Goal: Task Accomplishment & Management: Manage account settings

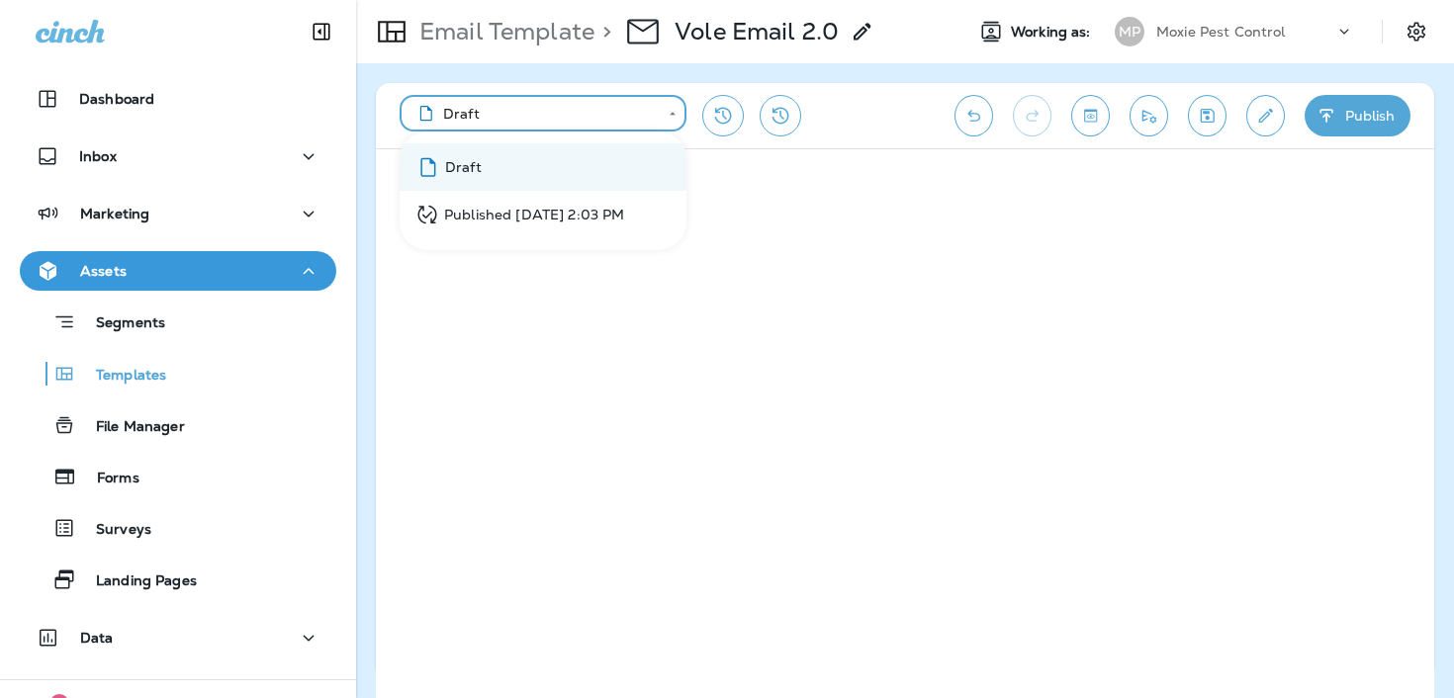
click at [1285, 43] on div at bounding box center [727, 349] width 1454 height 698
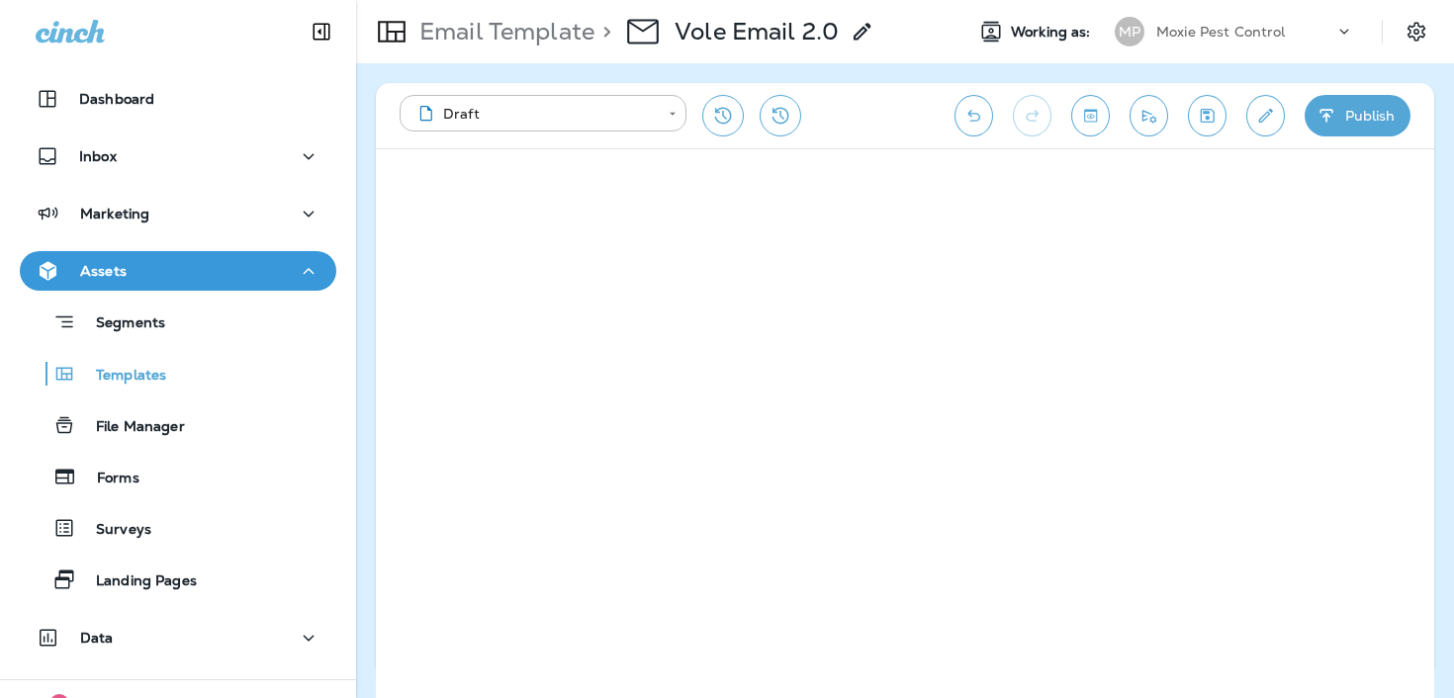
click at [1267, 32] on p "Moxie Pest Control" at bounding box center [1221, 32] width 130 height 16
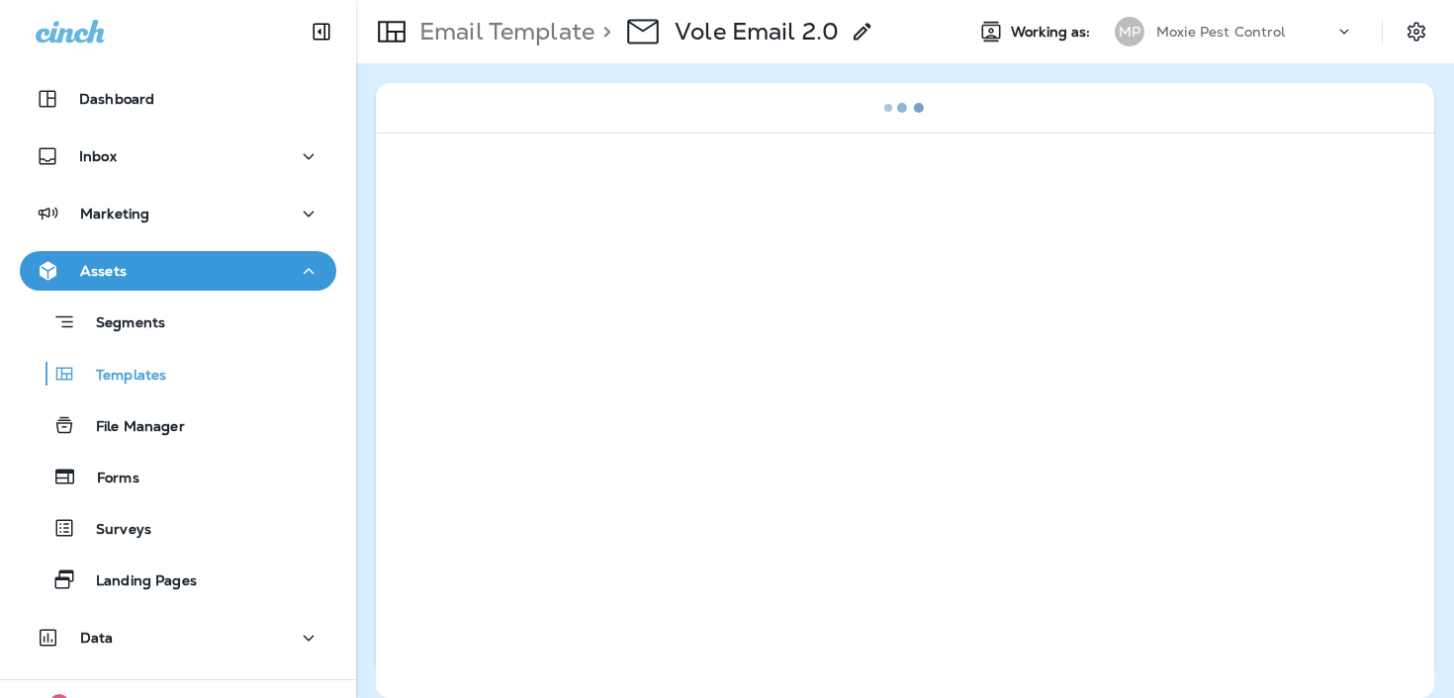
click at [1325, 35] on div "Moxie Pest Control" at bounding box center [1245, 32] width 178 height 30
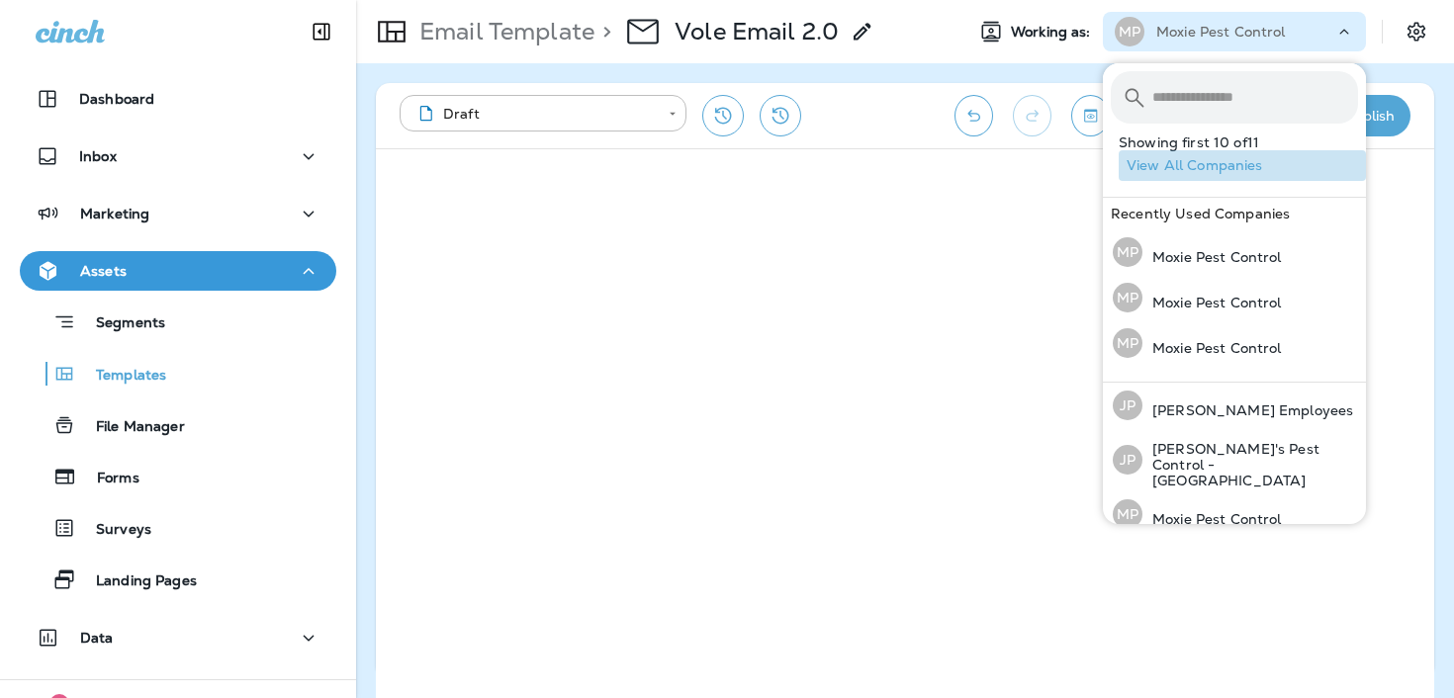
click at [1217, 168] on button "View All Companies" at bounding box center [1242, 165] width 247 height 31
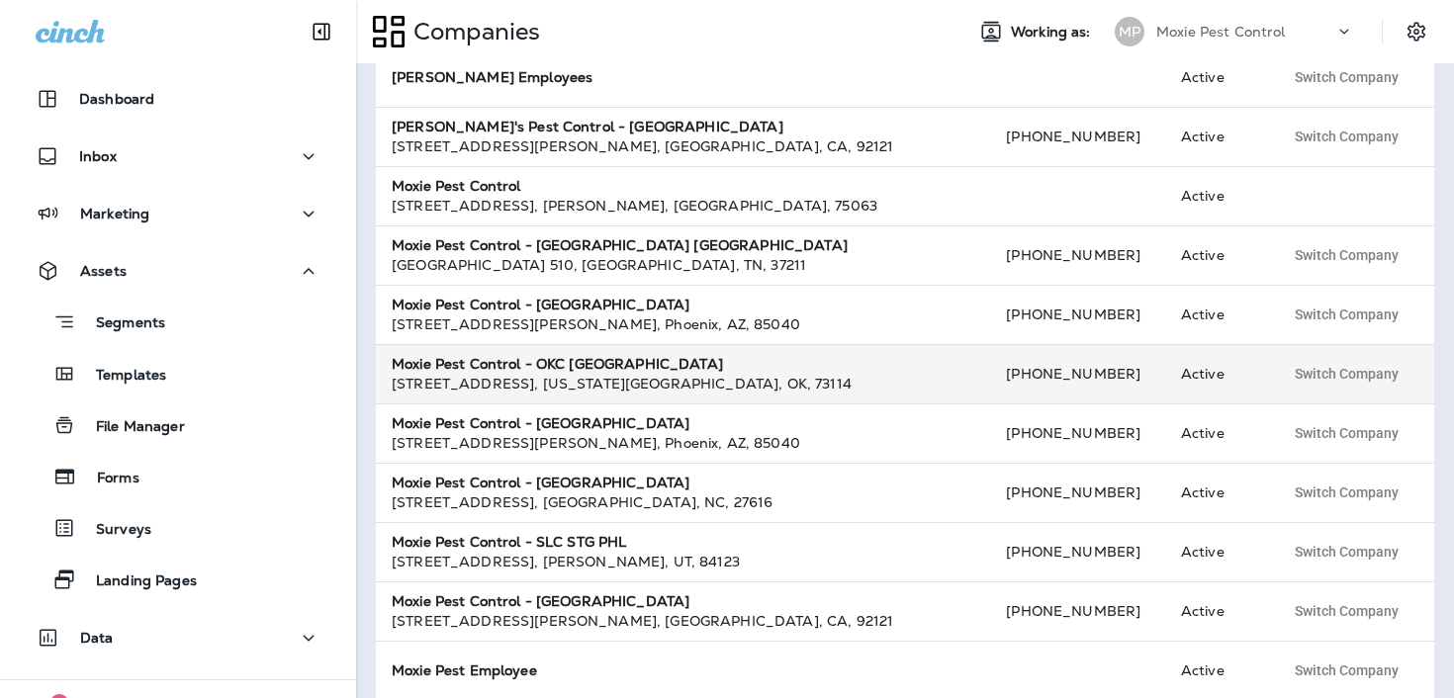
scroll to position [181, 0]
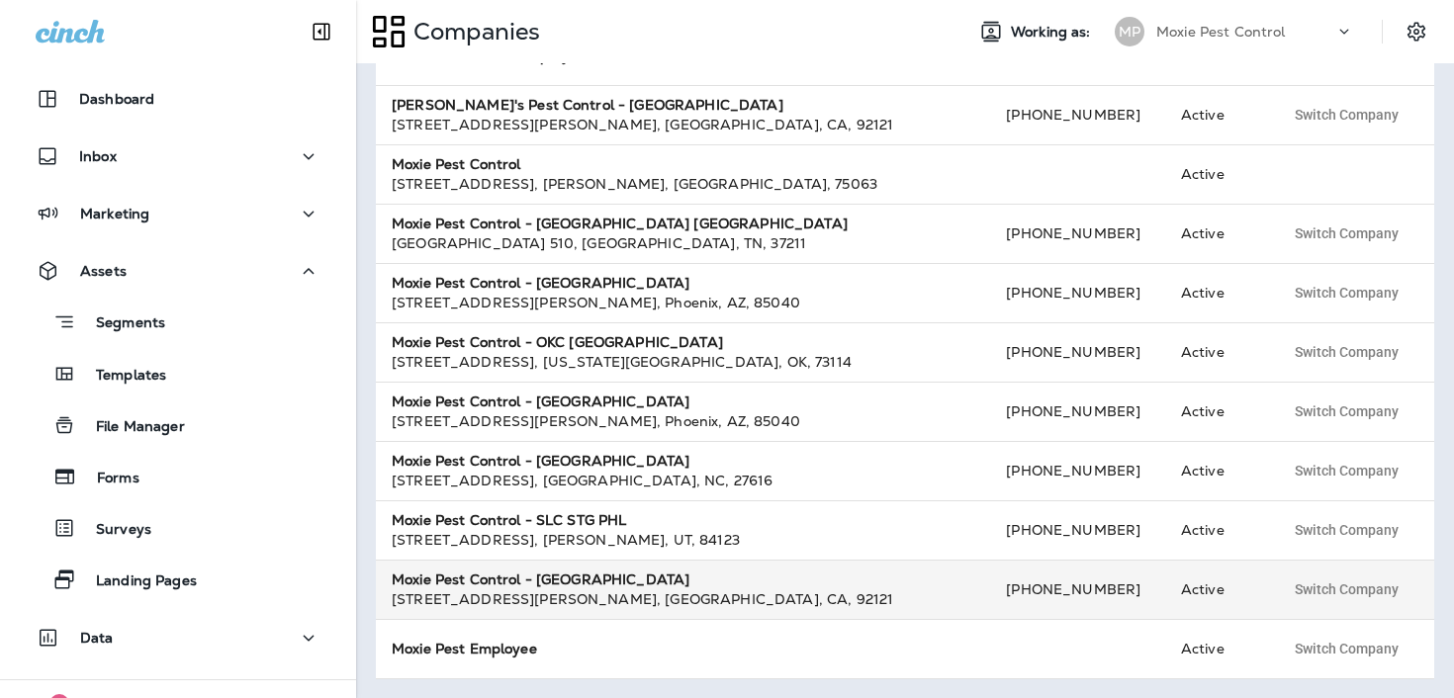
click at [557, 604] on div "6867 Nancy Ridge Dr , San Diego , CA , 92121" at bounding box center [683, 600] width 583 height 20
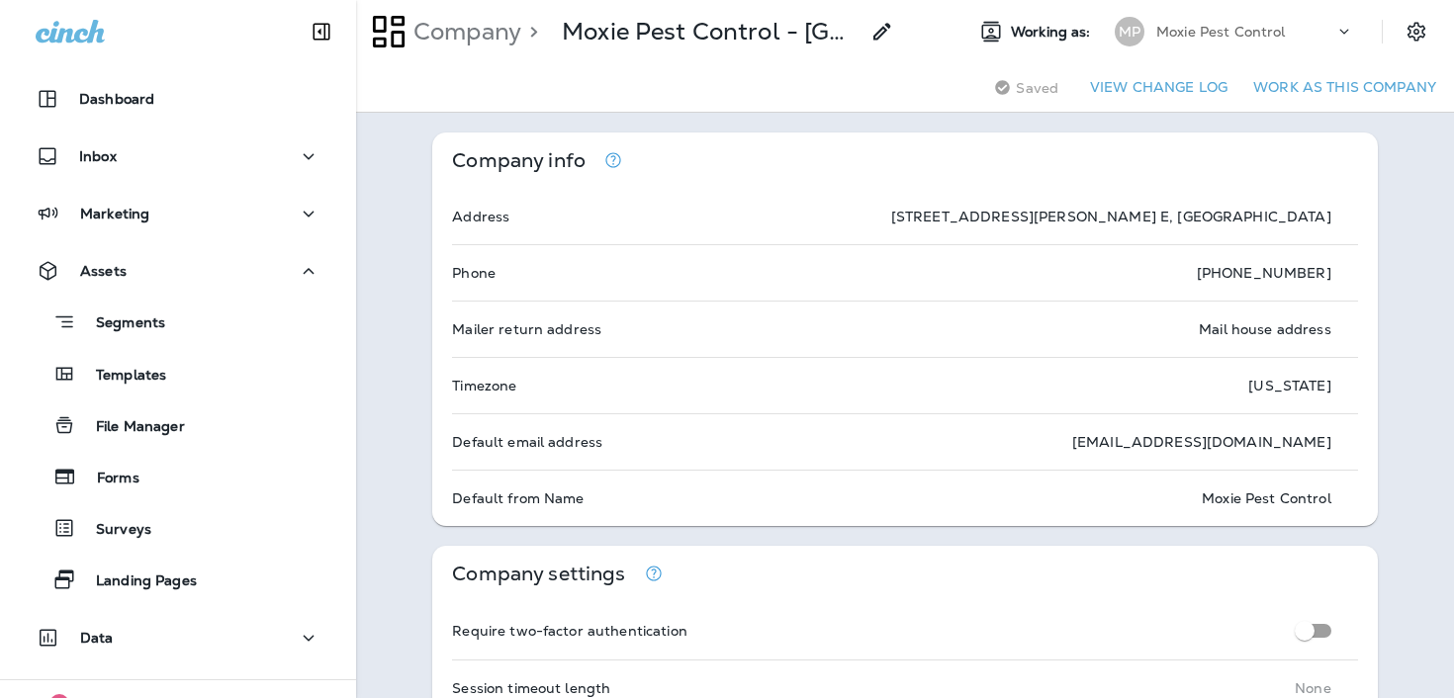
click at [1338, 93] on button "Work as this company" at bounding box center [1344, 87] width 199 height 31
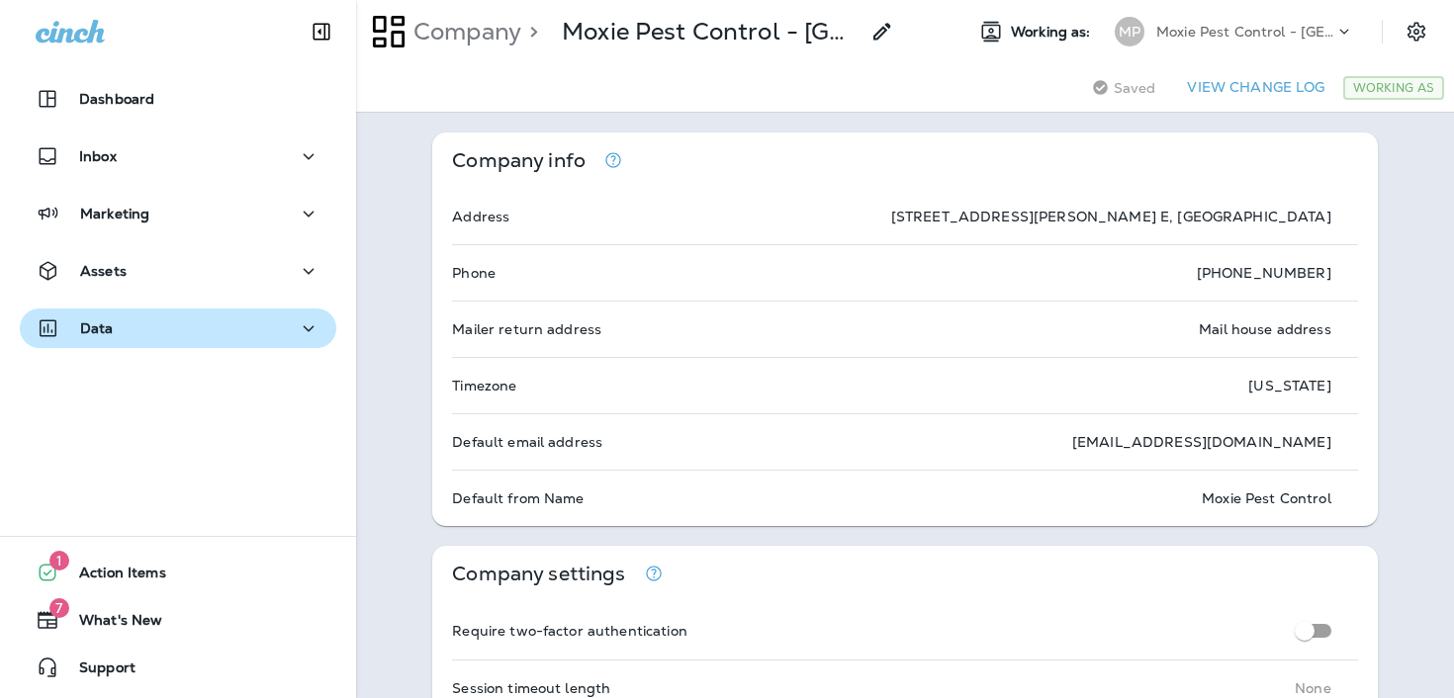
click at [286, 320] on div "Data" at bounding box center [178, 329] width 285 height 25
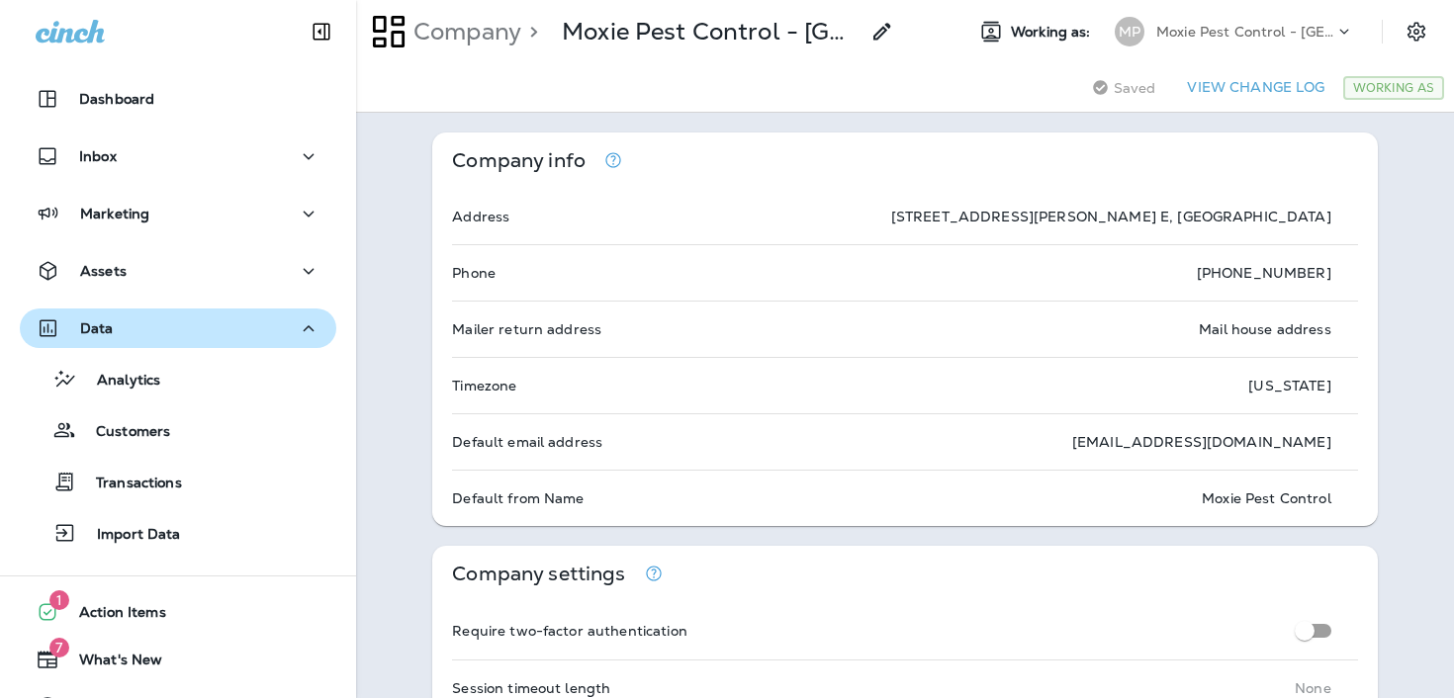
click at [286, 320] on div "Data" at bounding box center [178, 329] width 285 height 25
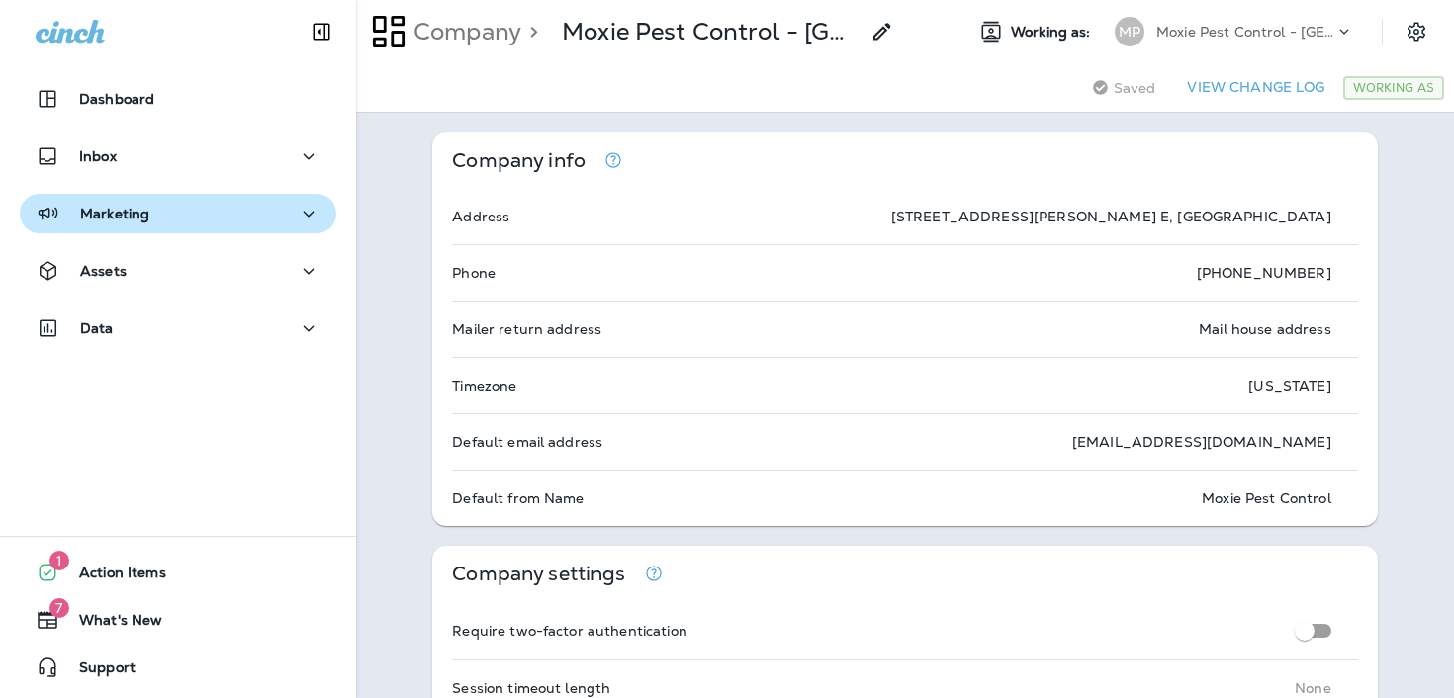
click at [280, 227] on button "Marketing" at bounding box center [178, 214] width 317 height 40
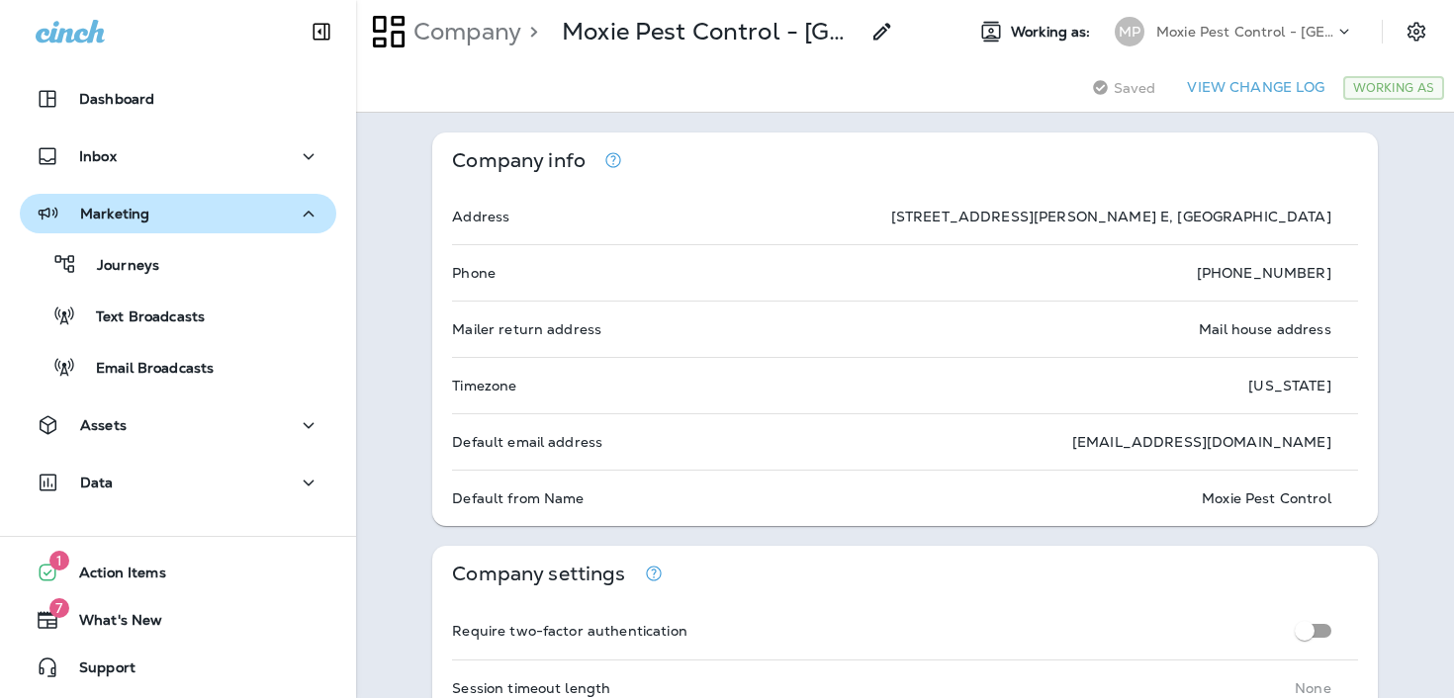
click at [280, 227] on button "Marketing" at bounding box center [178, 214] width 317 height 40
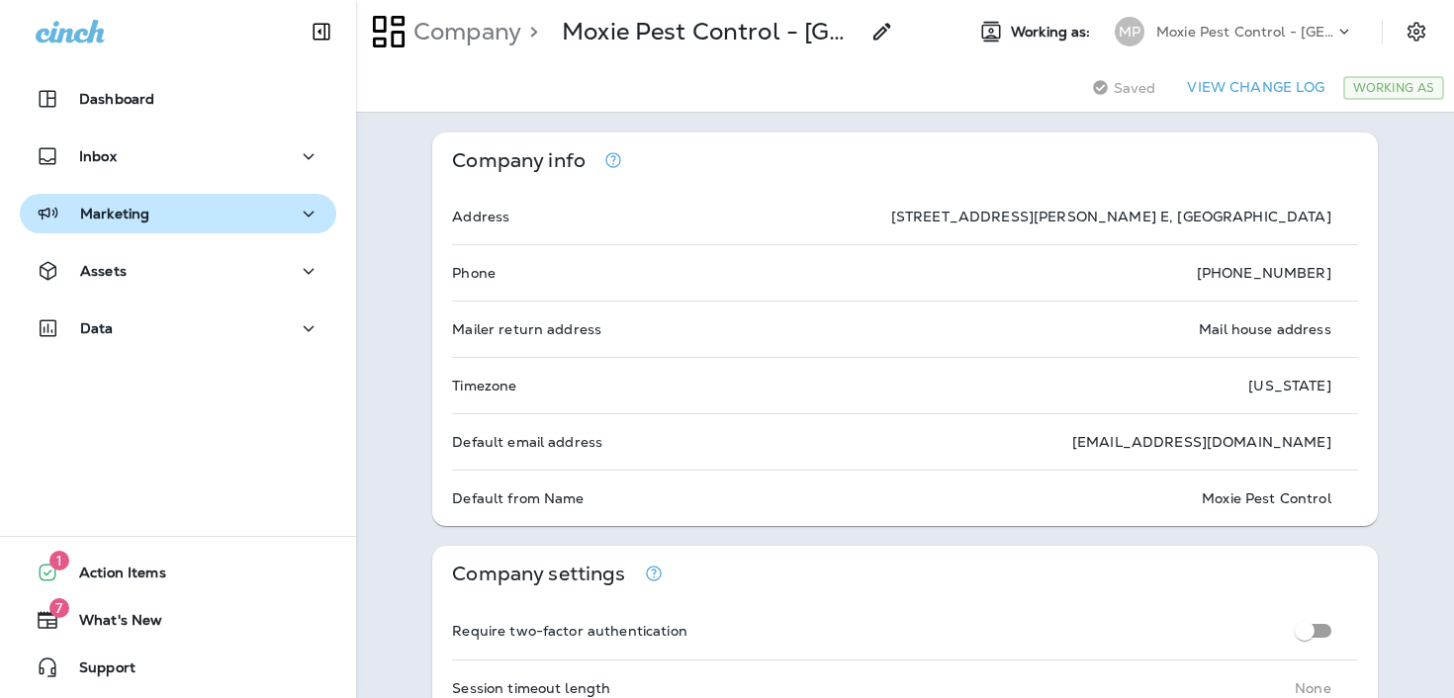
click at [280, 227] on button "Marketing" at bounding box center [178, 214] width 317 height 40
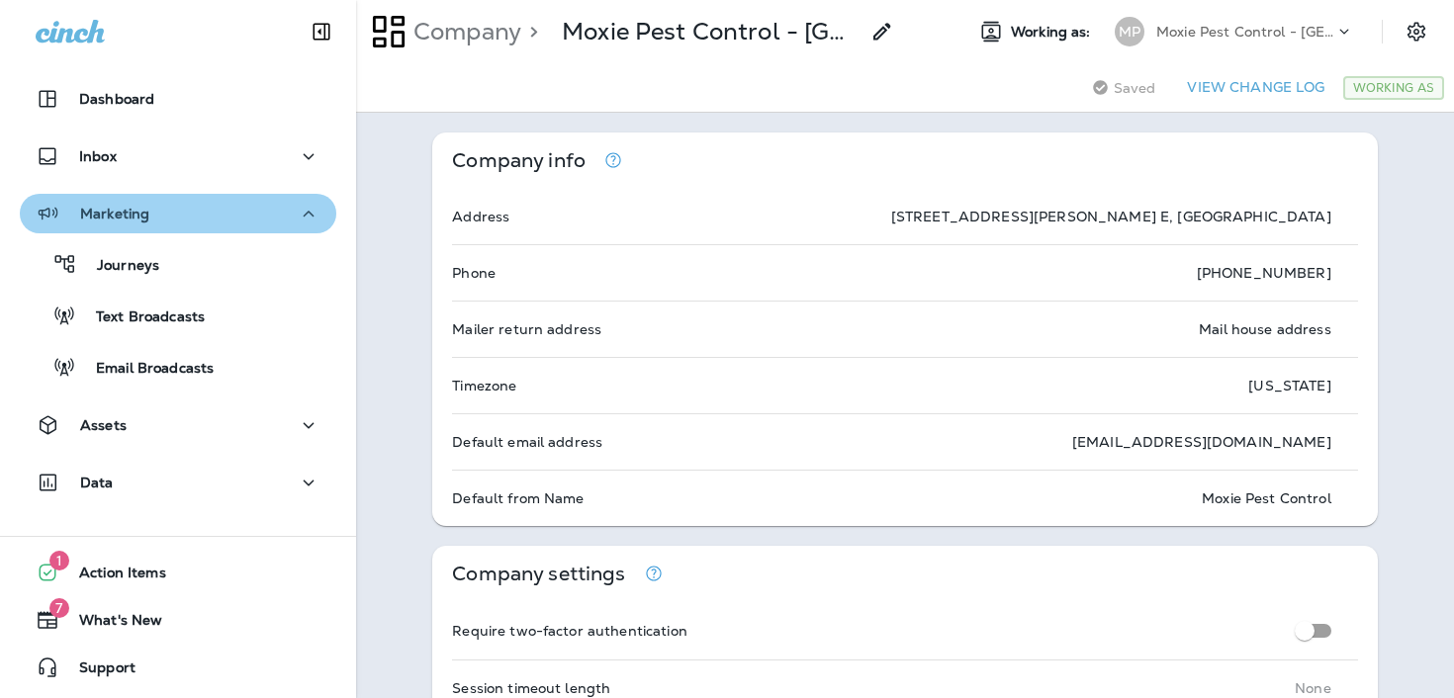
click at [280, 227] on button "Marketing" at bounding box center [178, 214] width 317 height 40
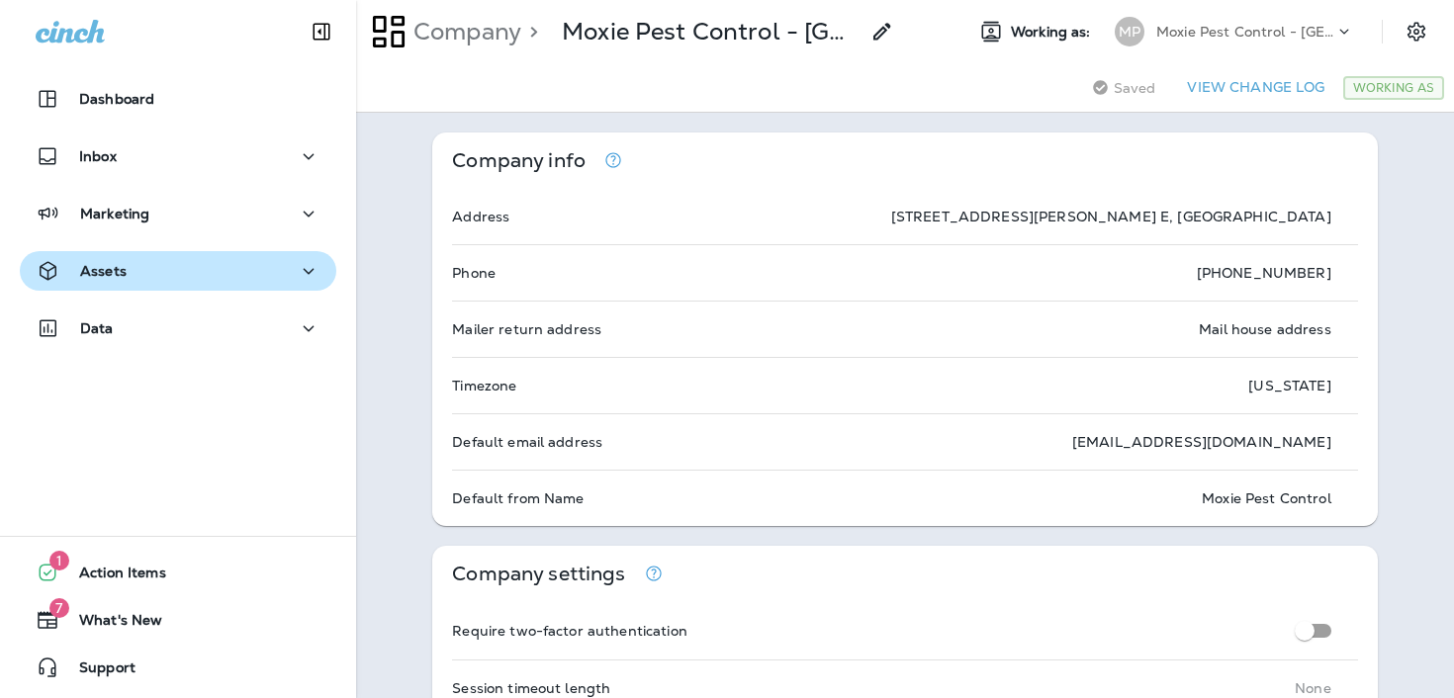
click at [273, 265] on div "Assets" at bounding box center [178, 271] width 285 height 25
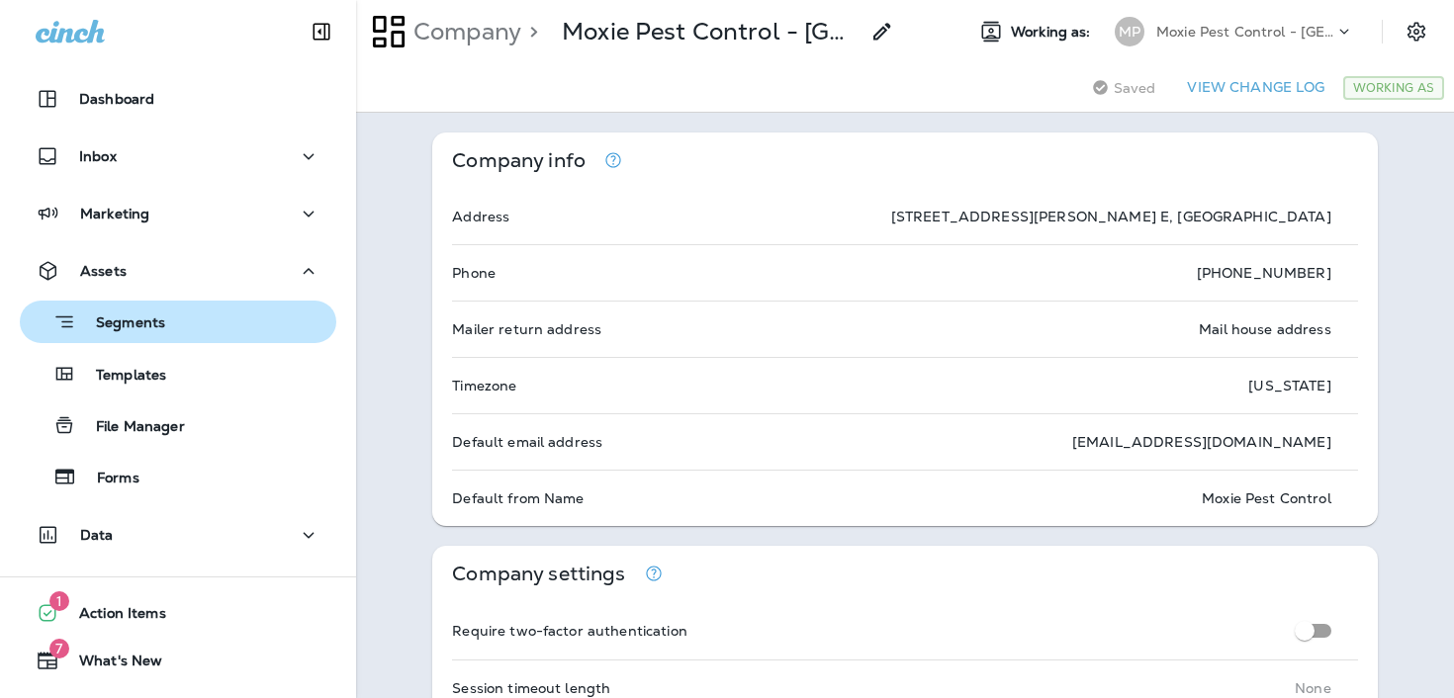
click at [261, 312] on div "Segments" at bounding box center [178, 322] width 301 height 31
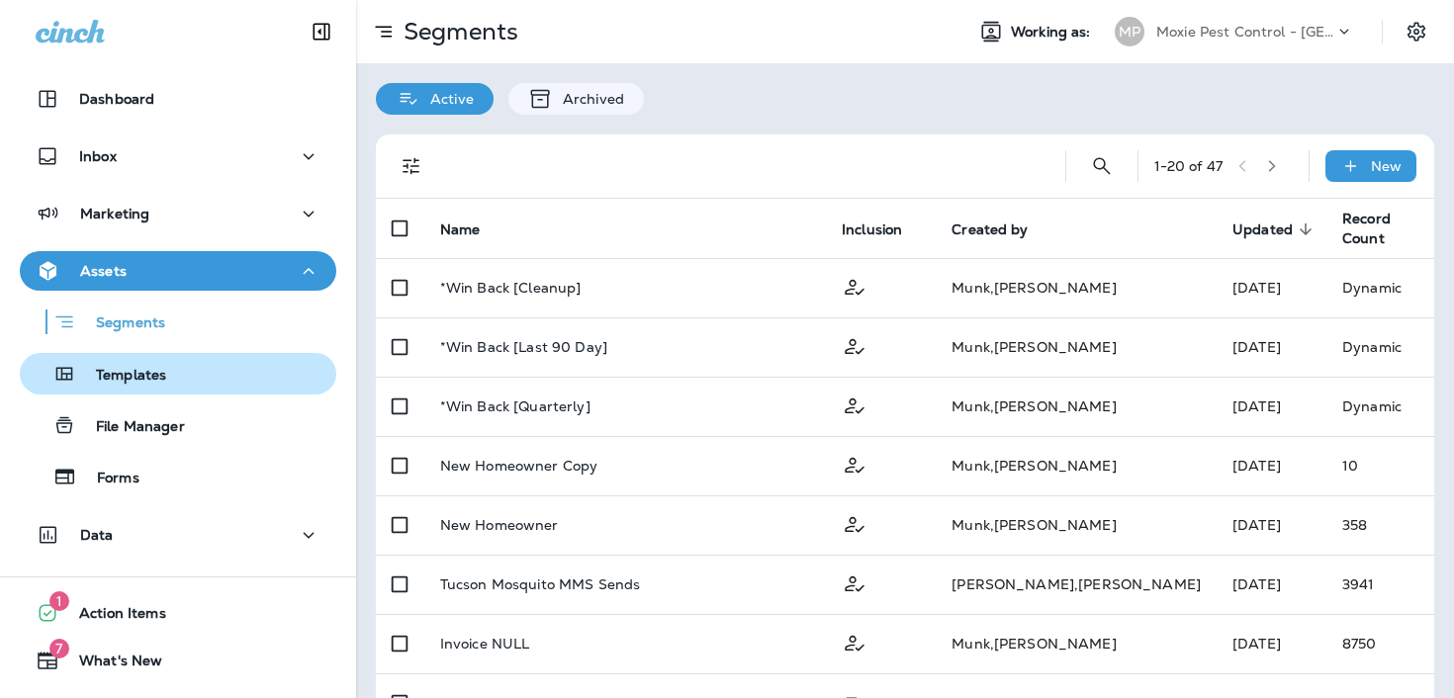
click at [232, 376] on div "Templates" at bounding box center [178, 374] width 301 height 30
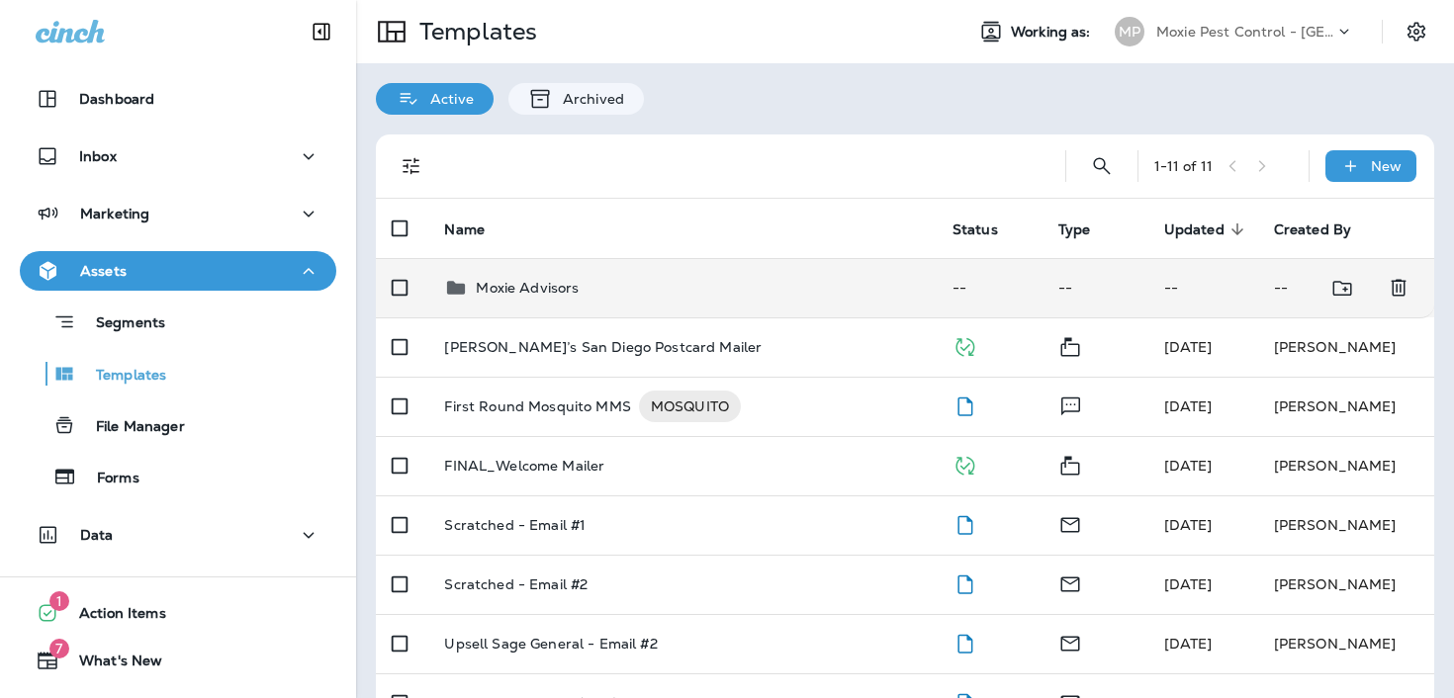
click at [577, 284] on p "Moxie Advisors" at bounding box center [527, 288] width 103 height 16
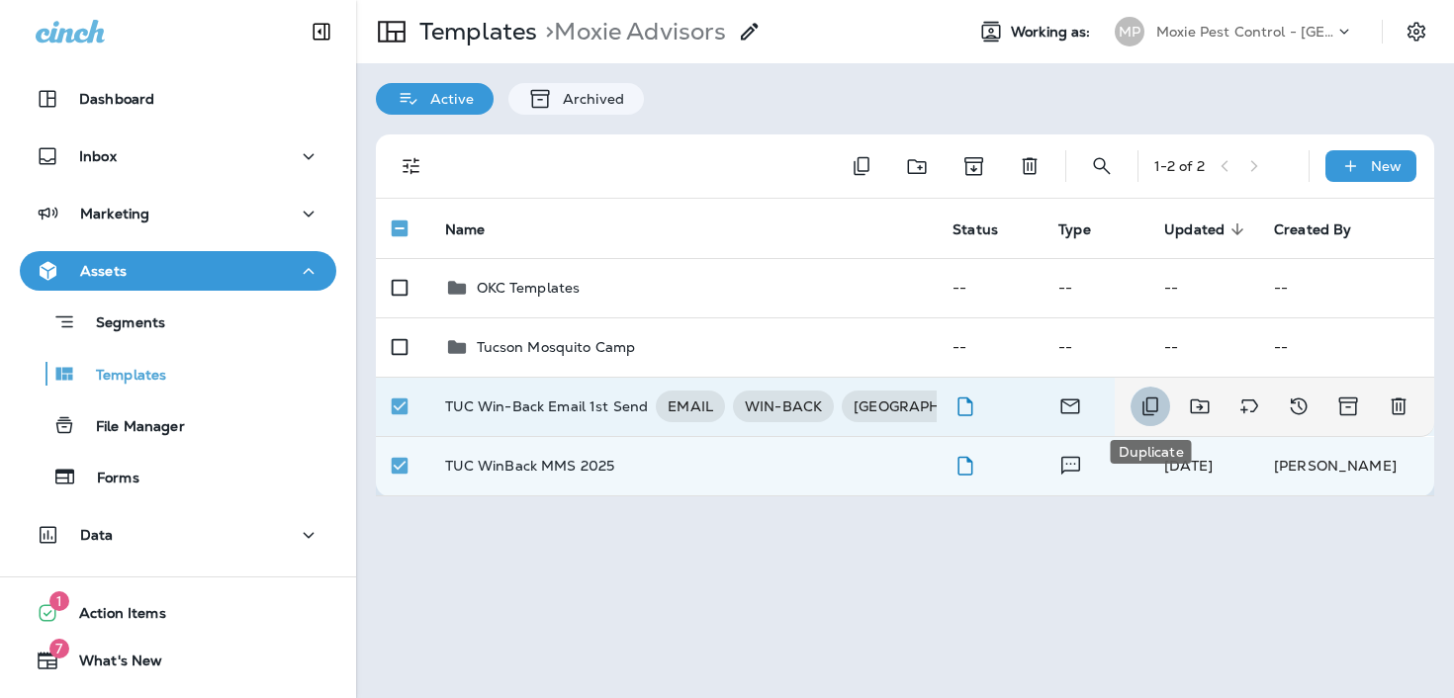
click at [1159, 407] on icon "Duplicate" at bounding box center [1151, 407] width 24 height 24
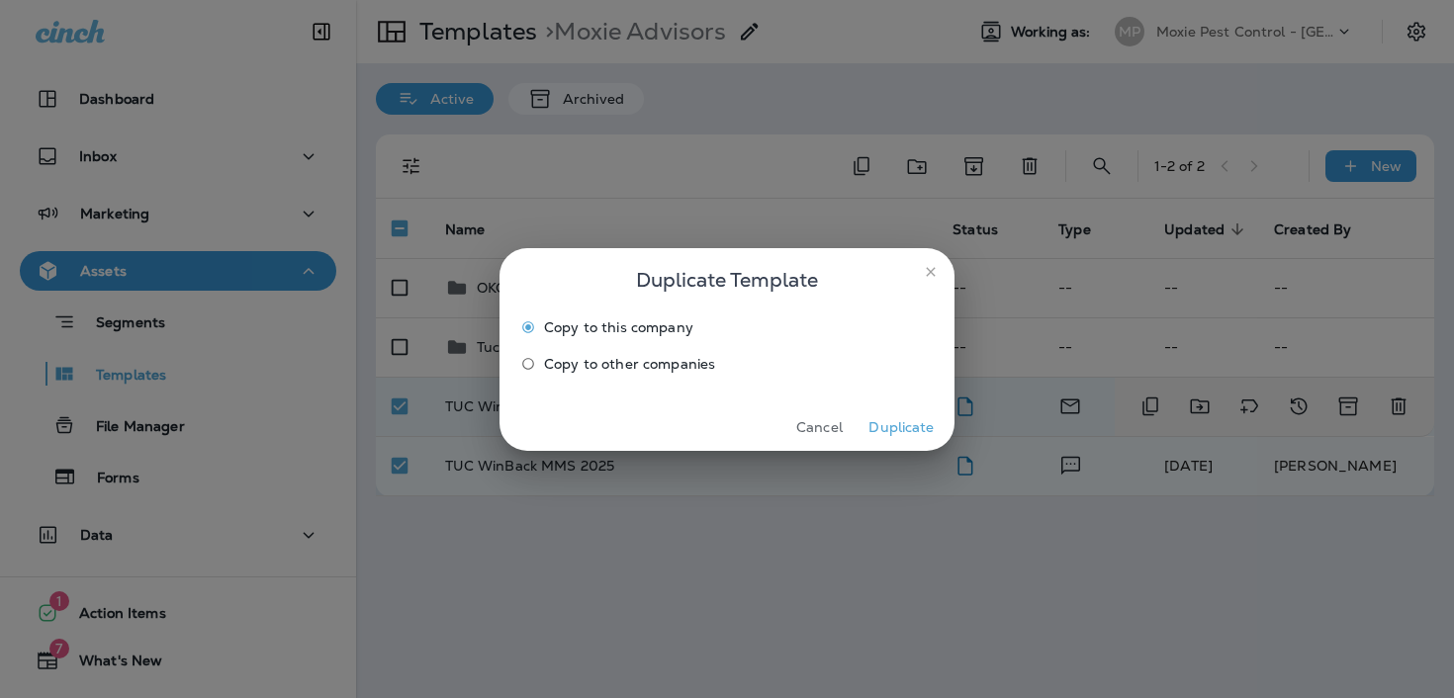
click at [668, 369] on span "Copy to other companies" at bounding box center [629, 364] width 171 height 16
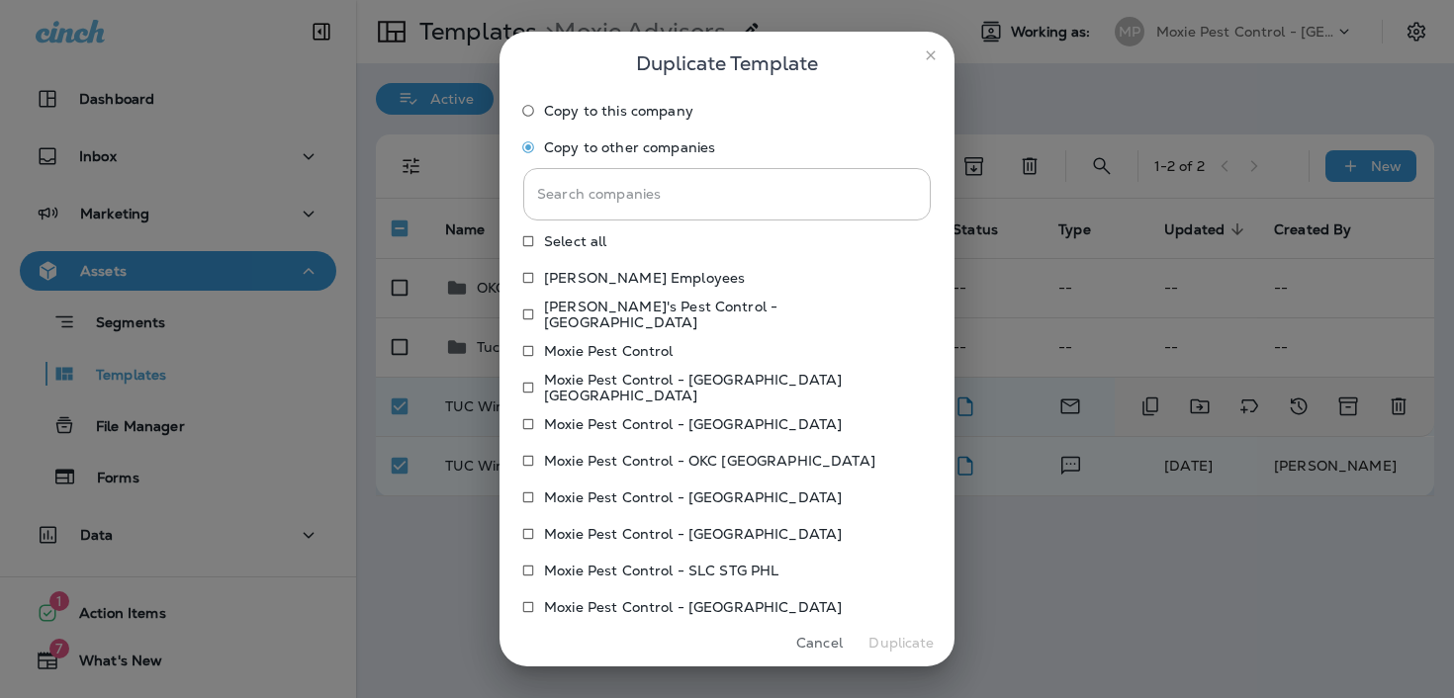
scroll to position [23, 0]
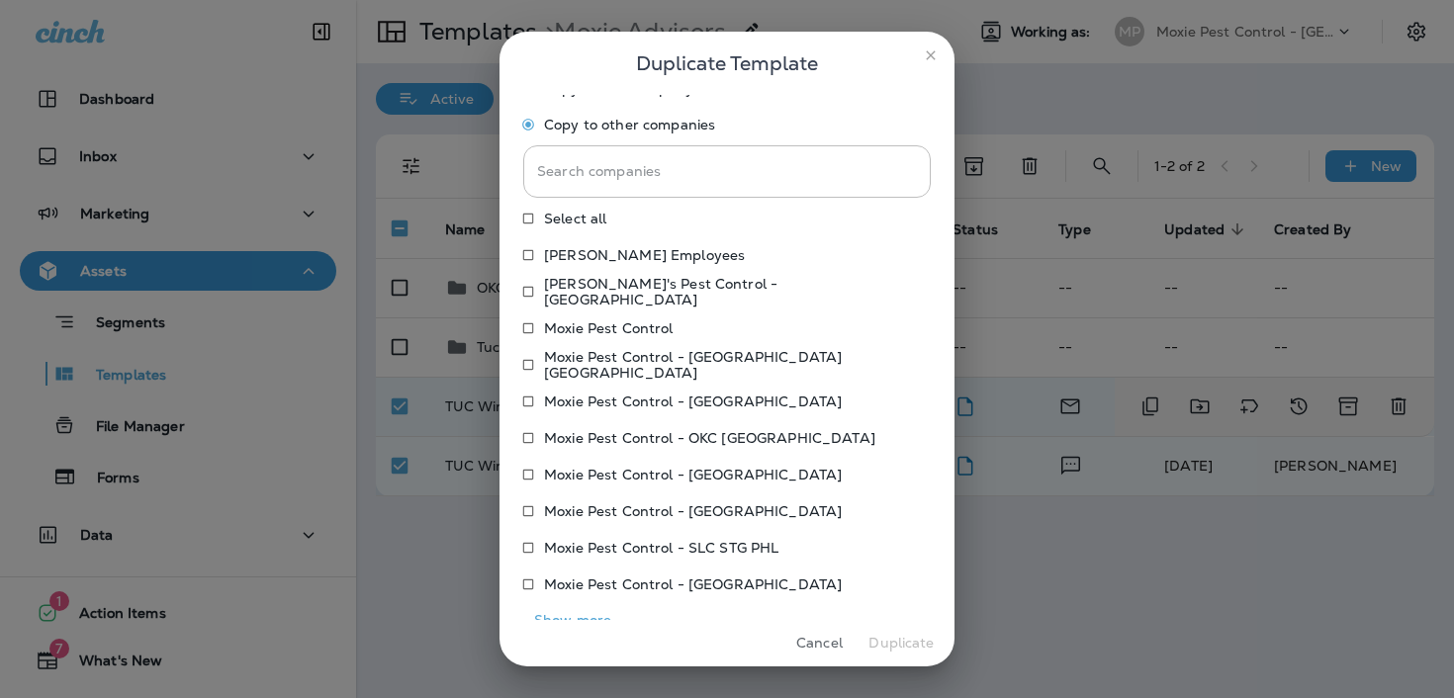
click at [655, 400] on p "Moxie Pest Control - [GEOGRAPHIC_DATA]" at bounding box center [693, 402] width 298 height 16
click at [887, 643] on button "Duplicate" at bounding box center [902, 643] width 74 height 31
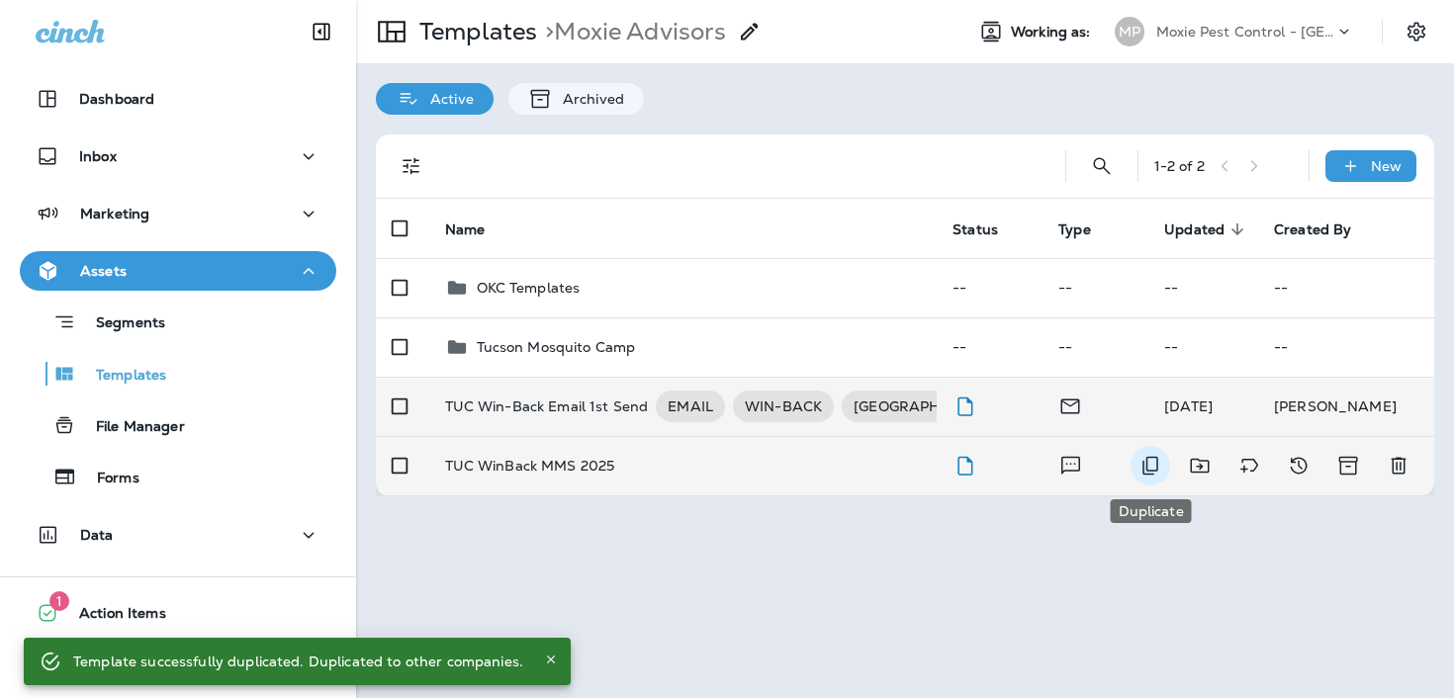
click at [1137, 465] on button "Duplicate" at bounding box center [1151, 466] width 40 height 40
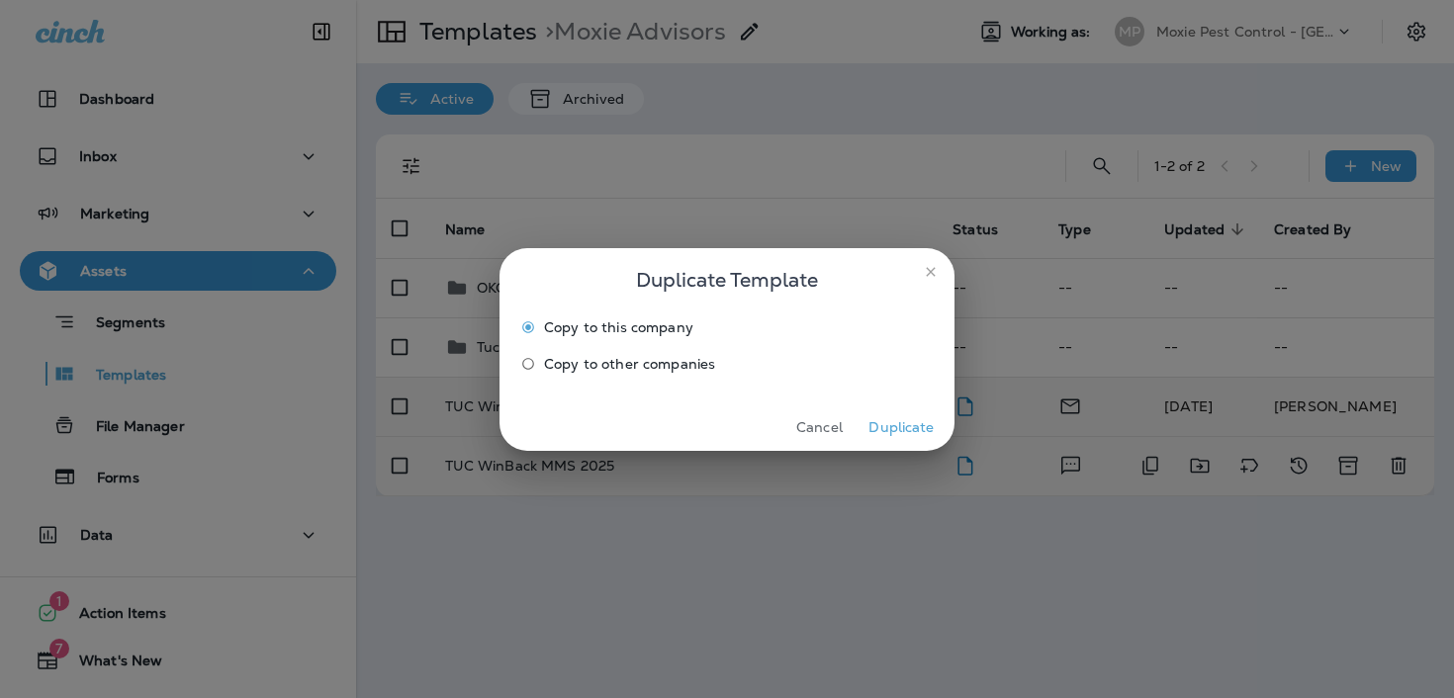
click at [686, 353] on label "Copy to other companies" at bounding box center [713, 364] width 403 height 32
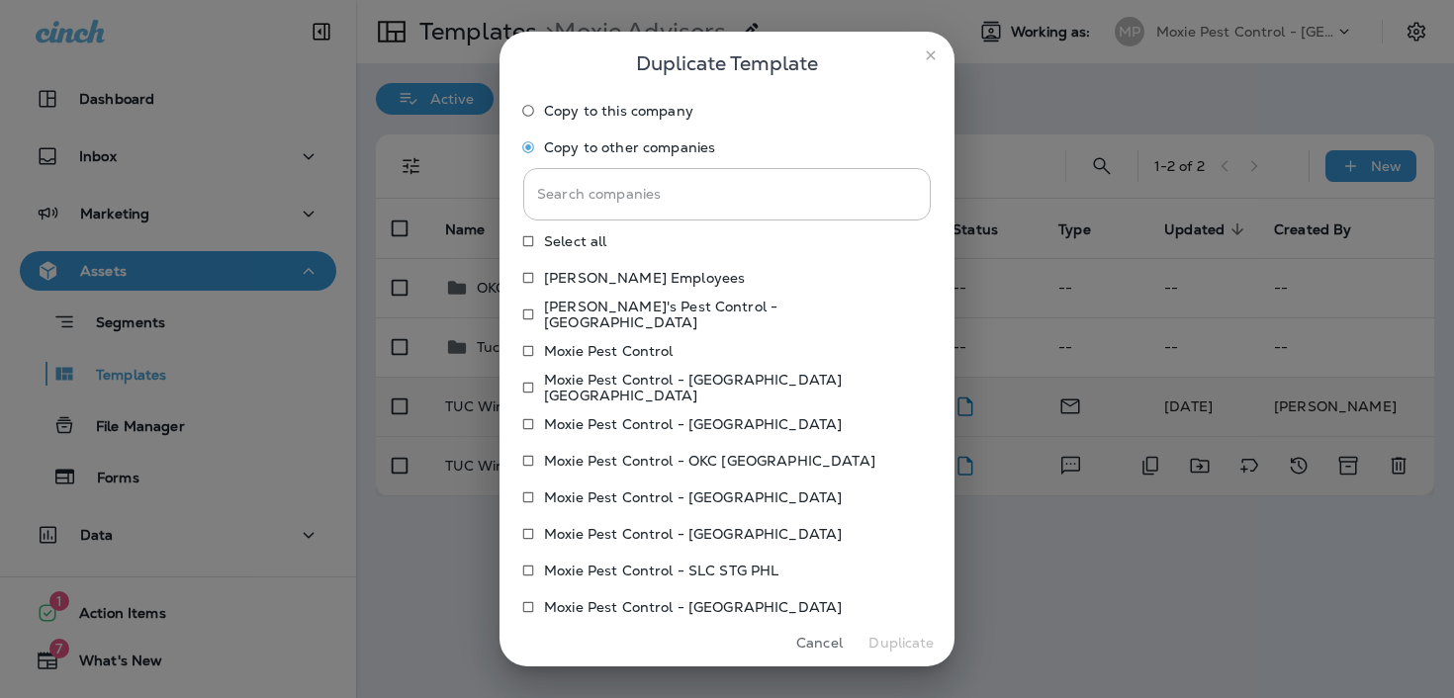
click at [702, 463] on p "Moxie Pest Control - OKC Tulsa" at bounding box center [709, 461] width 331 height 16
click at [703, 428] on p "Moxie Pest Control - [GEOGRAPHIC_DATA]" at bounding box center [693, 424] width 298 height 16
click at [700, 453] on p "Moxie Pest Control - OKC Tulsa" at bounding box center [709, 461] width 331 height 16
click at [909, 643] on button "Duplicate" at bounding box center [902, 643] width 74 height 31
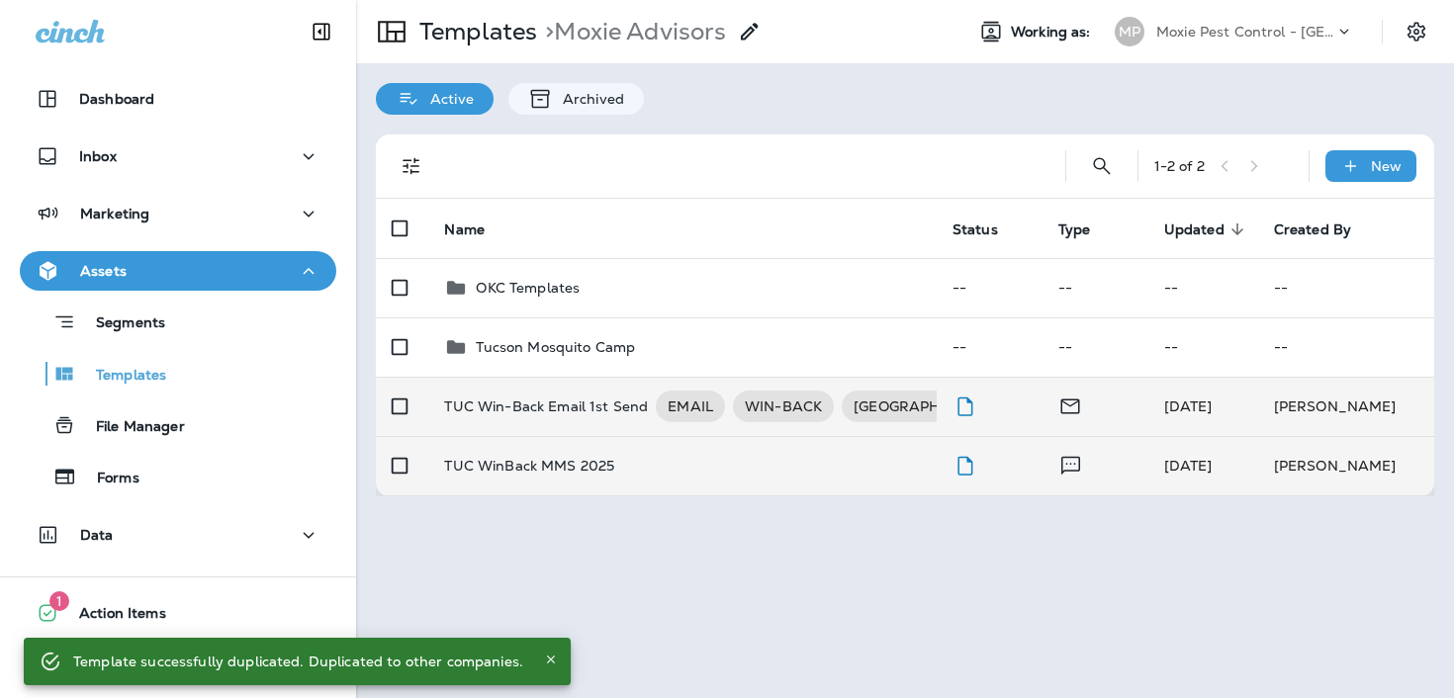
click at [1288, 34] on p "Moxie Pest Control - Tucson" at bounding box center [1245, 32] width 178 height 16
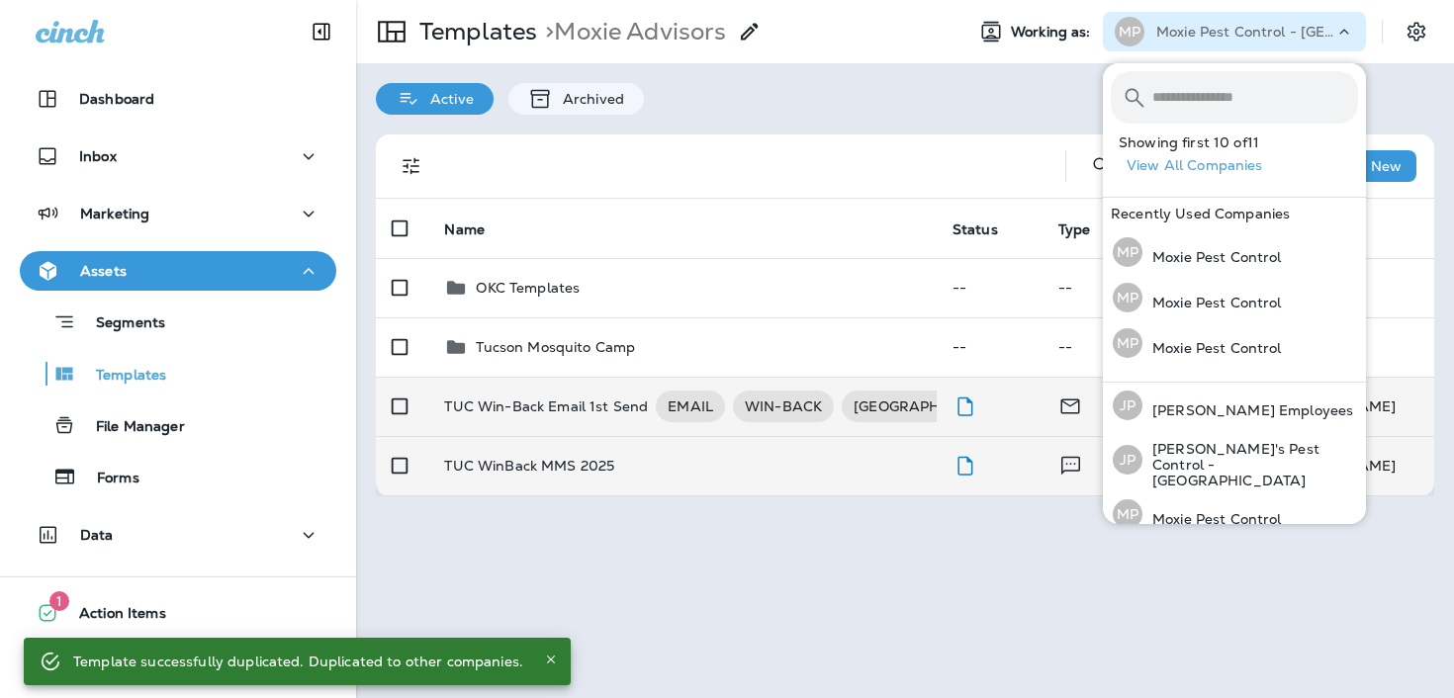
click at [1171, 157] on button "View All Companies" at bounding box center [1242, 165] width 247 height 31
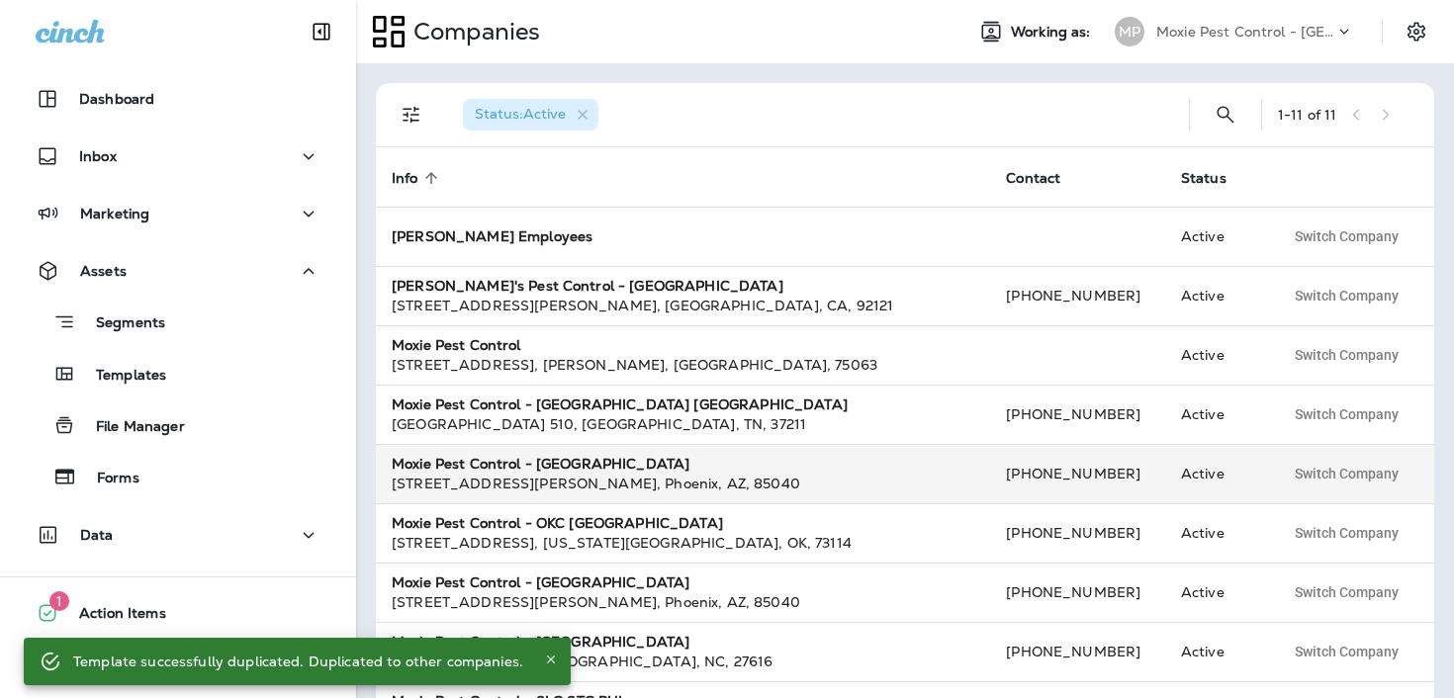
click at [726, 483] on div "4620 E Elwood St , Phoenix , AZ , 85040" at bounding box center [683, 484] width 583 height 20
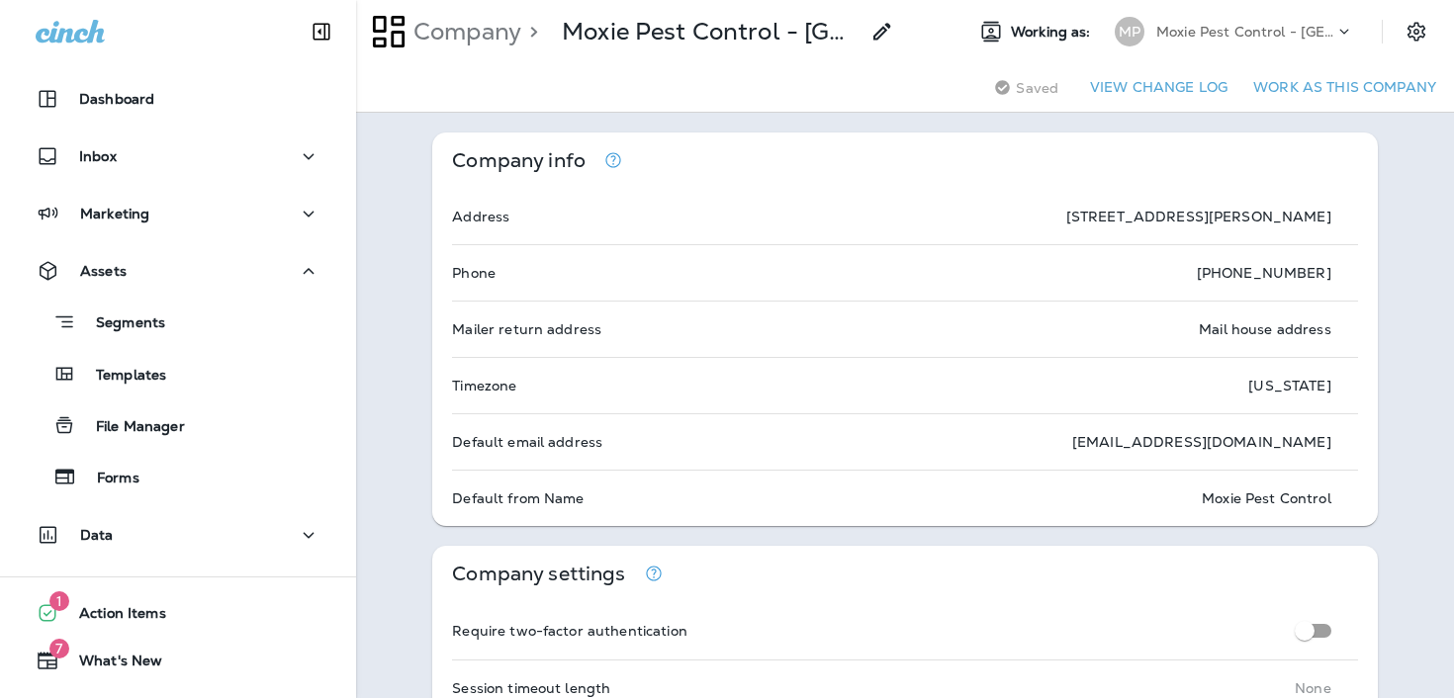
click at [1340, 93] on button "Work as this company" at bounding box center [1344, 87] width 199 height 31
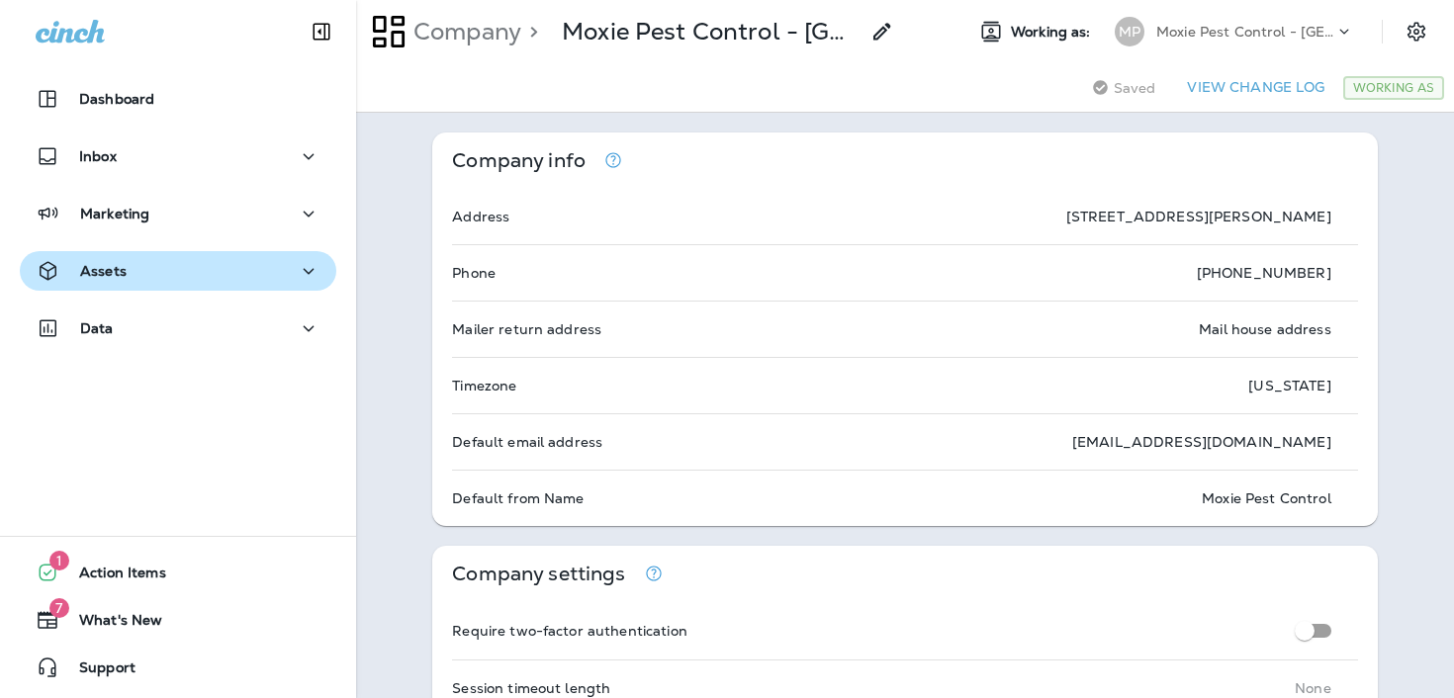
click at [209, 281] on div "Assets" at bounding box center [178, 271] width 285 height 25
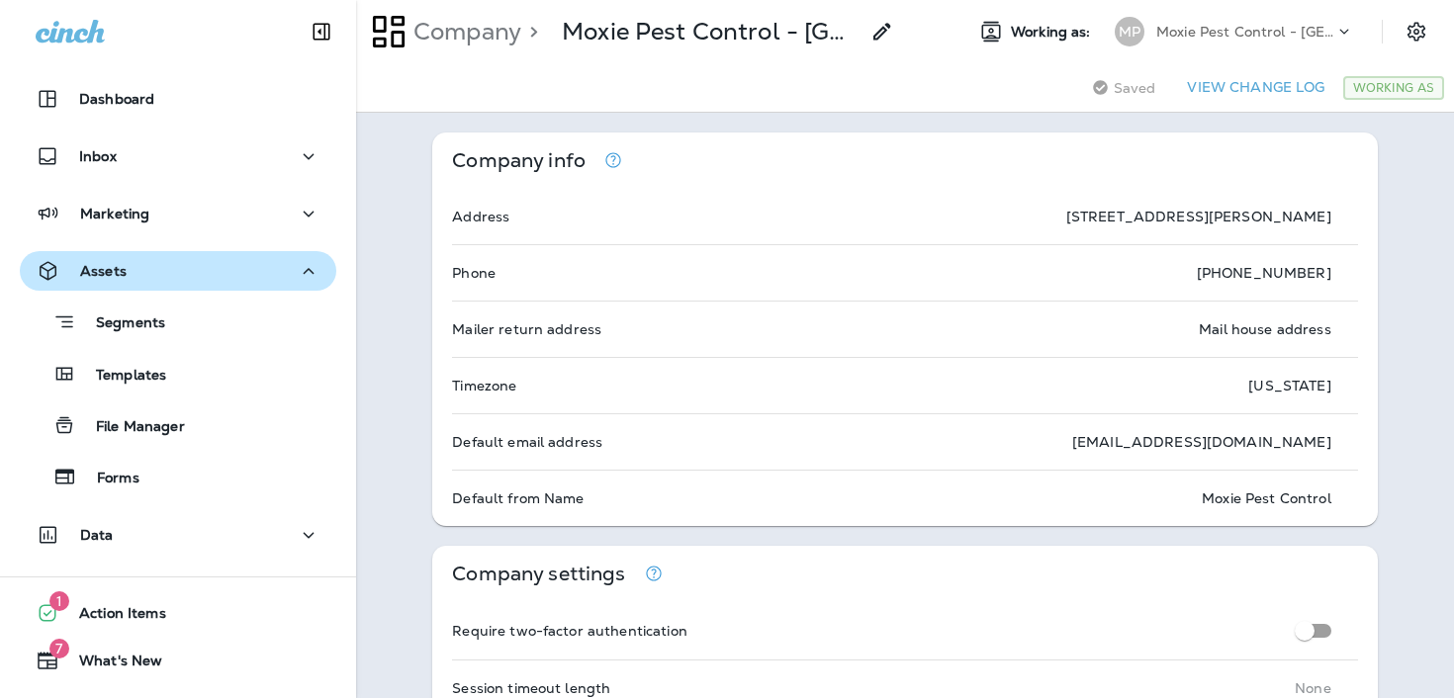
click at [209, 281] on div "Assets" at bounding box center [178, 271] width 285 height 25
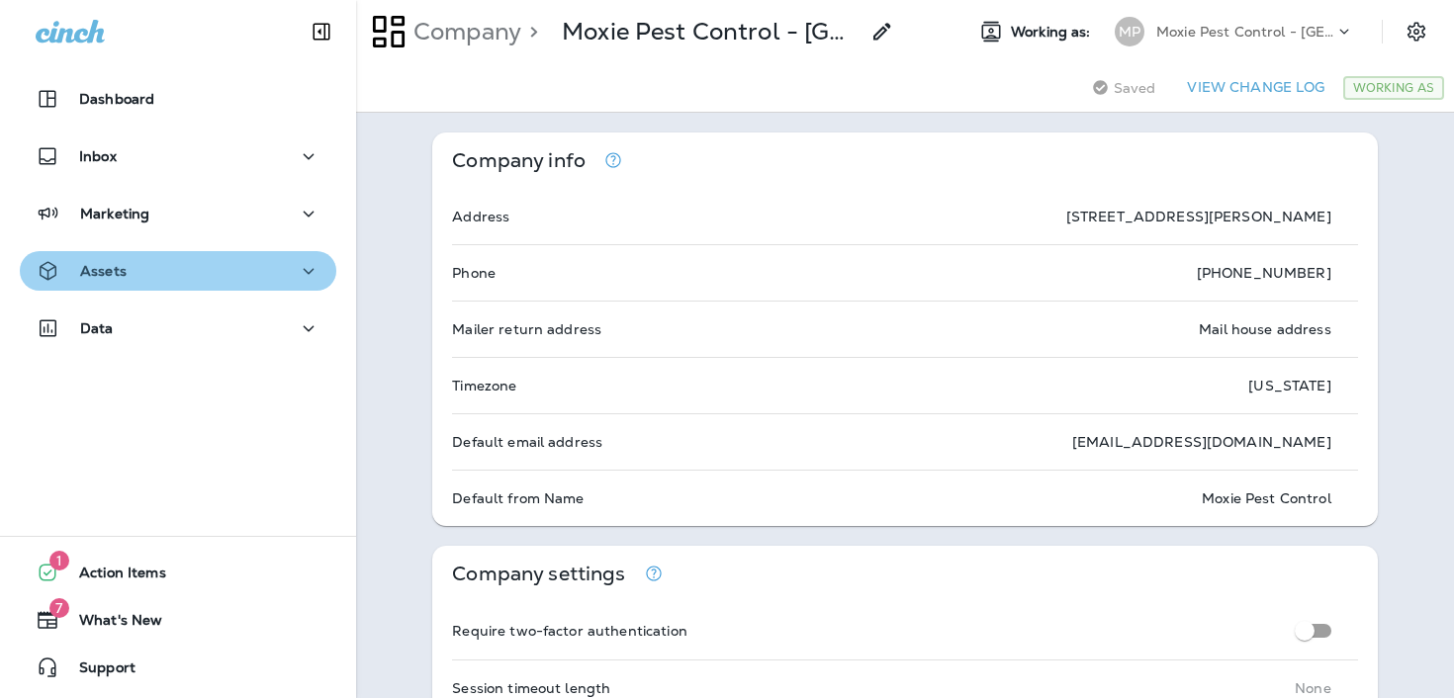
click at [209, 281] on div "Assets" at bounding box center [178, 271] width 285 height 25
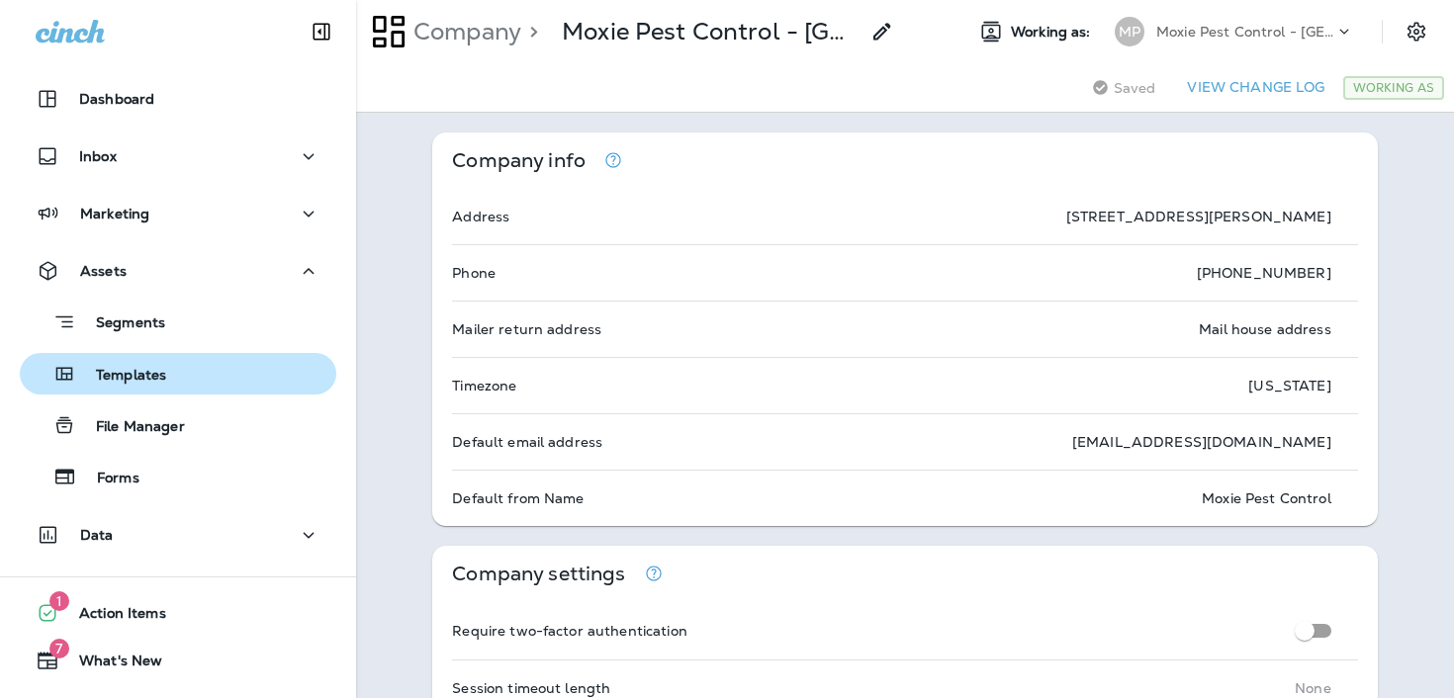
click at [160, 372] on p "Templates" at bounding box center [121, 376] width 90 height 19
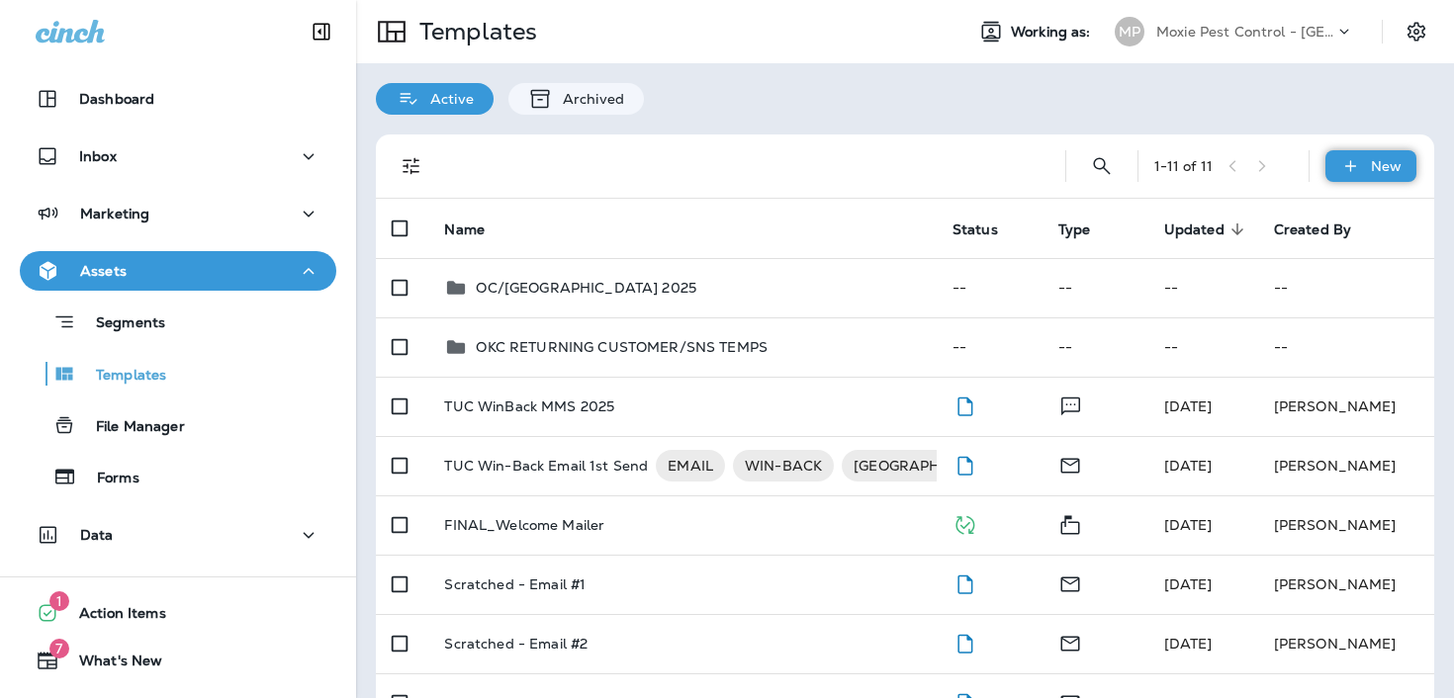
click at [1342, 166] on icon at bounding box center [1350, 166] width 21 height 20
click at [1325, 256] on li "New Folder" at bounding box center [1357, 264] width 167 height 47
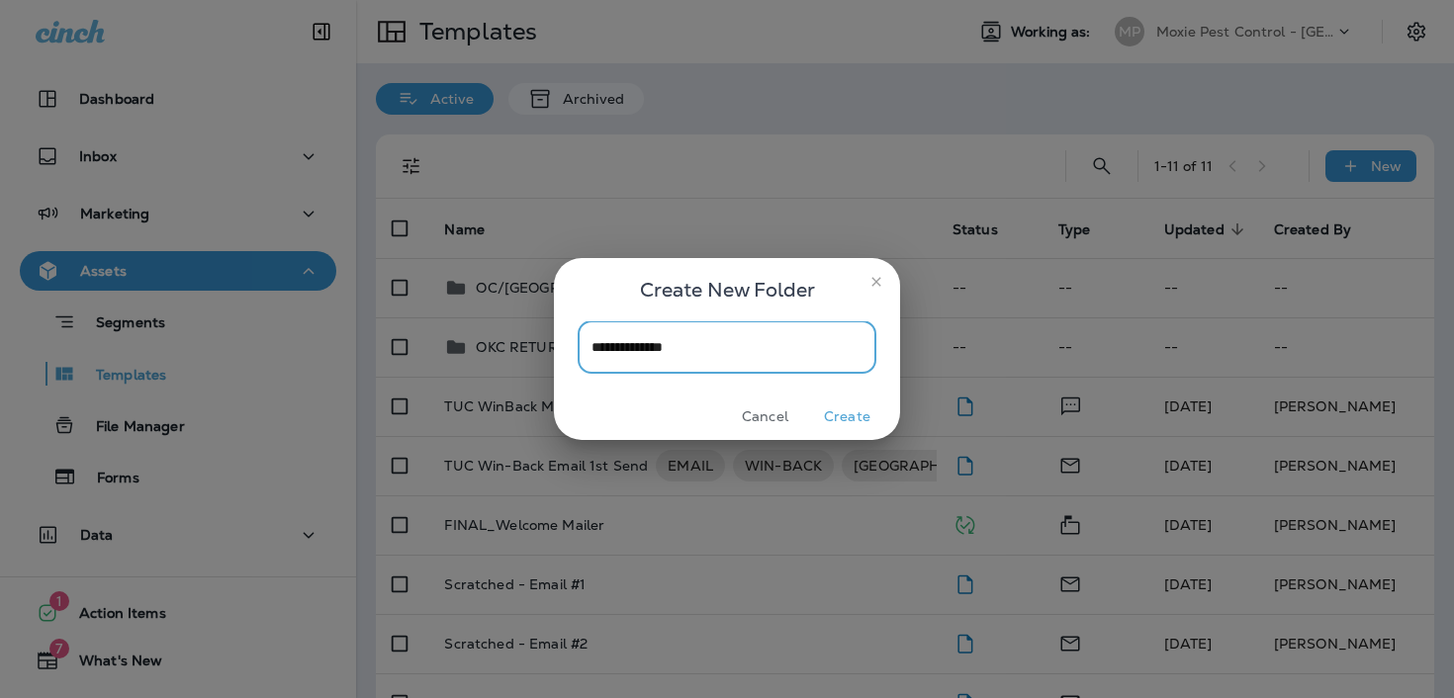
type input "**********"
click at [842, 417] on button "Create" at bounding box center [847, 417] width 74 height 31
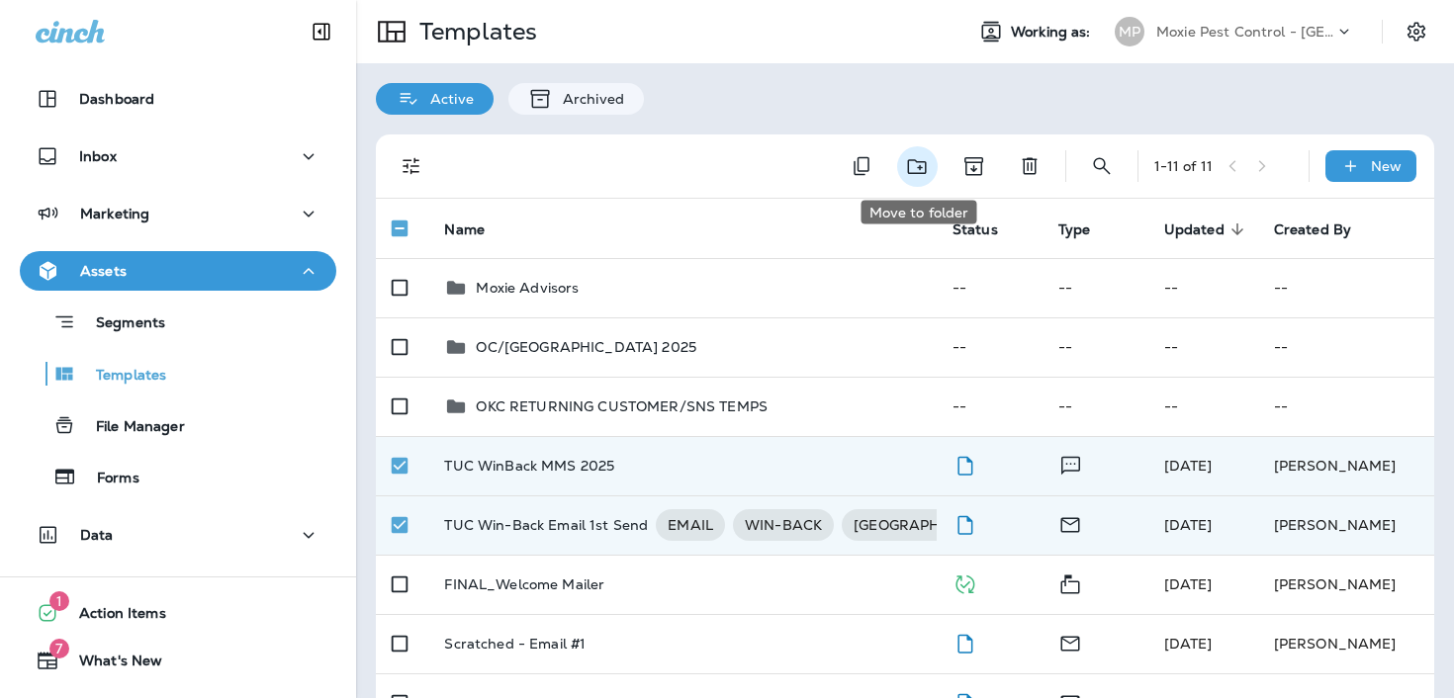
click at [928, 160] on icon "Move to folder" at bounding box center [917, 166] width 25 height 25
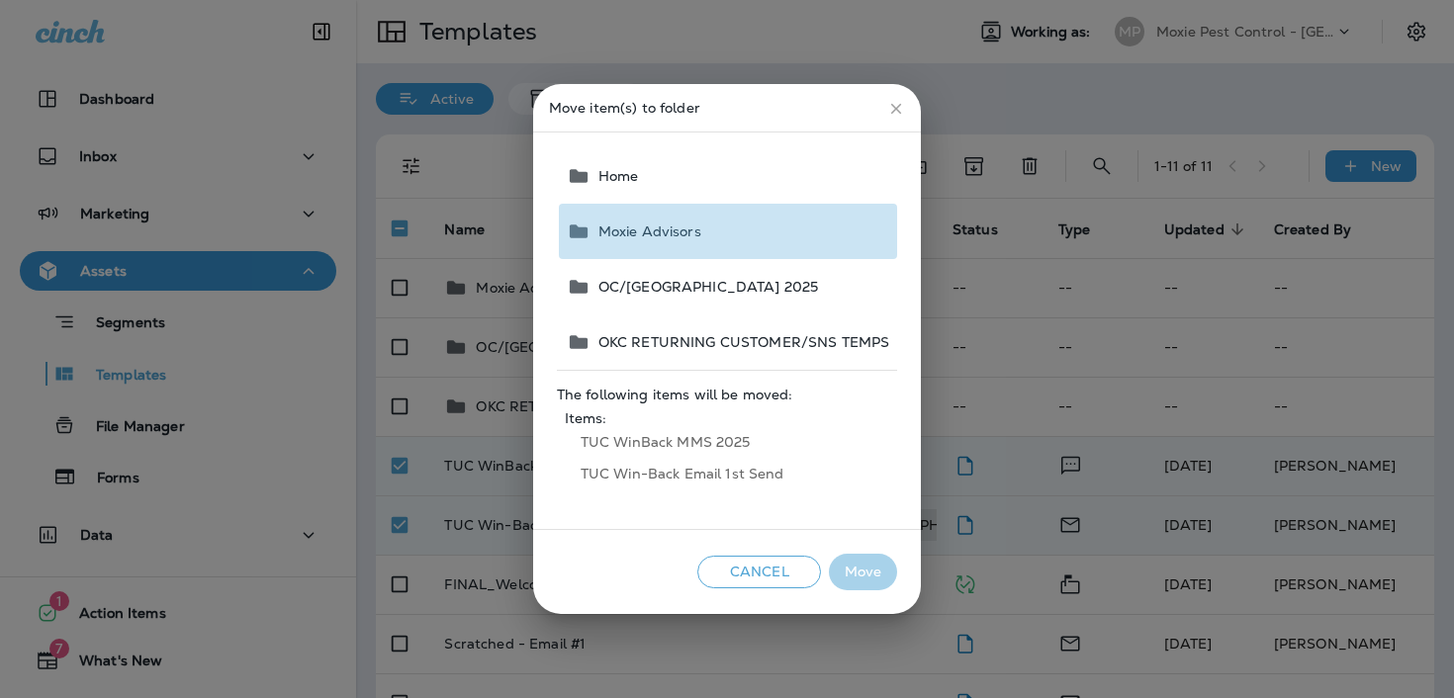
click at [802, 236] on button "Moxie Advisors" at bounding box center [728, 231] width 338 height 55
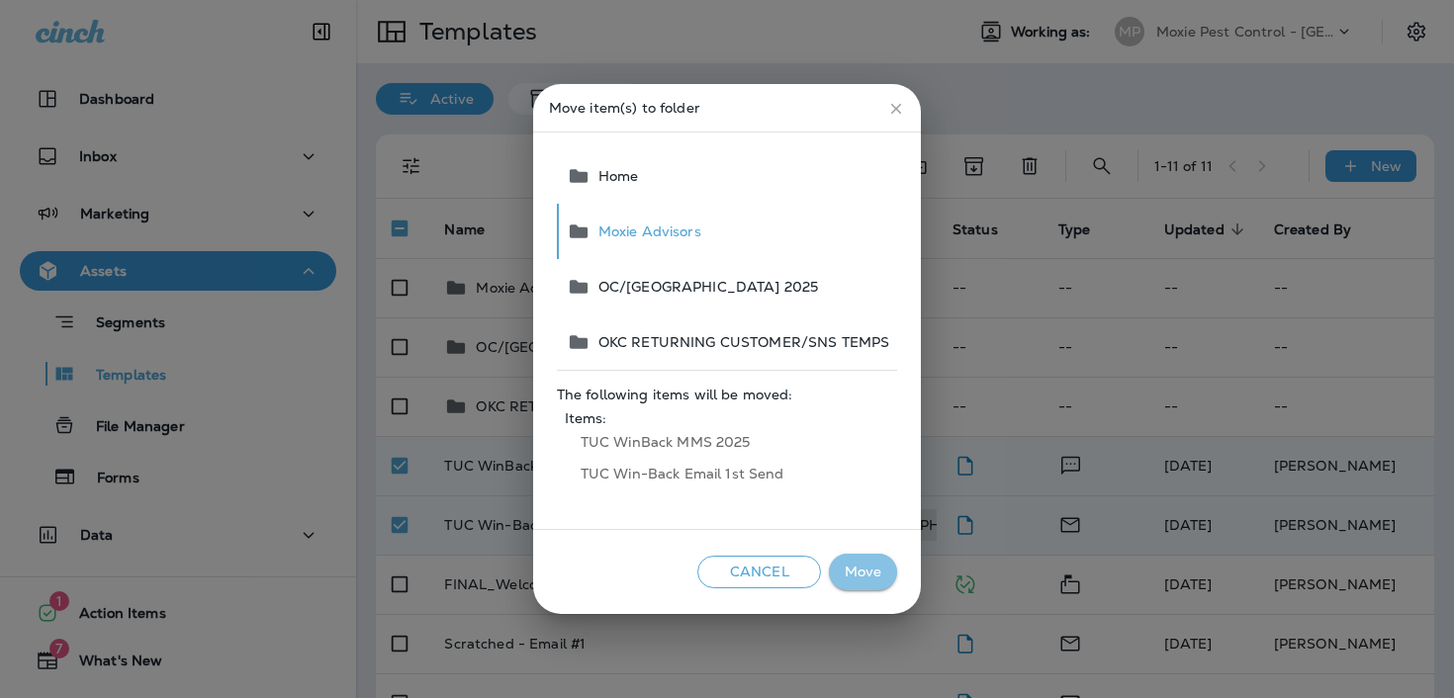
click at [870, 566] on button "Move" at bounding box center [863, 572] width 68 height 37
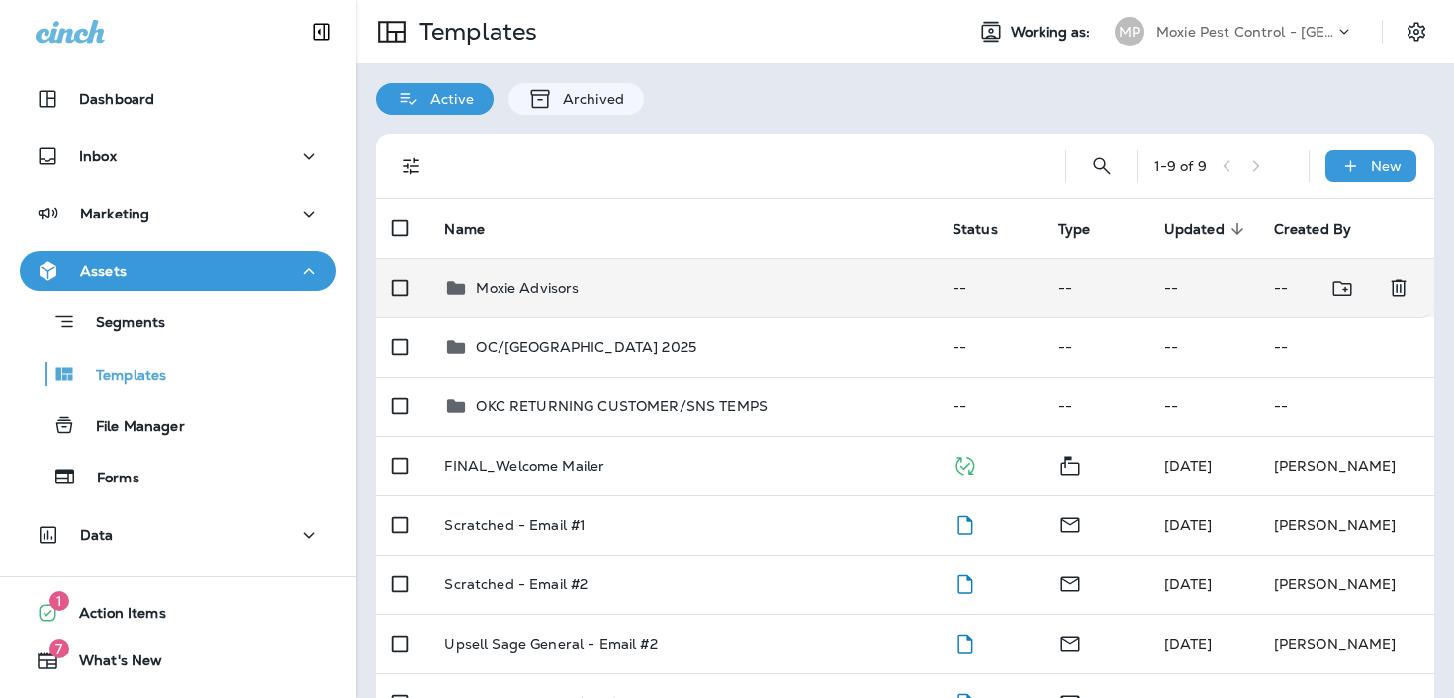
click at [710, 289] on div "Moxie Advisors" at bounding box center [682, 288] width 476 height 24
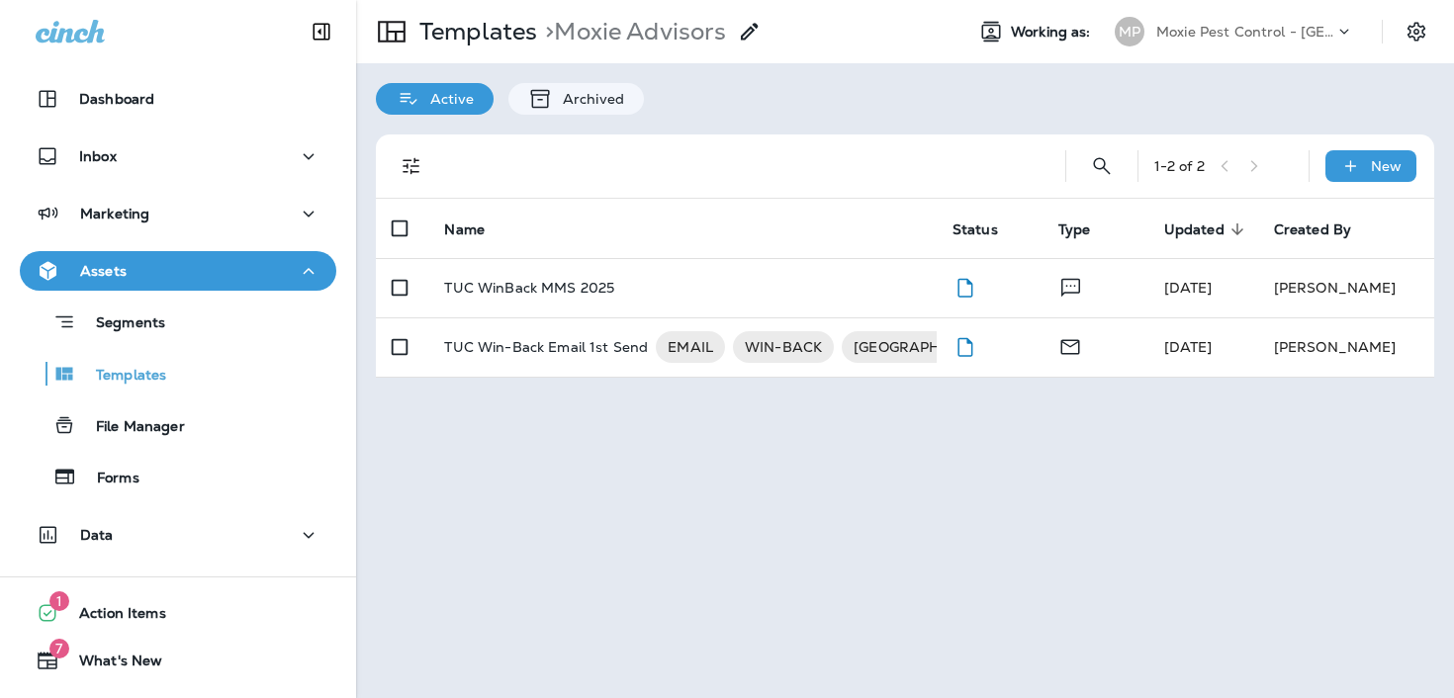
click at [710, 289] on div "TUC WinBack MMS 2025" at bounding box center [682, 288] width 476 height 16
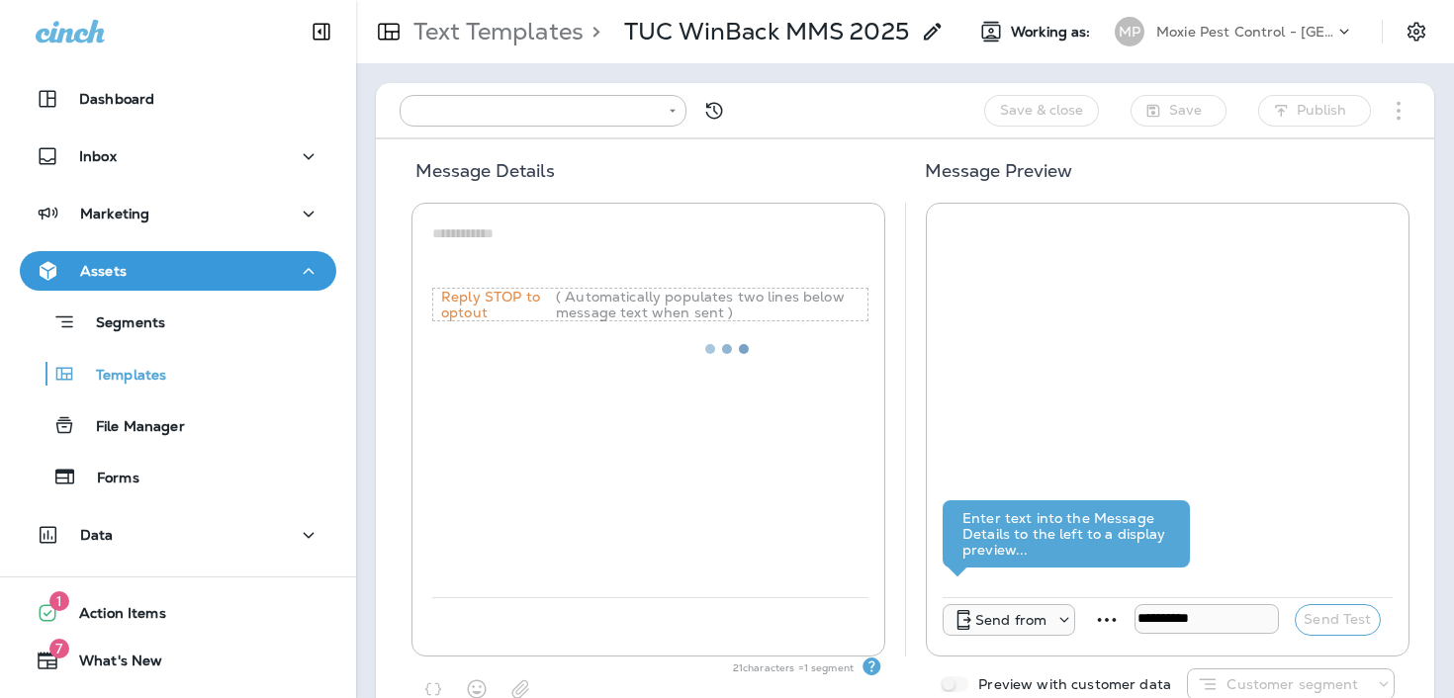
type input "**********"
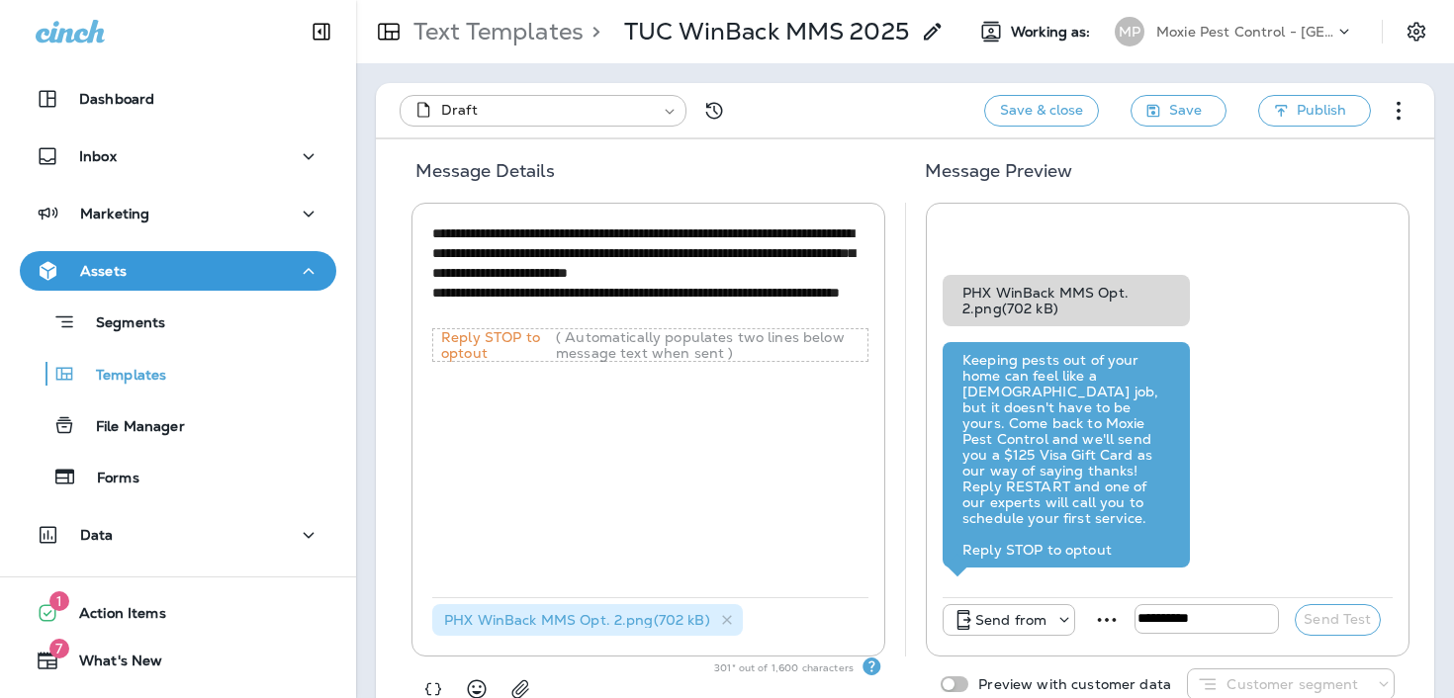
click at [571, 275] on textarea "**********" at bounding box center [650, 274] width 436 height 100
type textarea "**********"
click at [1167, 109] on button "Save" at bounding box center [1179, 111] width 96 height 32
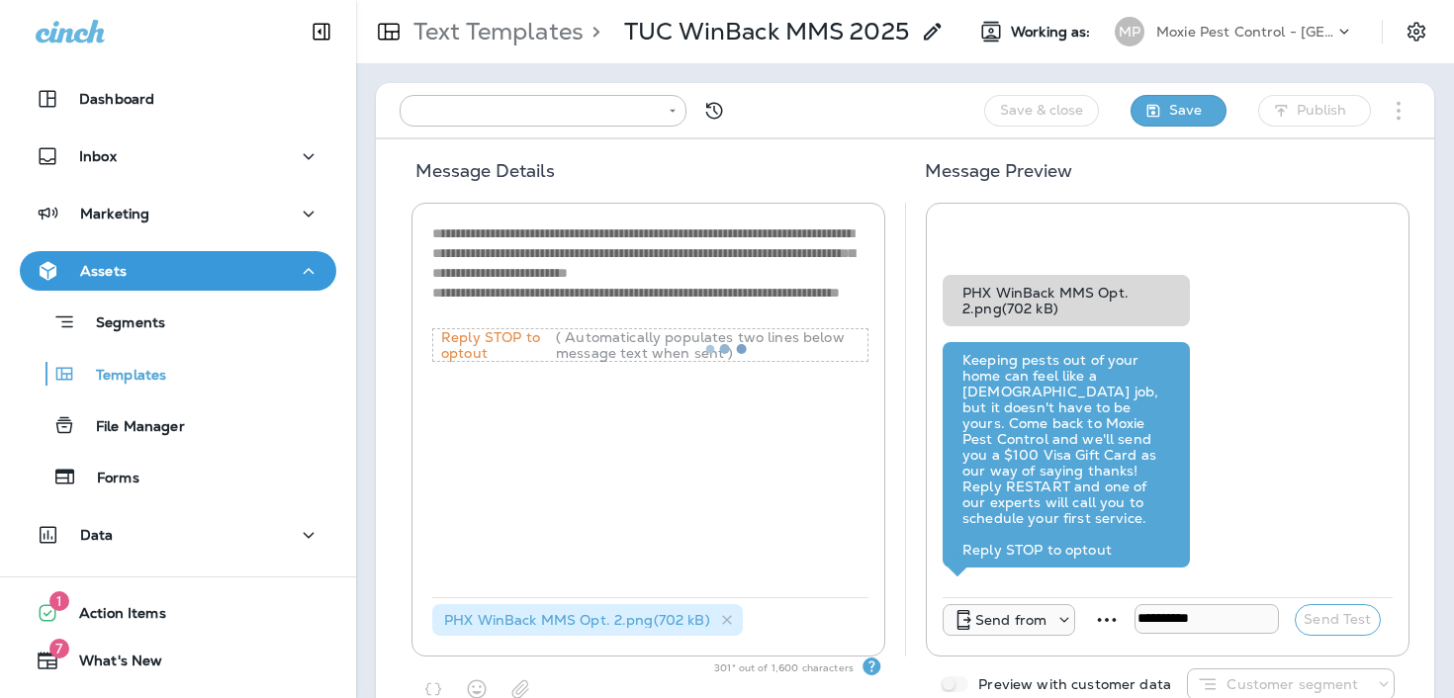
type input "**********"
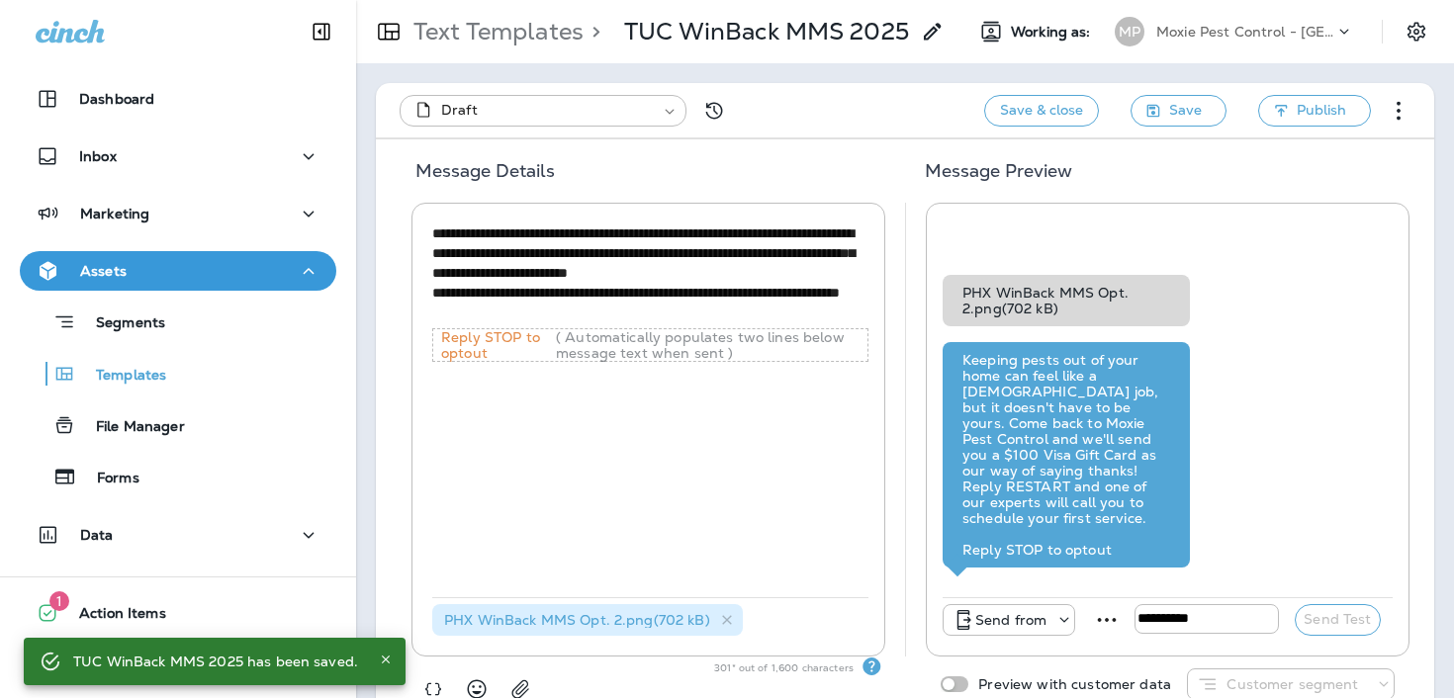
click at [504, 619] on span "PHX WinBack MMS Opt. 2.png ( 702 kB )" at bounding box center [577, 620] width 266 height 18
click at [993, 625] on p "Send from" at bounding box center [1010, 620] width 71 height 16
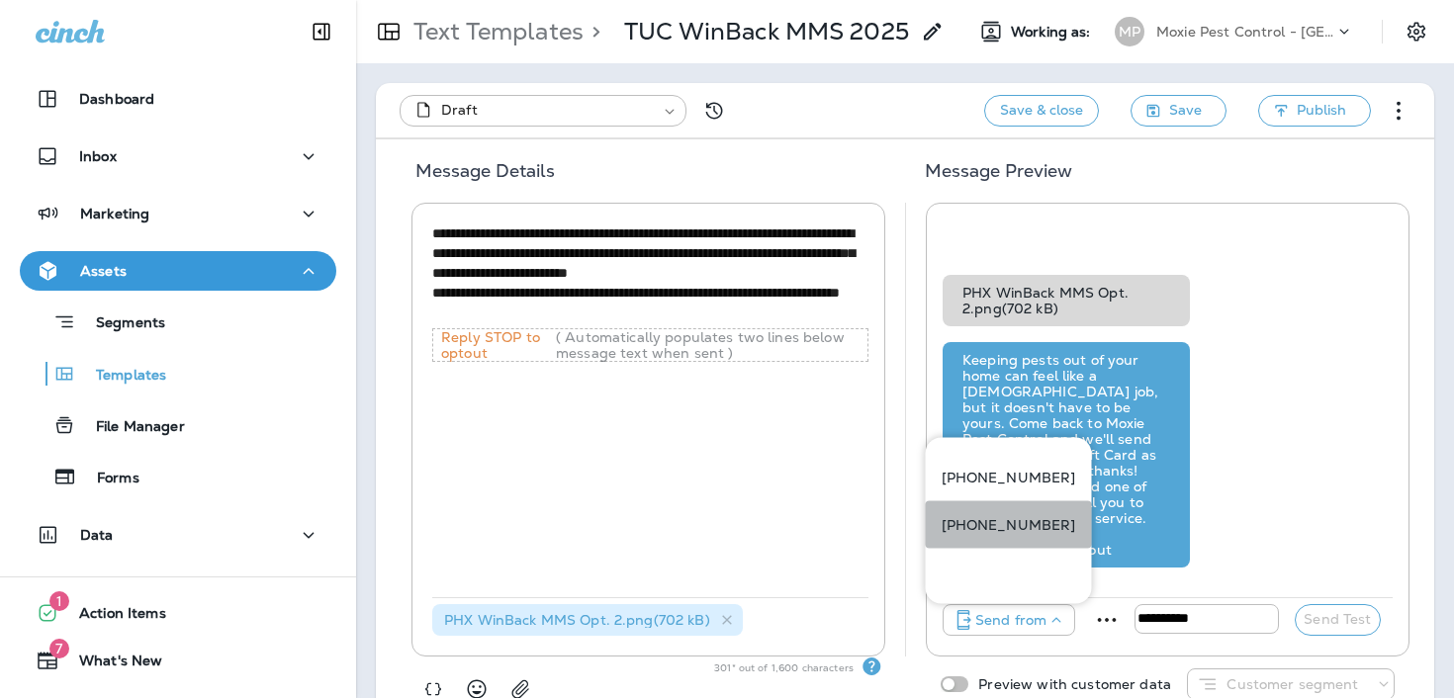
click at [1023, 522] on p "[PHONE_NUMBER]" at bounding box center [1009, 525] width 135 height 16
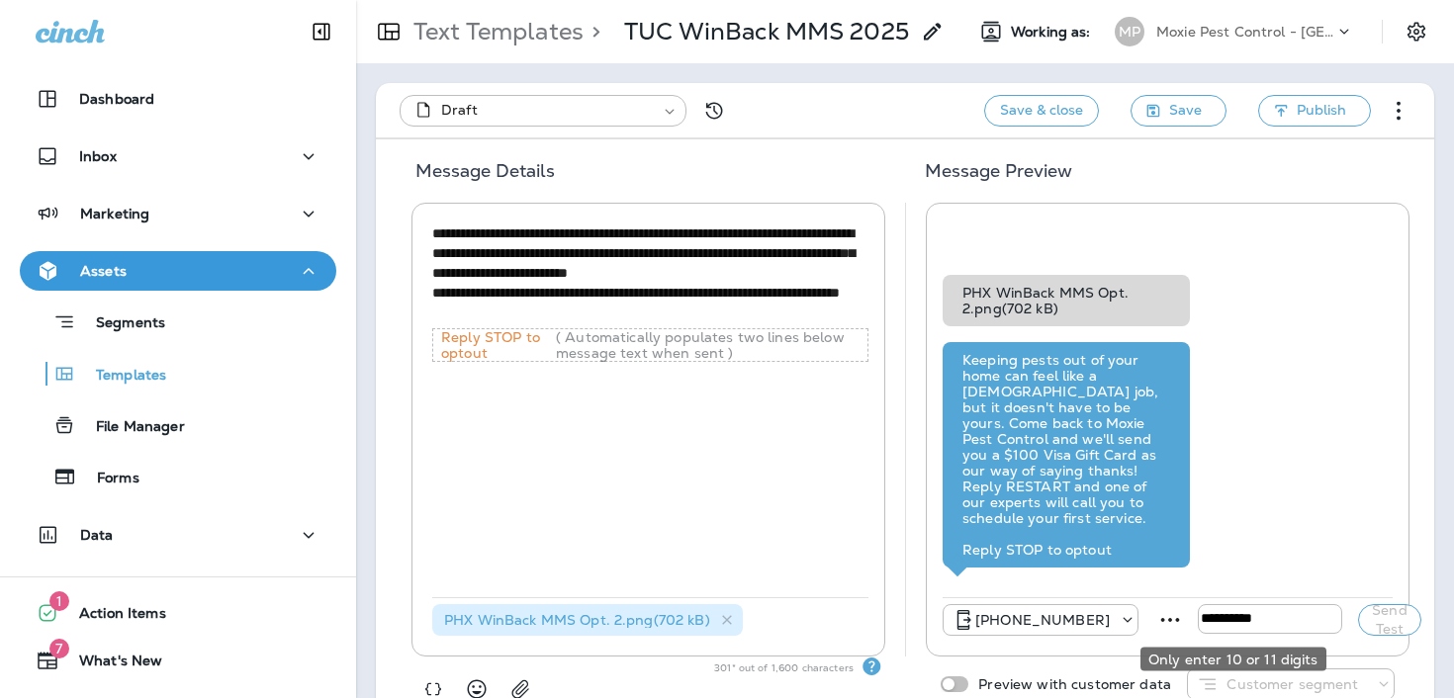
click at [1198, 623] on input "tel" at bounding box center [1270, 619] width 144 height 30
type input "**********"
click at [1365, 609] on button "Send Test" at bounding box center [1389, 620] width 63 height 32
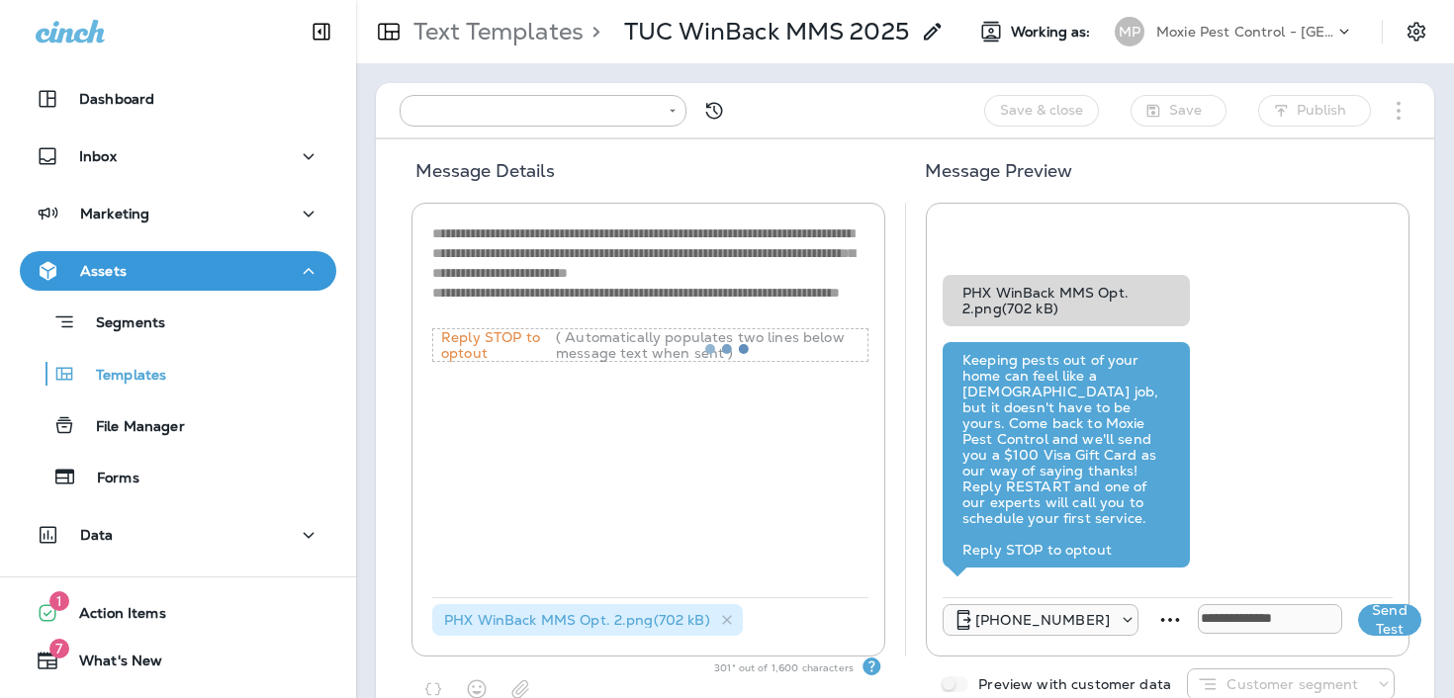
type input "**********"
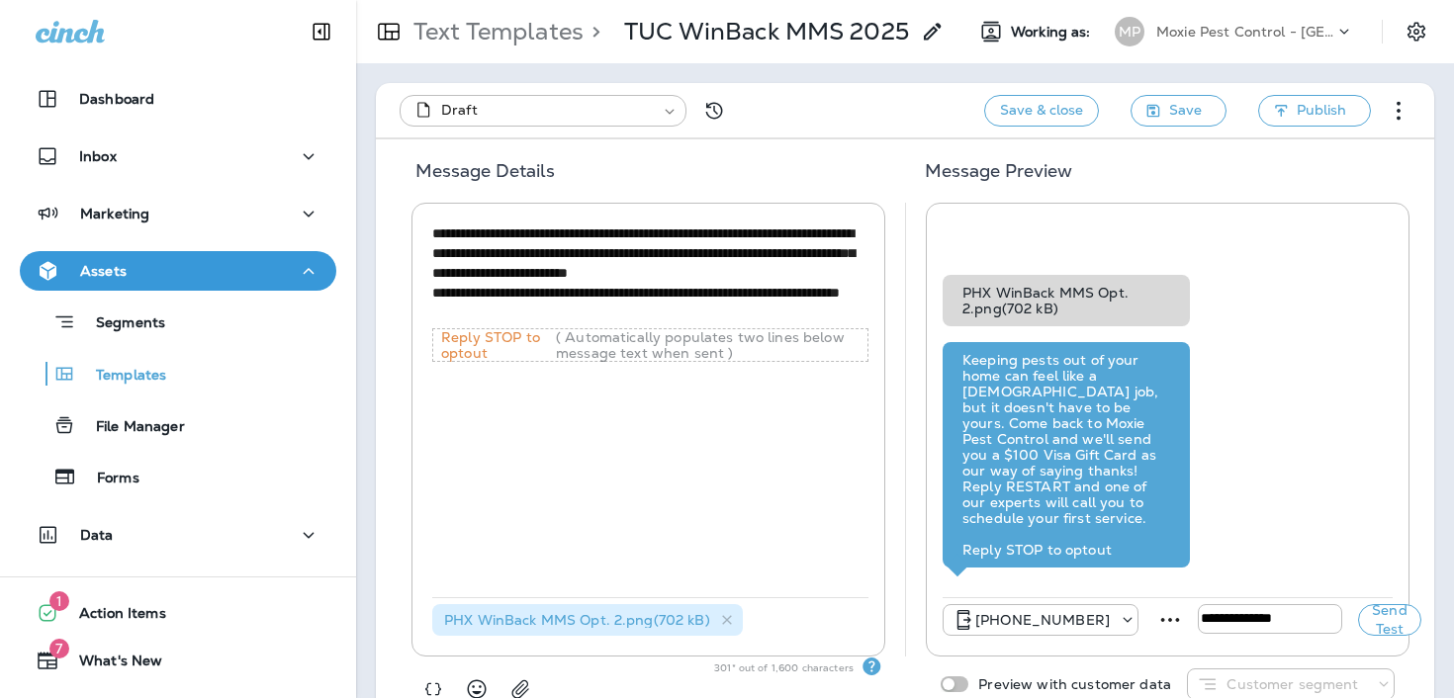
click at [939, 31] on icon at bounding box center [933, 32] width 24 height 24
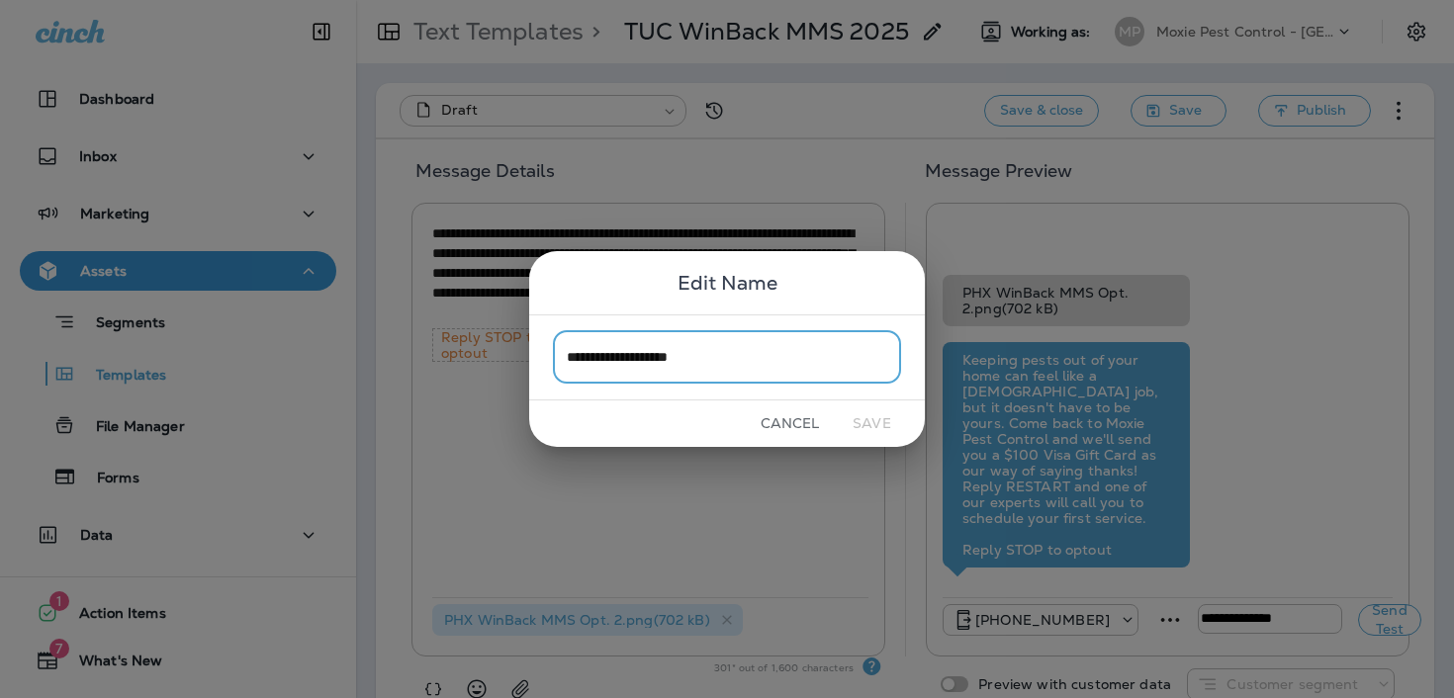
click at [585, 366] on input "**********" at bounding box center [727, 357] width 348 height 52
type input "**********"
click at [867, 421] on button "Save" at bounding box center [872, 424] width 74 height 31
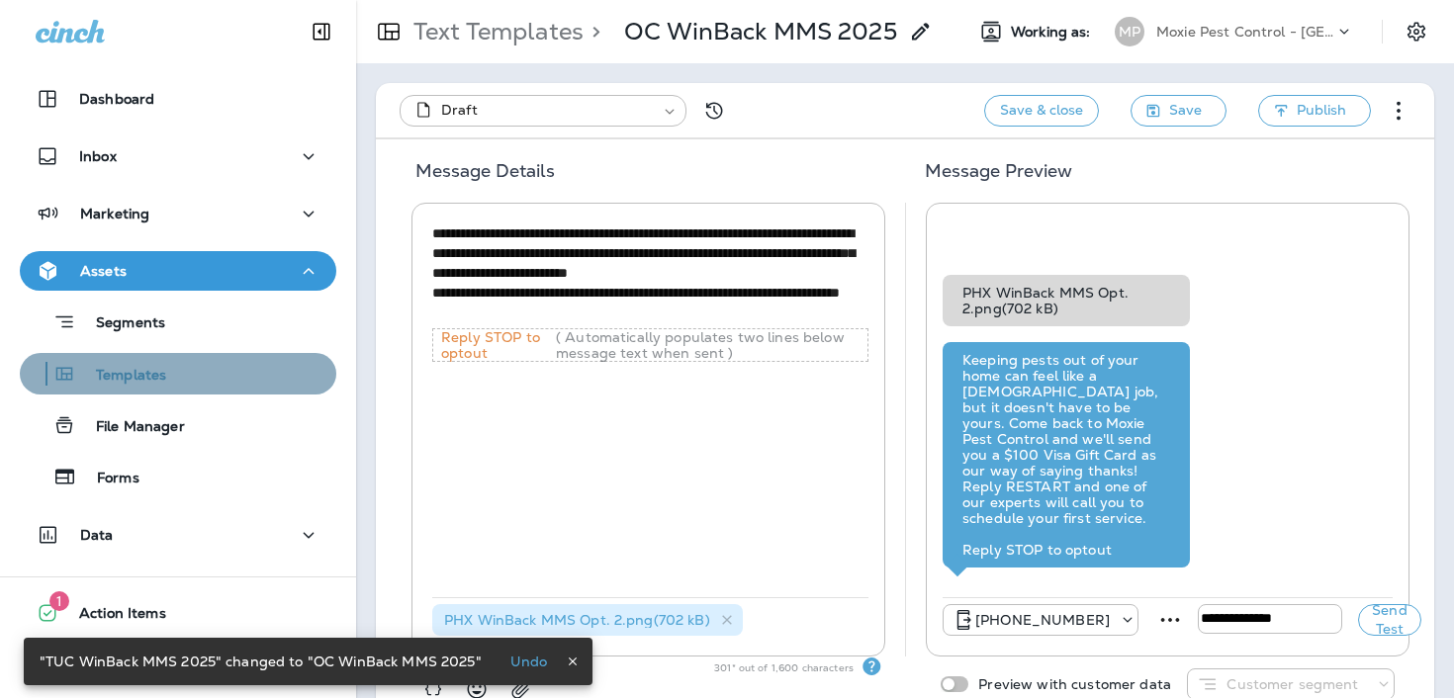
click at [186, 362] on div "Templates" at bounding box center [178, 374] width 301 height 30
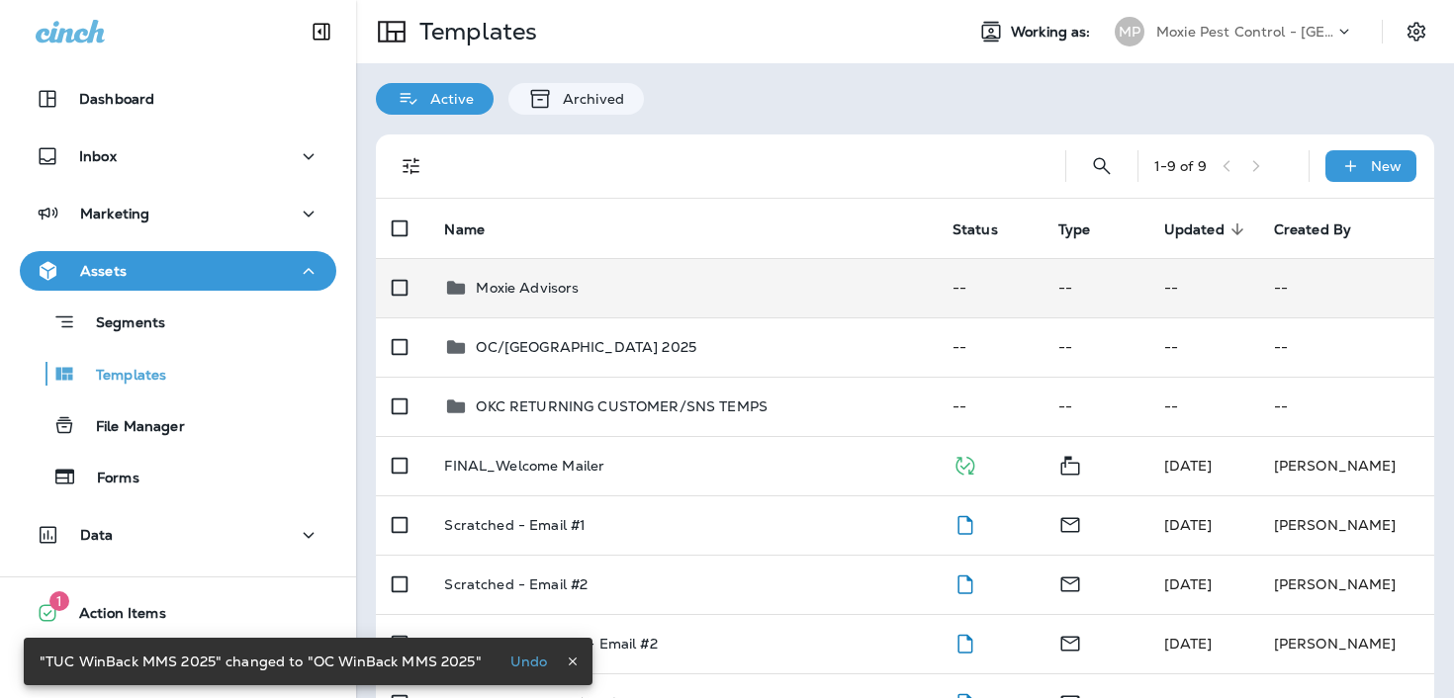
click at [645, 292] on div "Moxie Advisors" at bounding box center [682, 288] width 476 height 24
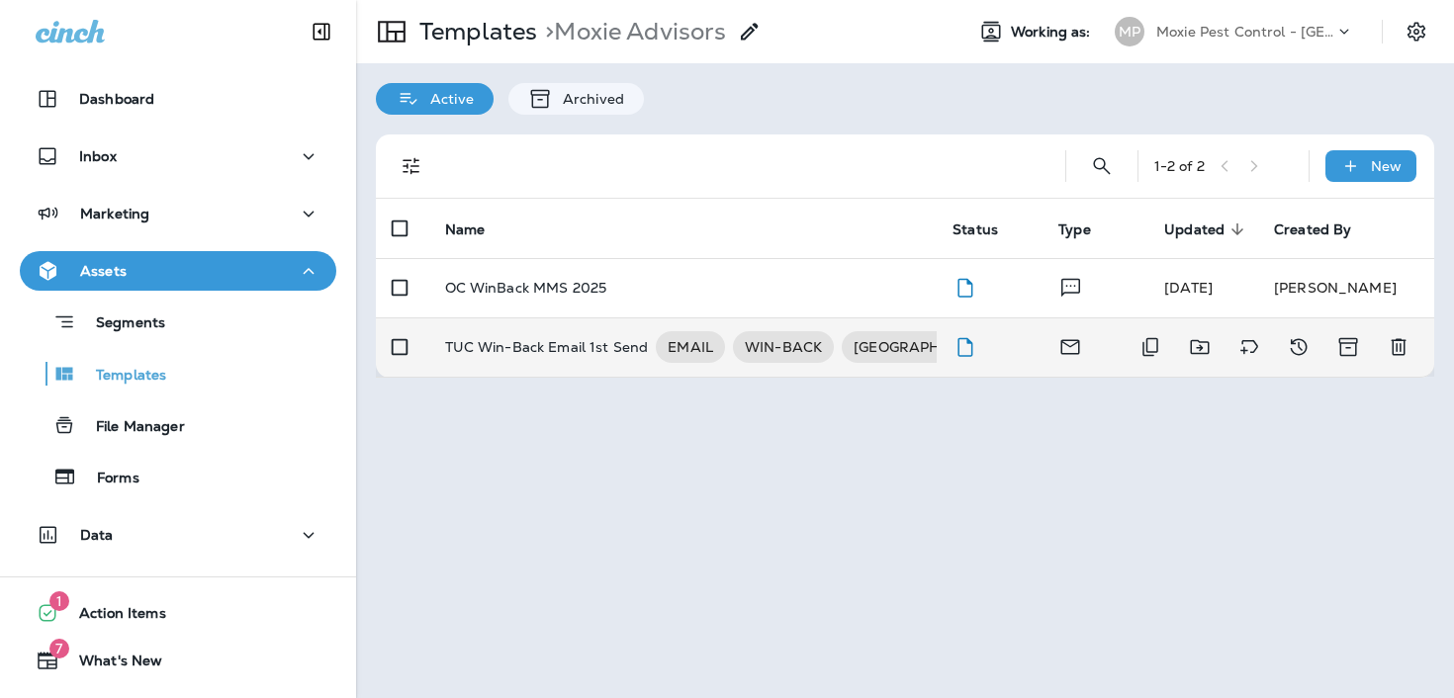
click at [550, 361] on p "TUC Win-Back Email 1st Send" at bounding box center [547, 347] width 204 height 32
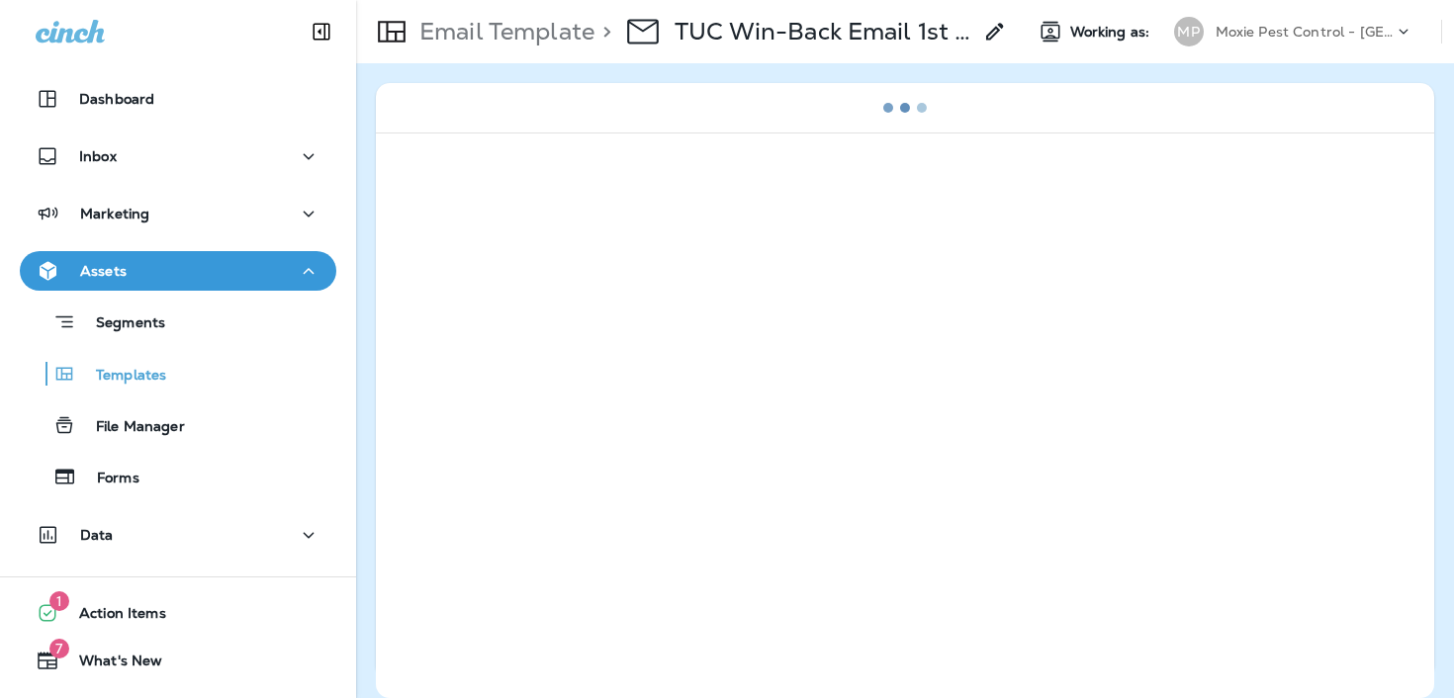
click at [992, 34] on icon at bounding box center [995, 32] width 24 height 24
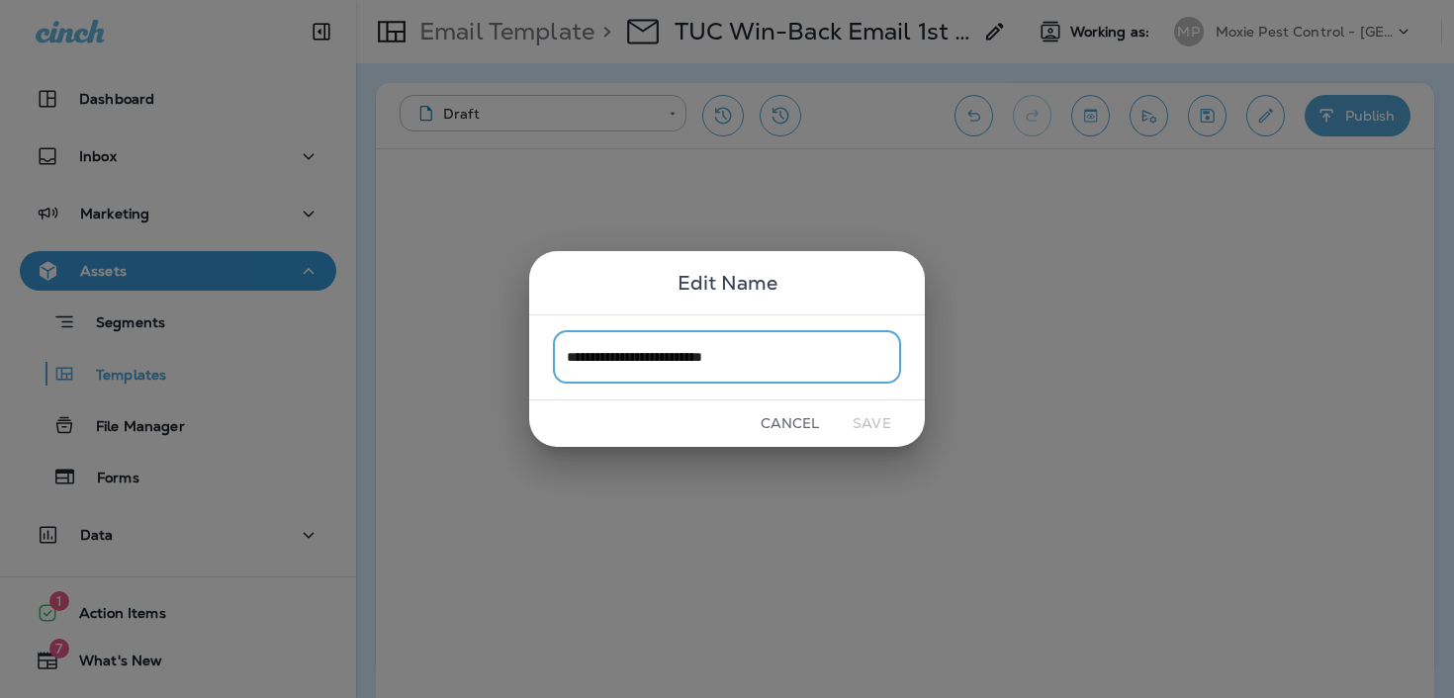
click at [579, 352] on input "**********" at bounding box center [727, 357] width 348 height 52
type input "**********"
click at [865, 175] on div "**********" at bounding box center [727, 349] width 1454 height 698
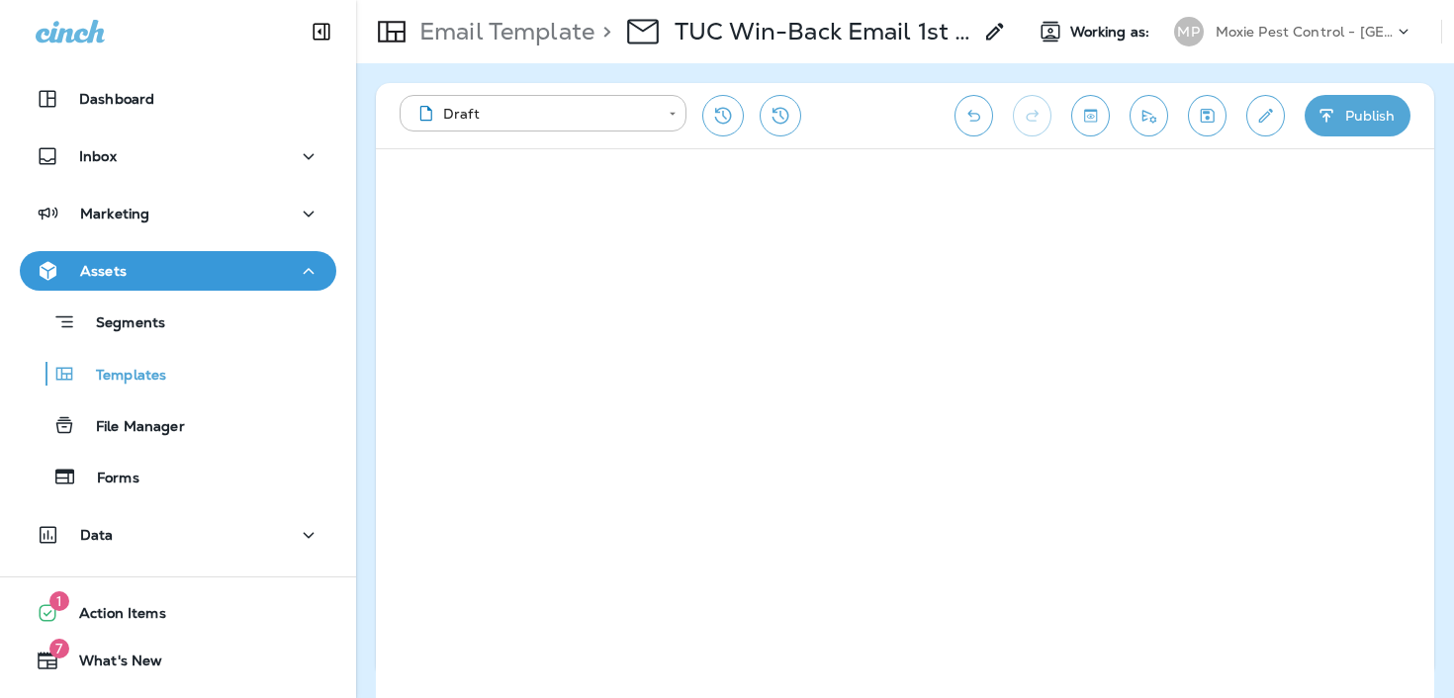
click at [993, 43] on icon at bounding box center [995, 32] width 24 height 24
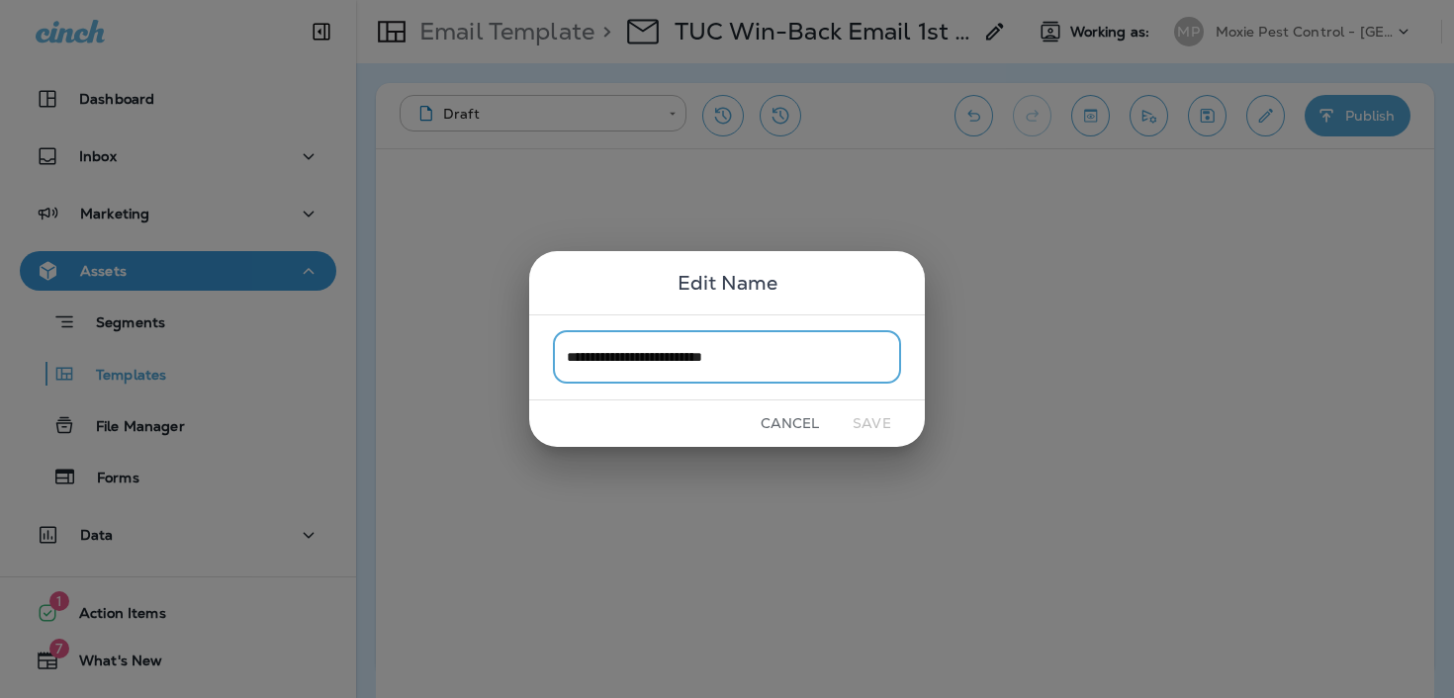
click at [585, 364] on input "**********" at bounding box center [727, 357] width 348 height 52
type input "**********"
click at [866, 416] on button "Save" at bounding box center [872, 424] width 74 height 31
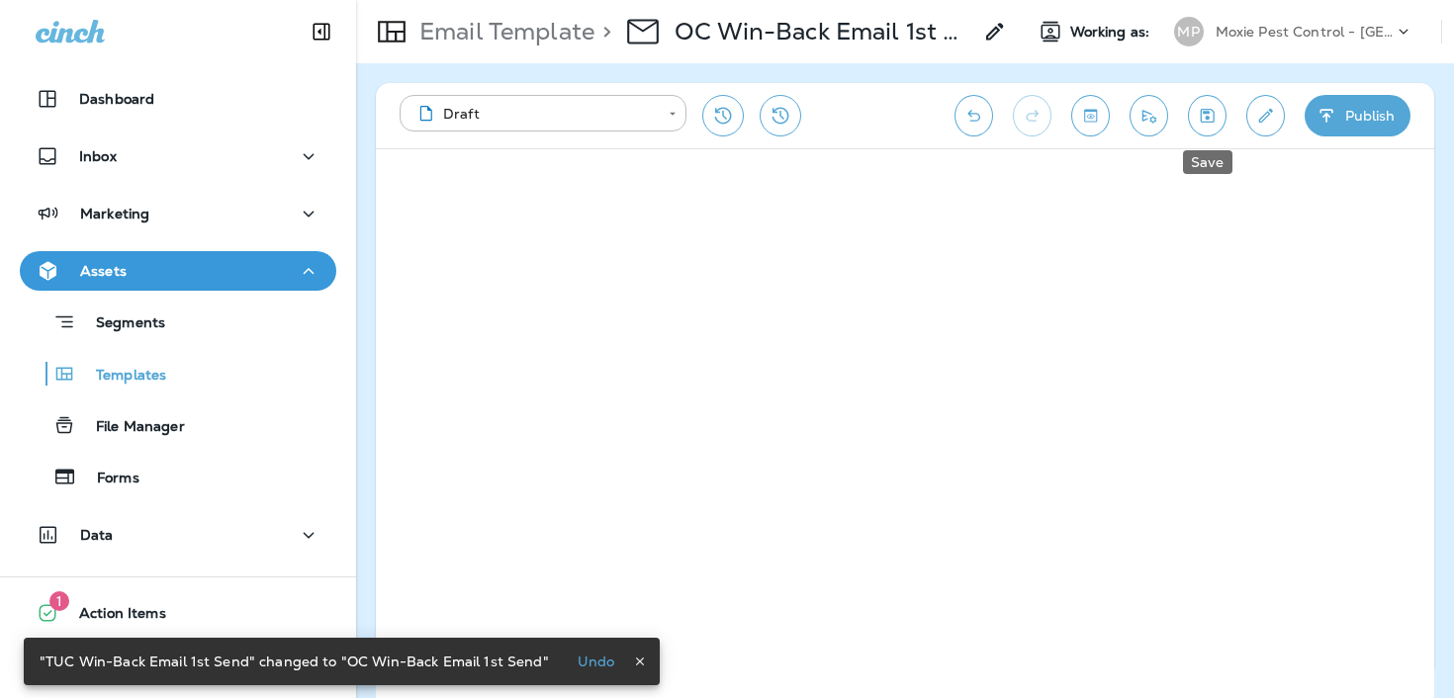
click at [1200, 101] on button "Save" at bounding box center [1207, 116] width 39 height 42
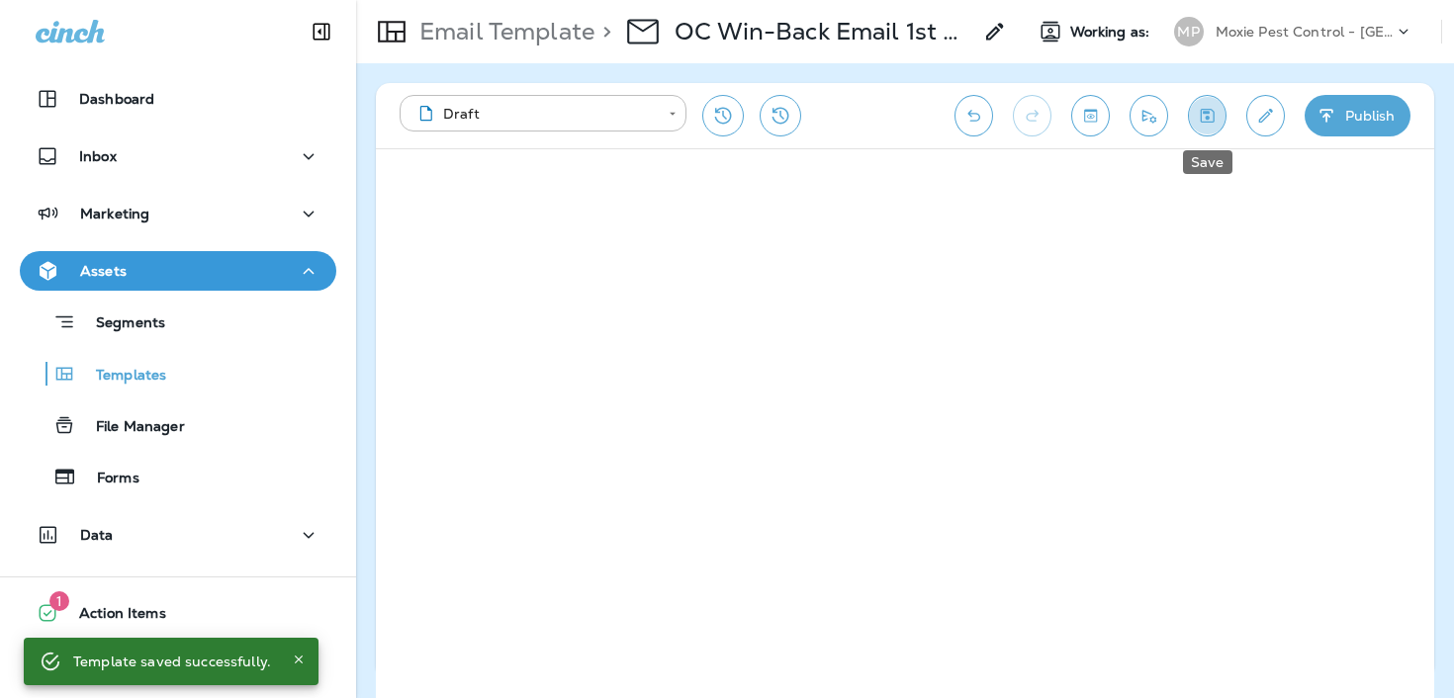
click at [1203, 112] on icon "Save" at bounding box center [1208, 116] width 14 height 14
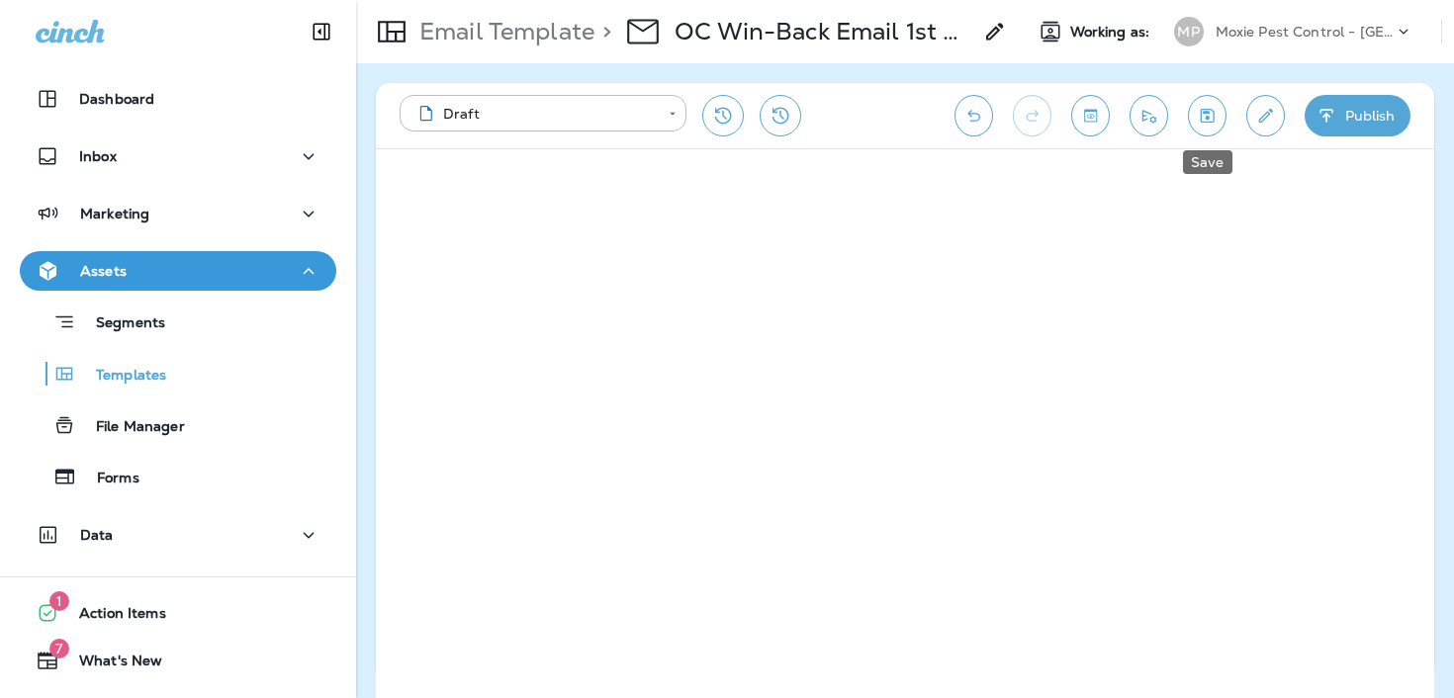
click at [1215, 111] on icon "Save" at bounding box center [1207, 116] width 21 height 20
click at [1220, 119] on button "Save" at bounding box center [1207, 116] width 39 height 42
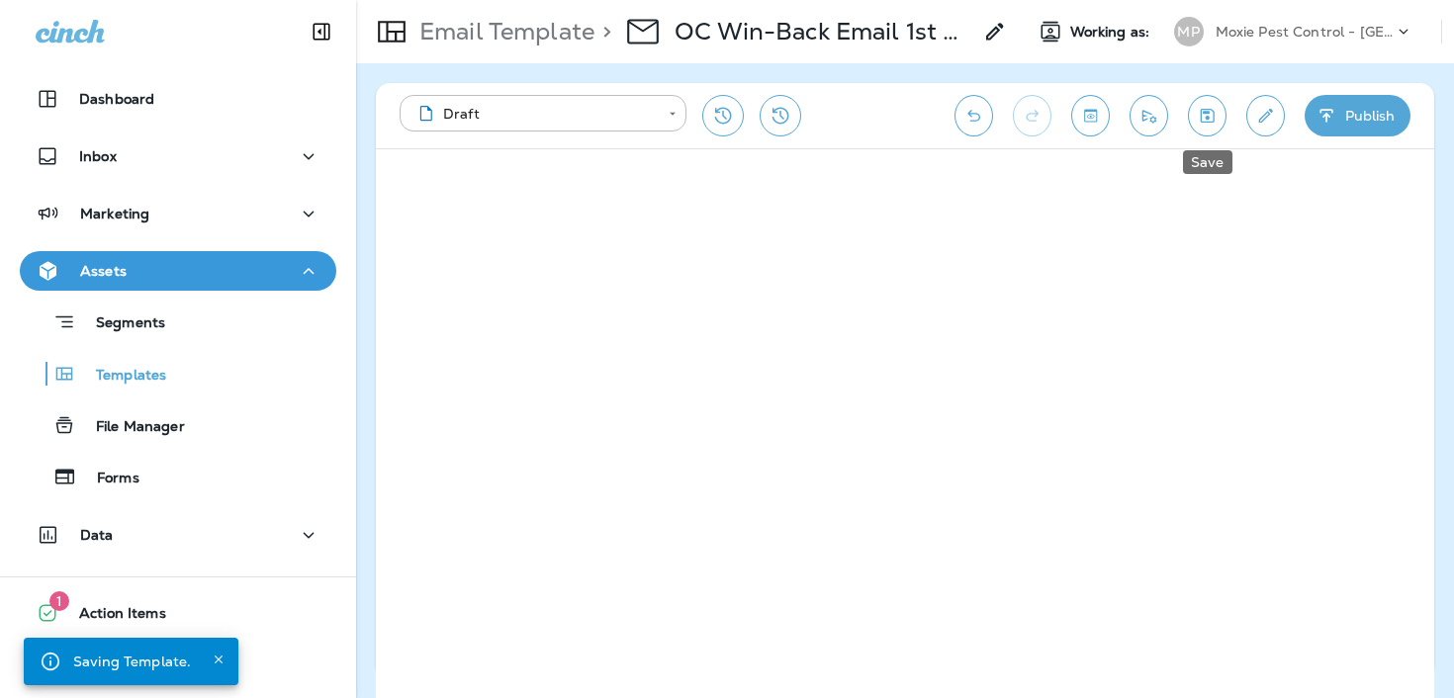
click at [1210, 108] on icon "Save" at bounding box center [1207, 116] width 21 height 20
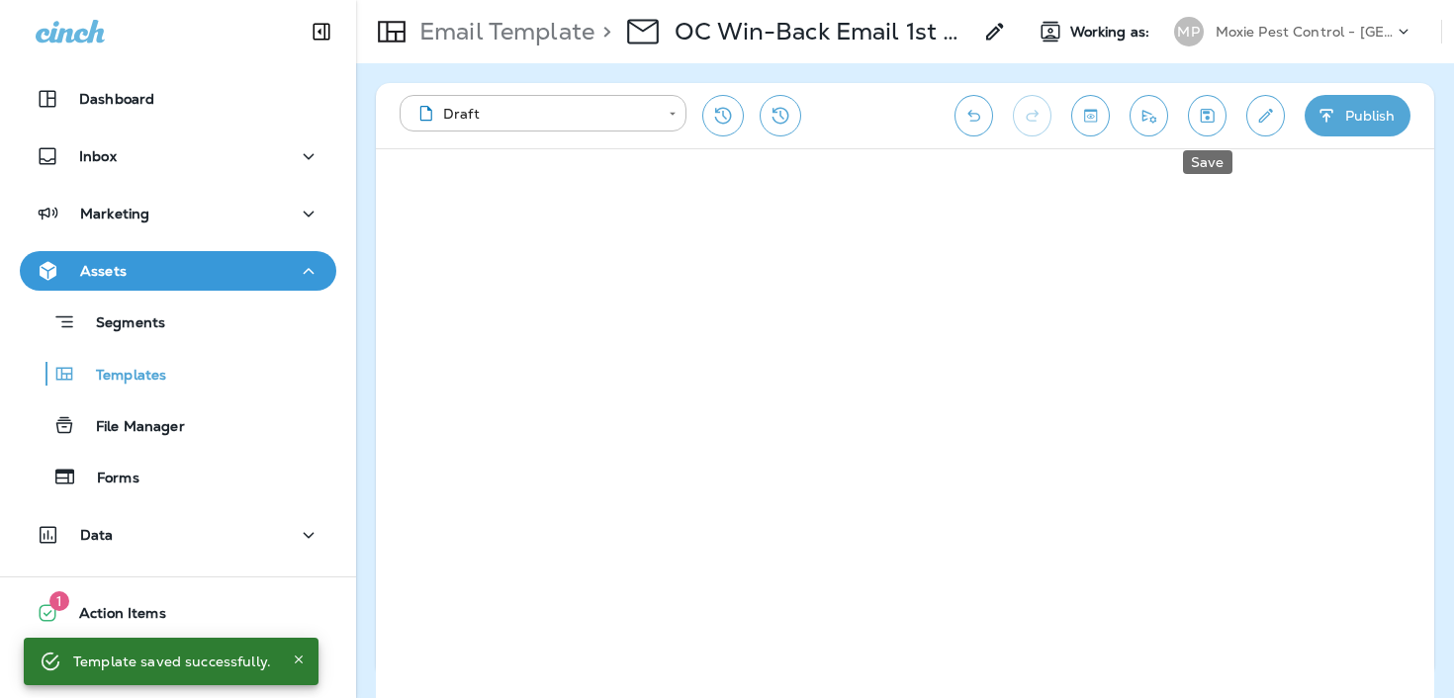
click at [1198, 108] on icon "Save" at bounding box center [1207, 116] width 21 height 20
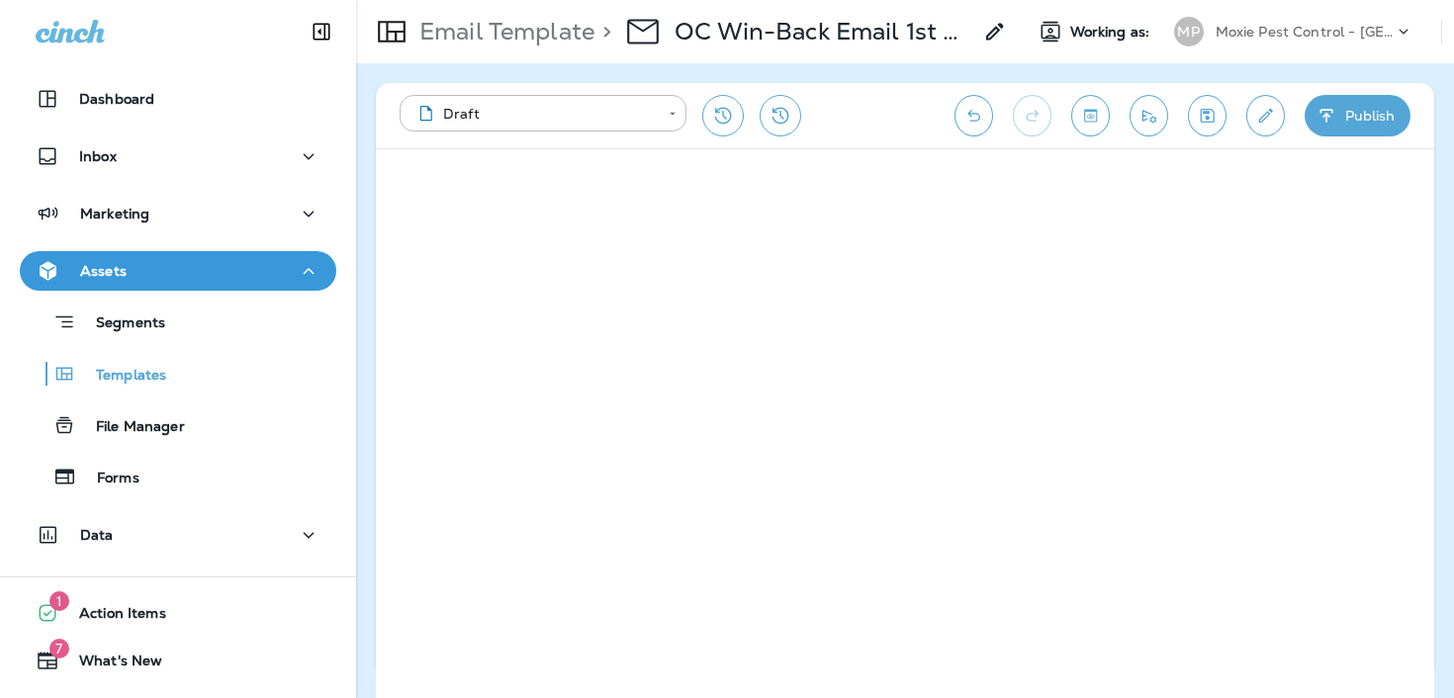
click at [491, 47] on div "Email Template > OC Win-Back Email 1st Send" at bounding box center [681, 31] width 651 height 55
click at [494, 32] on p "Email Template" at bounding box center [503, 32] width 183 height 30
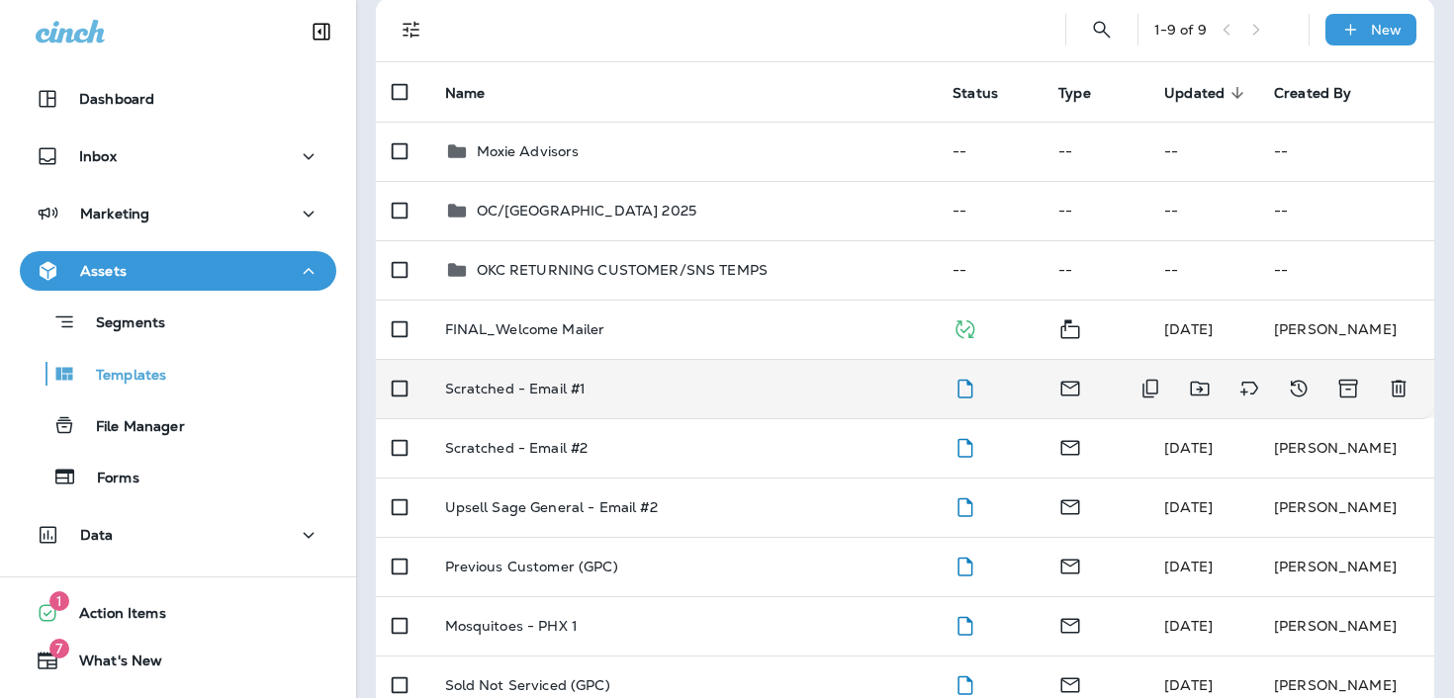
scroll to position [141, 0]
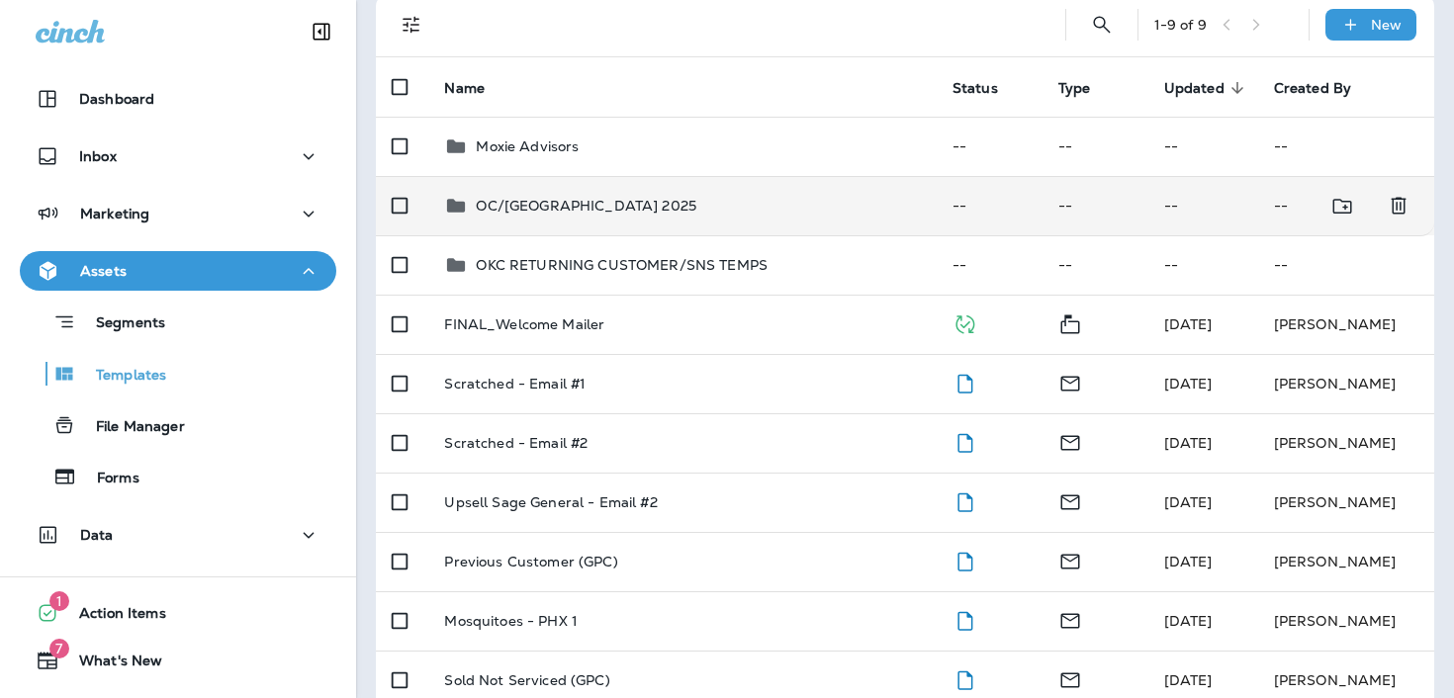
click at [634, 210] on p "OC/[GEOGRAPHIC_DATA] 2025" at bounding box center [586, 206] width 221 height 16
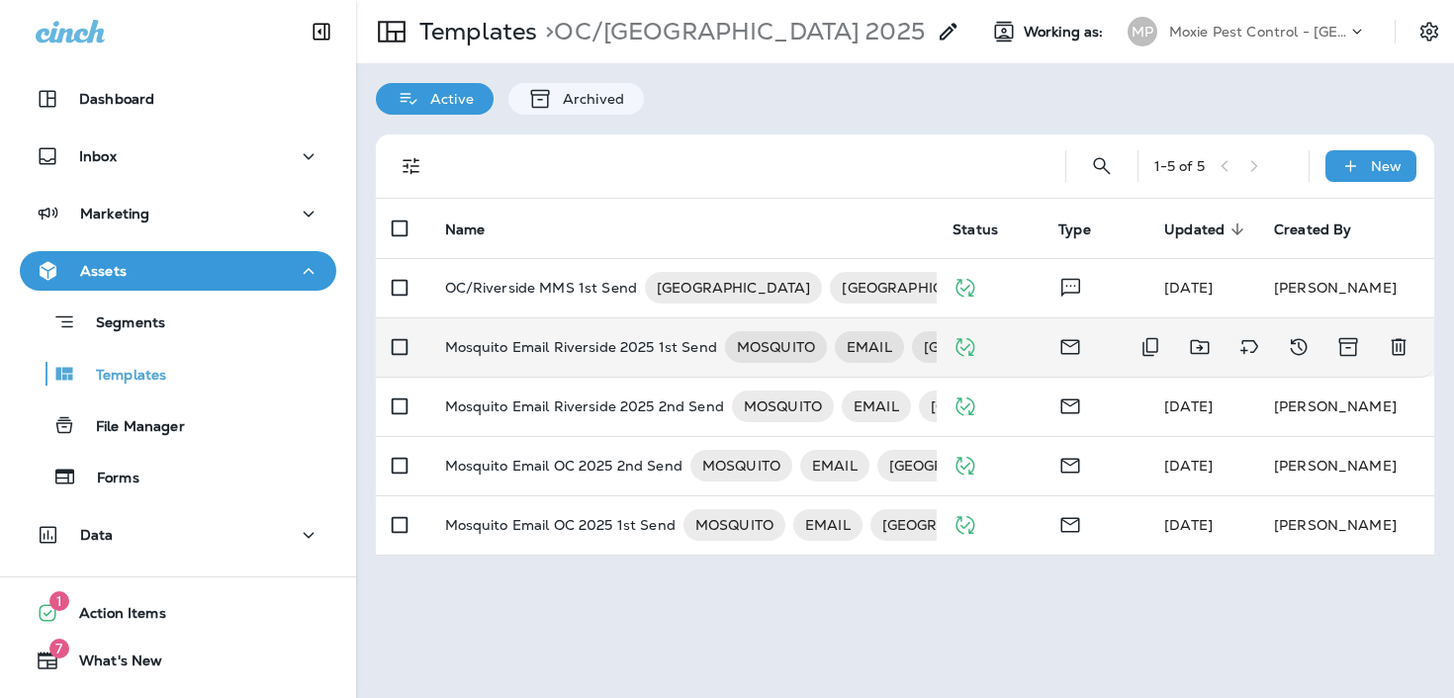
click at [578, 363] on td "Mosquito Email Riverside 2025 1st Send MOSQUITO EMAIL RIVERSIDE" at bounding box center [683, 347] width 508 height 59
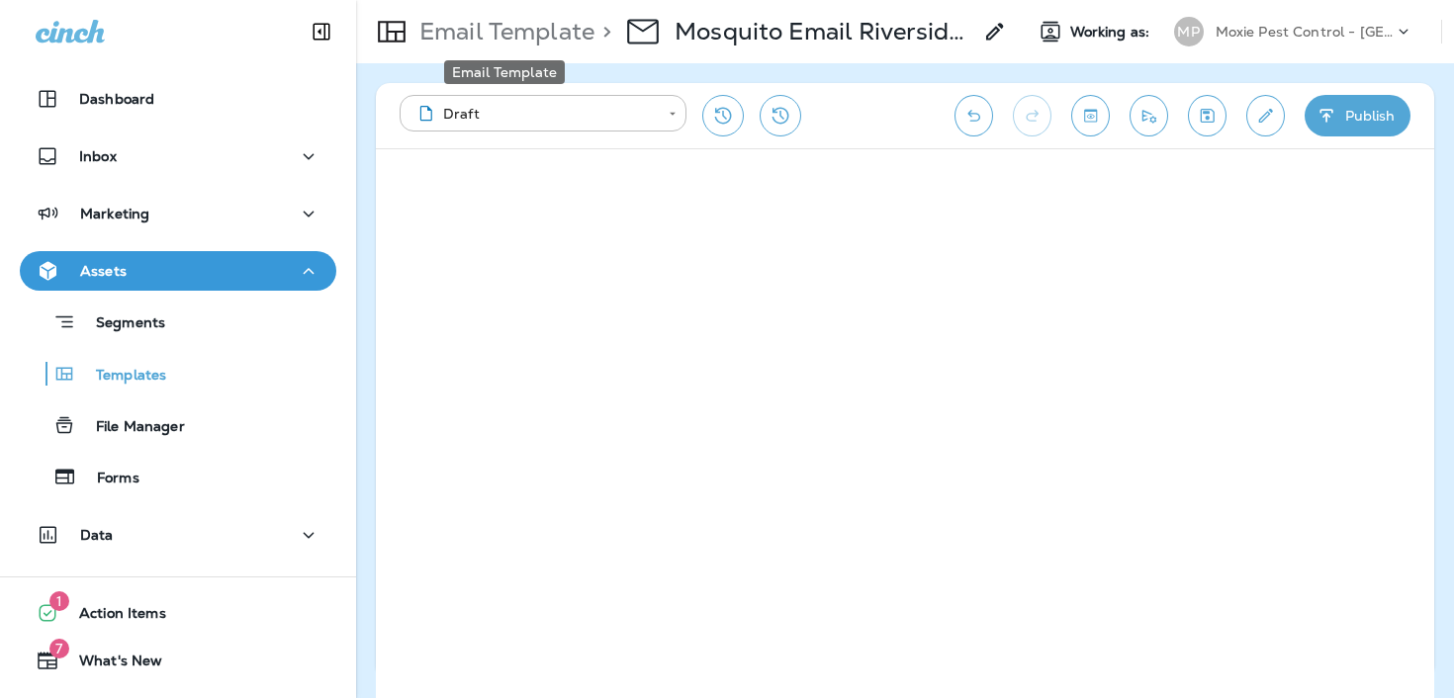
click at [524, 28] on p "Email Template" at bounding box center [503, 32] width 183 height 30
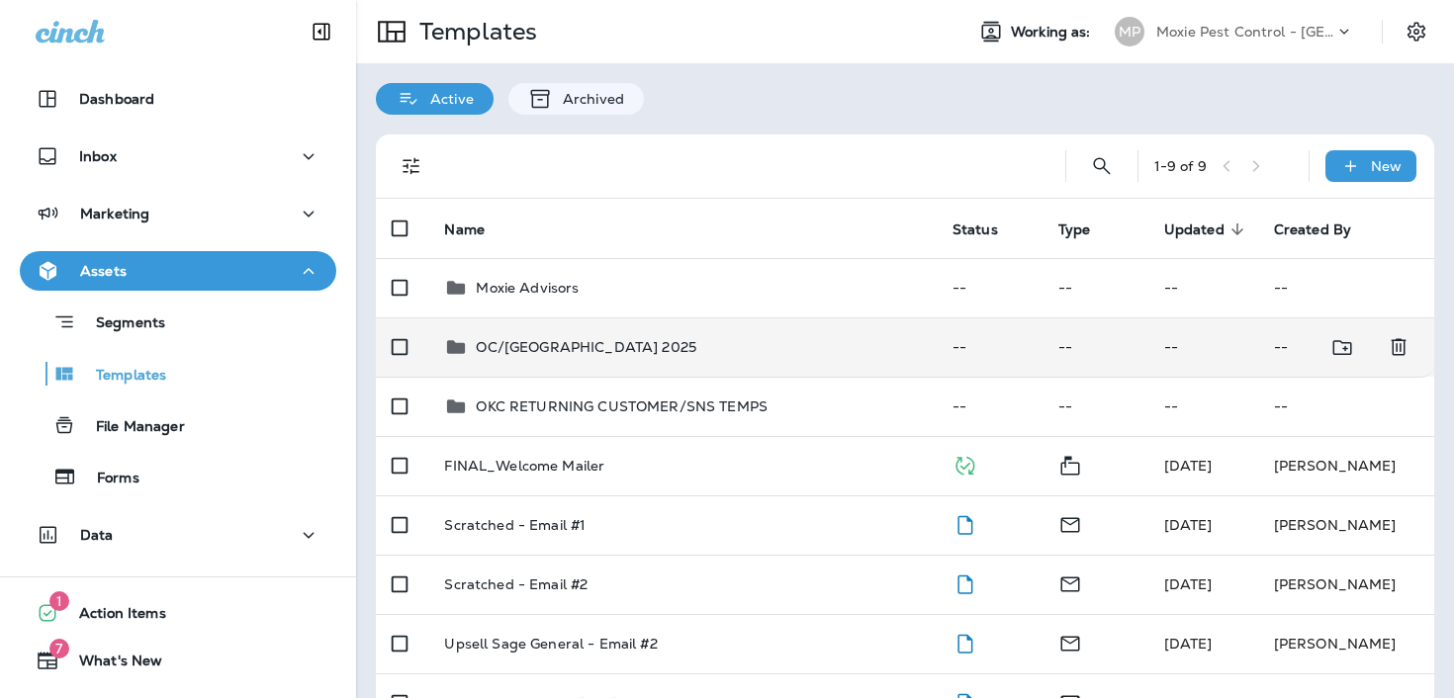
click at [698, 346] on div "OC/[GEOGRAPHIC_DATA] 2025" at bounding box center [682, 347] width 476 height 24
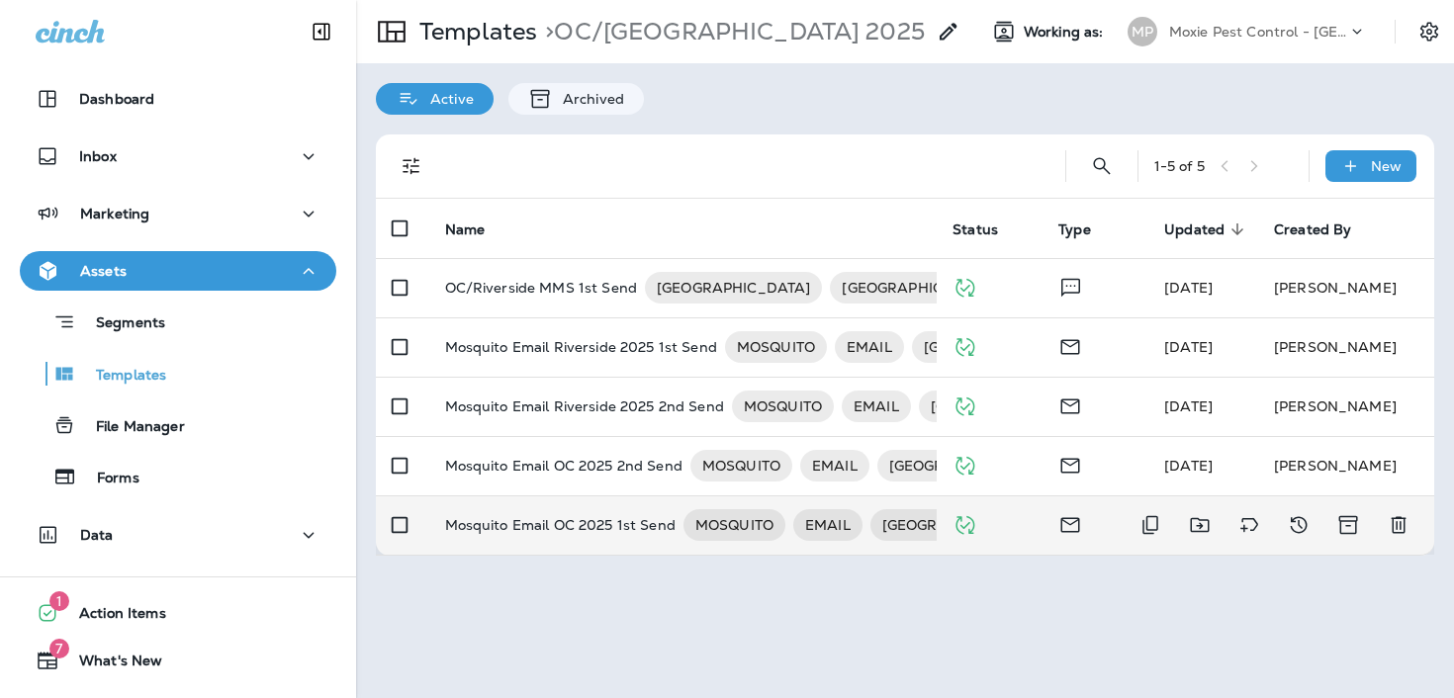
click at [577, 529] on p "Mosquito Email OC 2025 1st Send" at bounding box center [560, 525] width 230 height 32
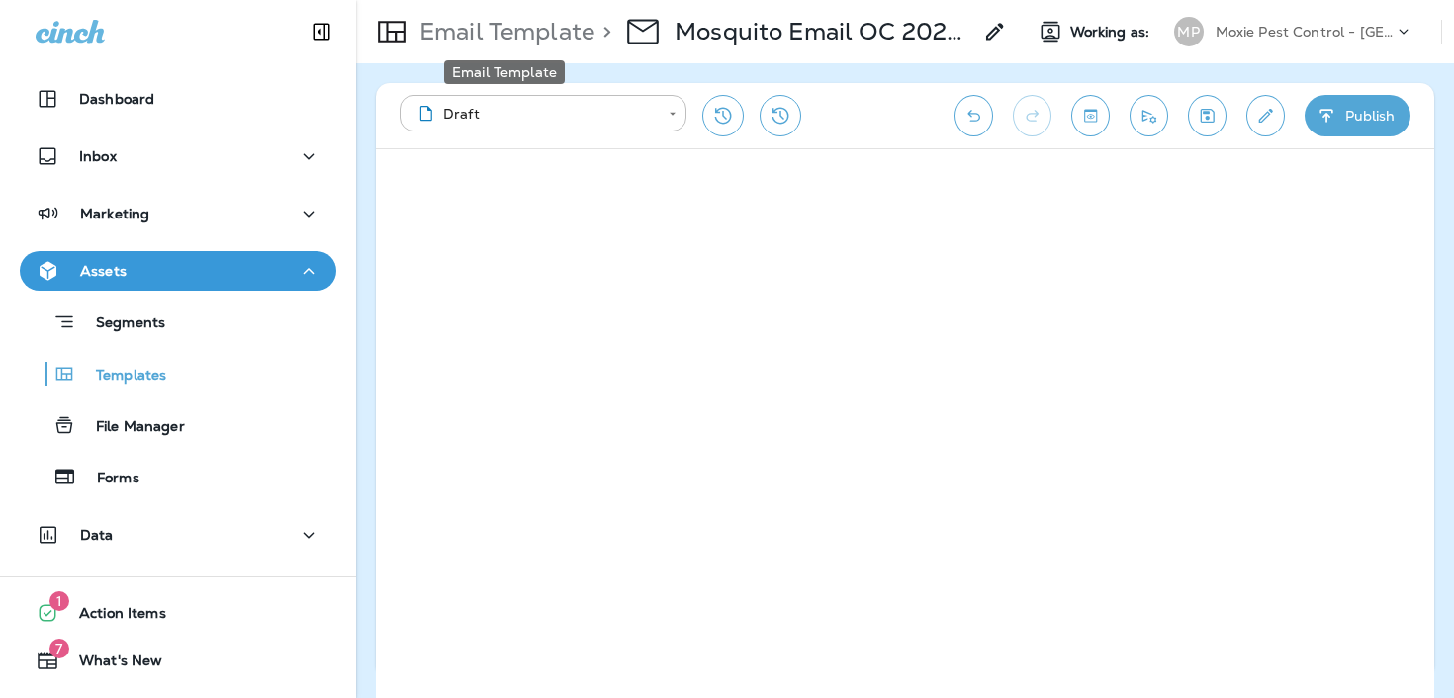
click at [536, 35] on p "Email Template" at bounding box center [503, 32] width 183 height 30
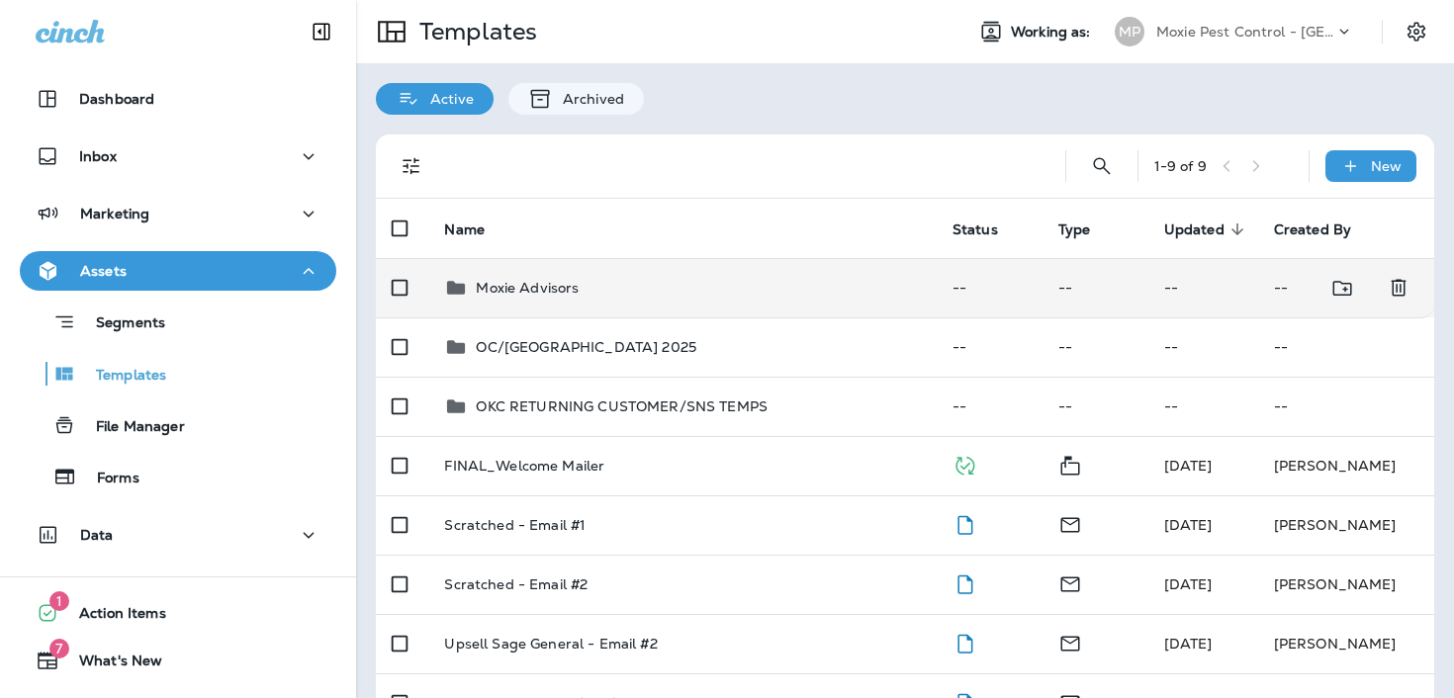
click at [641, 300] on td "Moxie Advisors" at bounding box center [681, 287] width 507 height 59
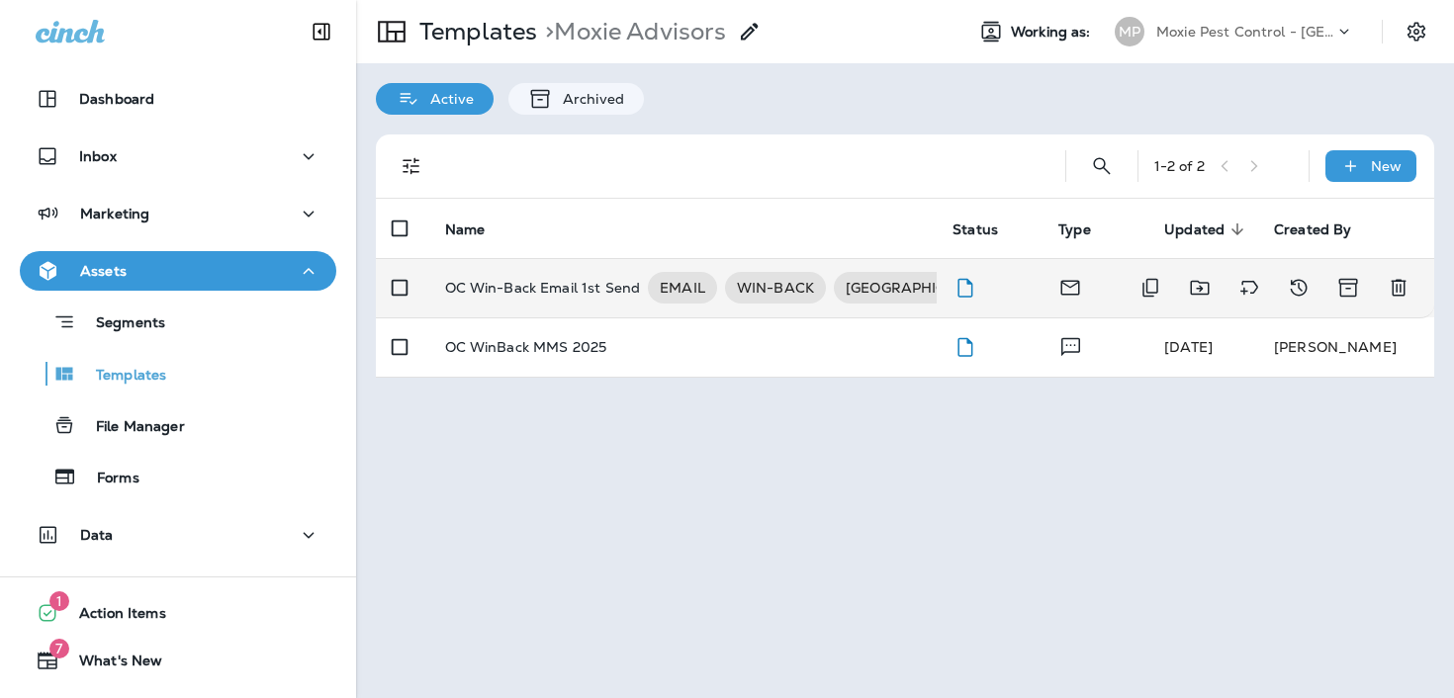
click at [567, 286] on p "OC Win-Back Email 1st Send" at bounding box center [543, 288] width 196 height 32
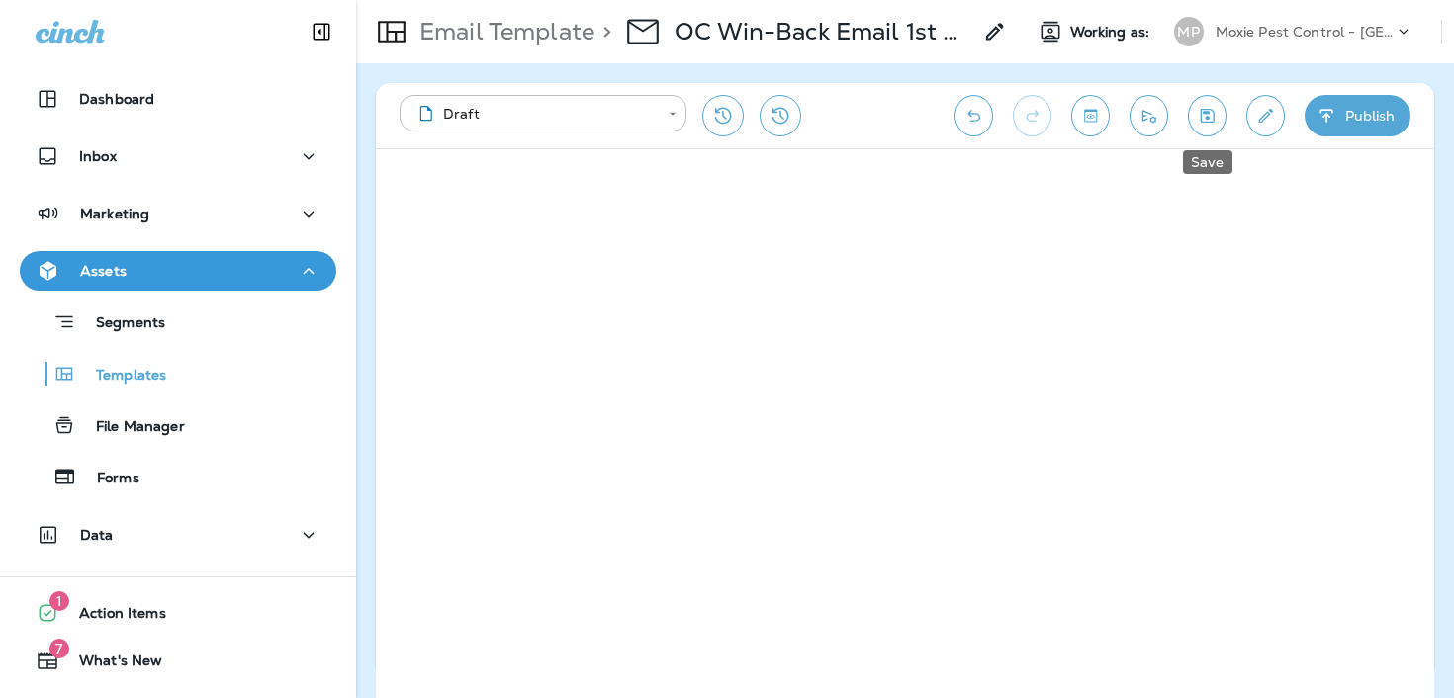
click at [1209, 114] on icon "Save" at bounding box center [1207, 116] width 21 height 20
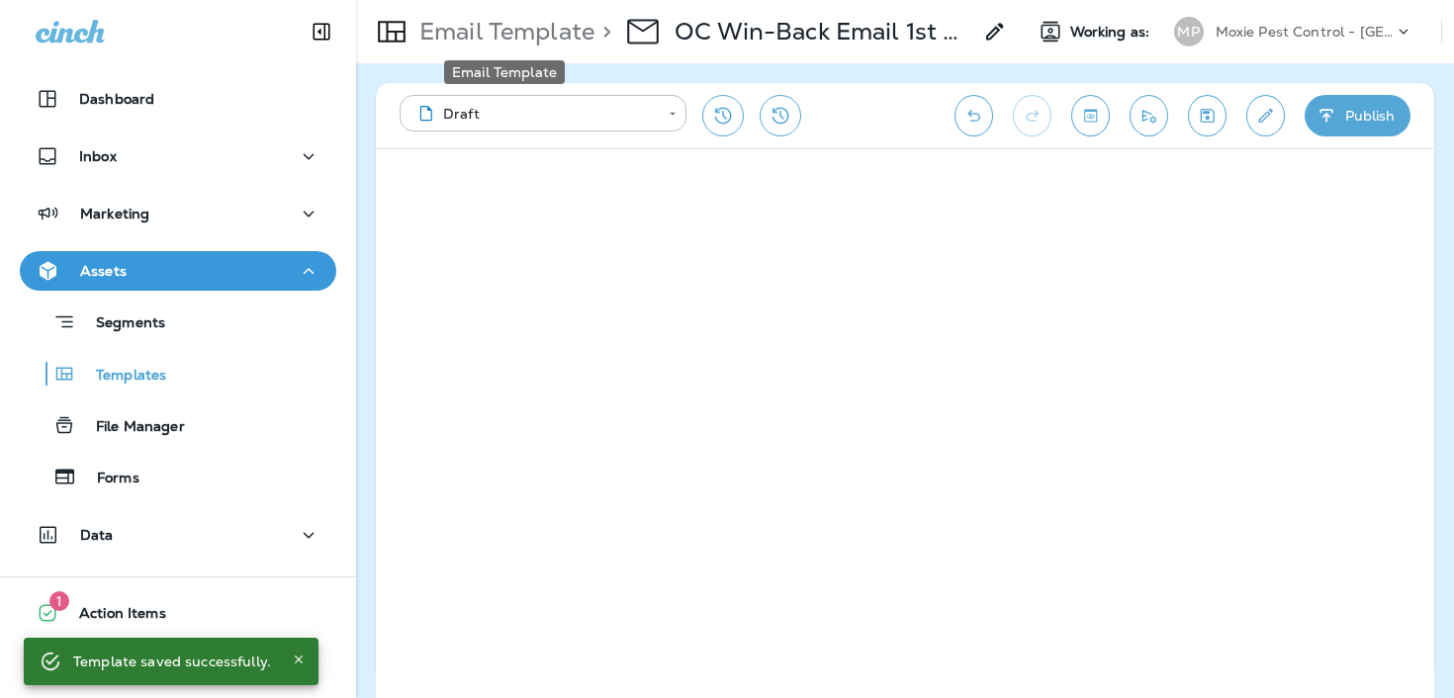
click at [550, 21] on p "Email Template" at bounding box center [503, 32] width 183 height 30
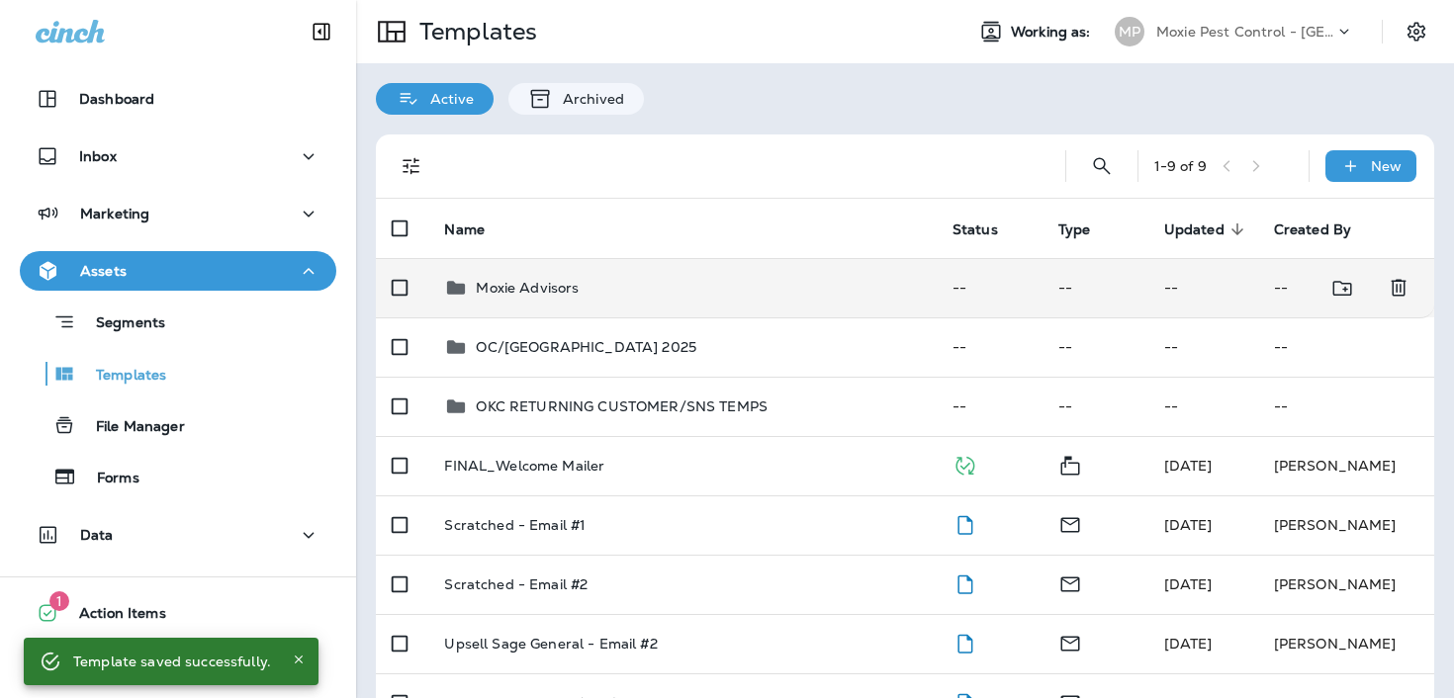
click at [601, 299] on div "Moxie Advisors" at bounding box center [682, 288] width 476 height 24
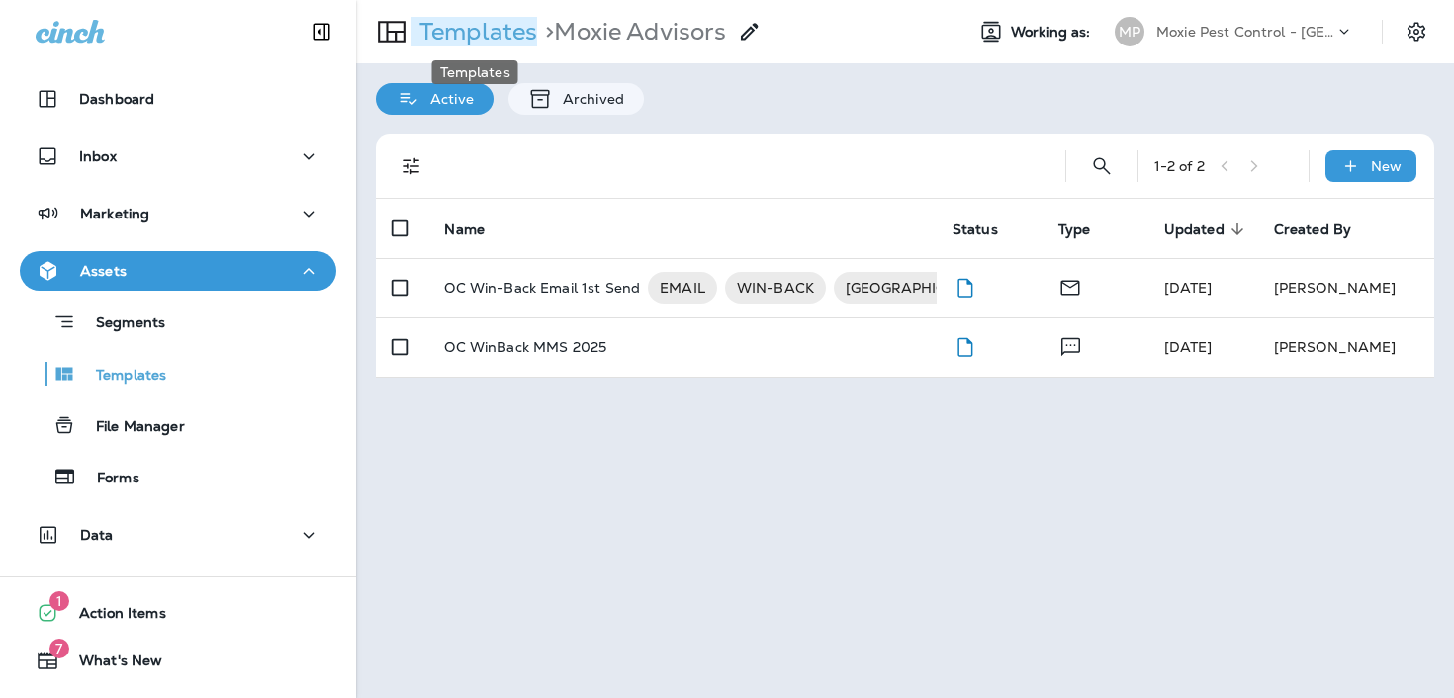
click at [487, 42] on p "Templates" at bounding box center [475, 32] width 126 height 30
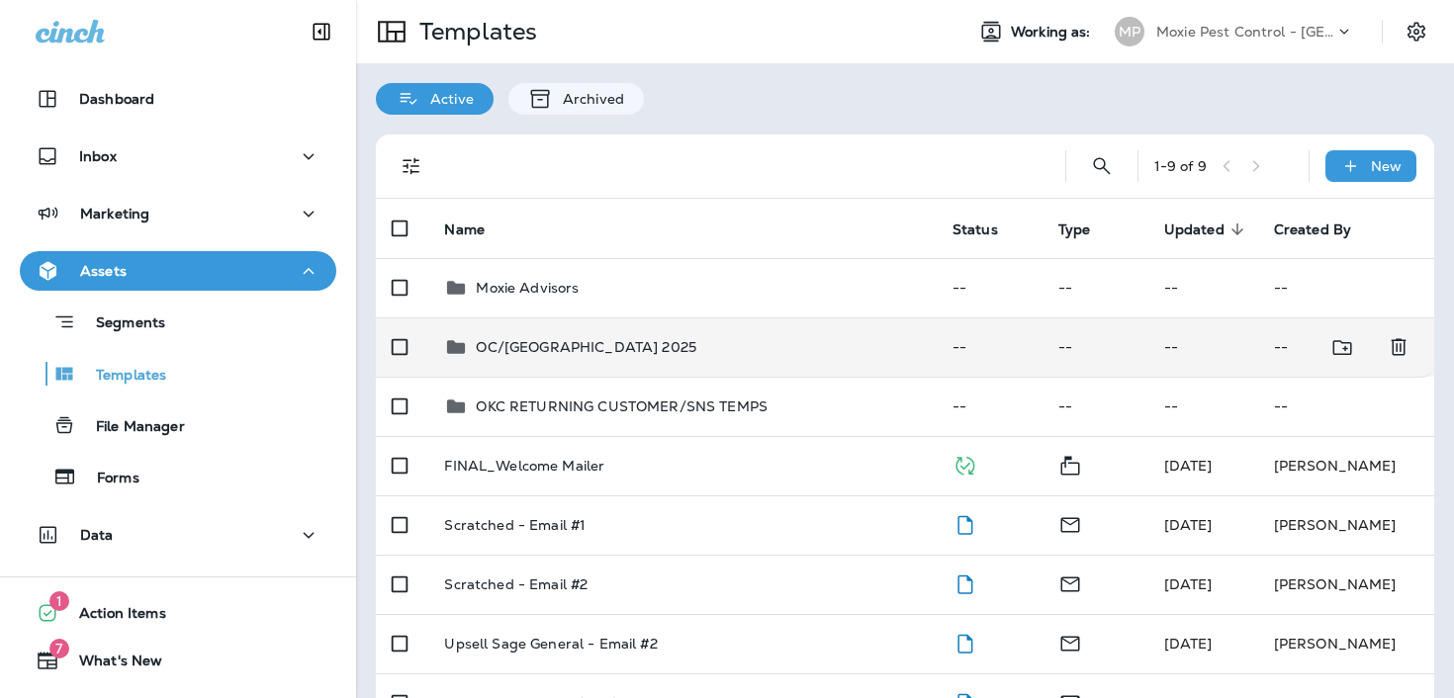
click at [590, 371] on td "OC/[GEOGRAPHIC_DATA] 2025" at bounding box center [681, 347] width 507 height 59
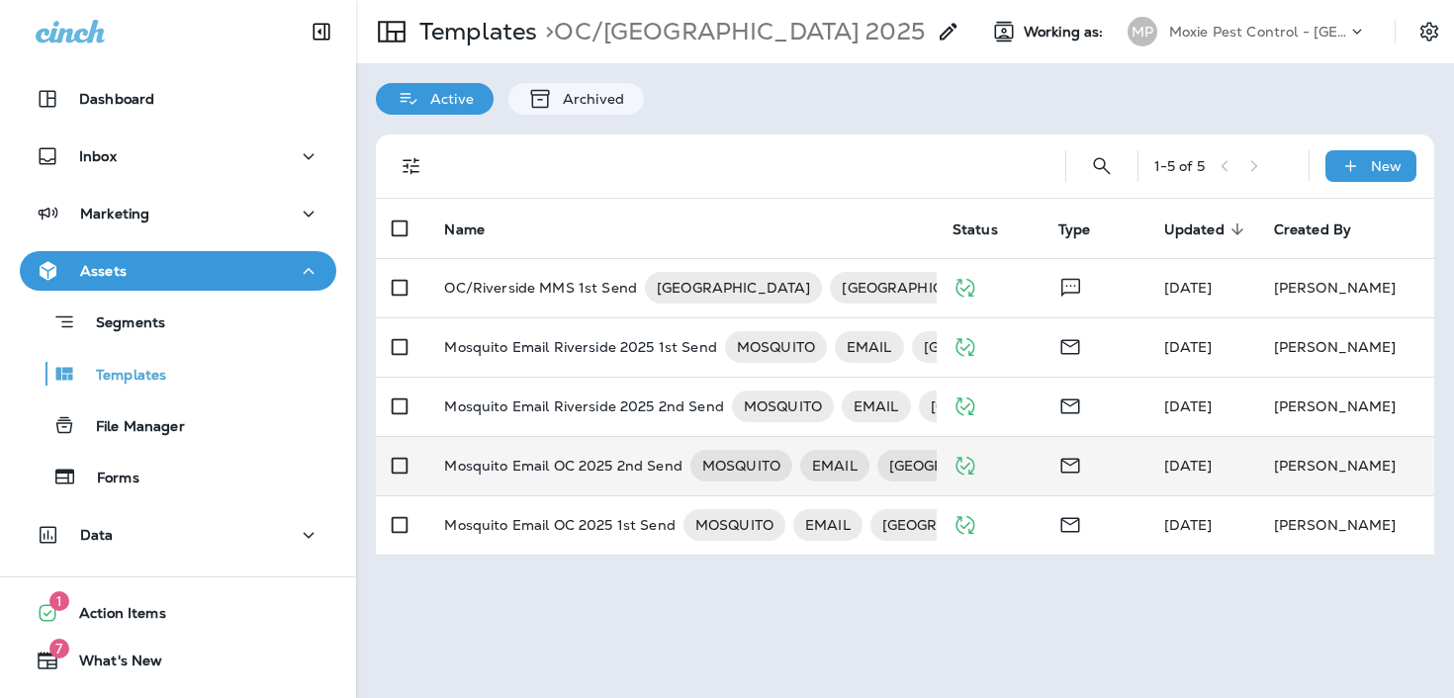
click at [618, 484] on td "Mosquito Email OC 2025 2nd Send MOSQUITO EMAIL [GEOGRAPHIC_DATA]" at bounding box center [681, 465] width 507 height 59
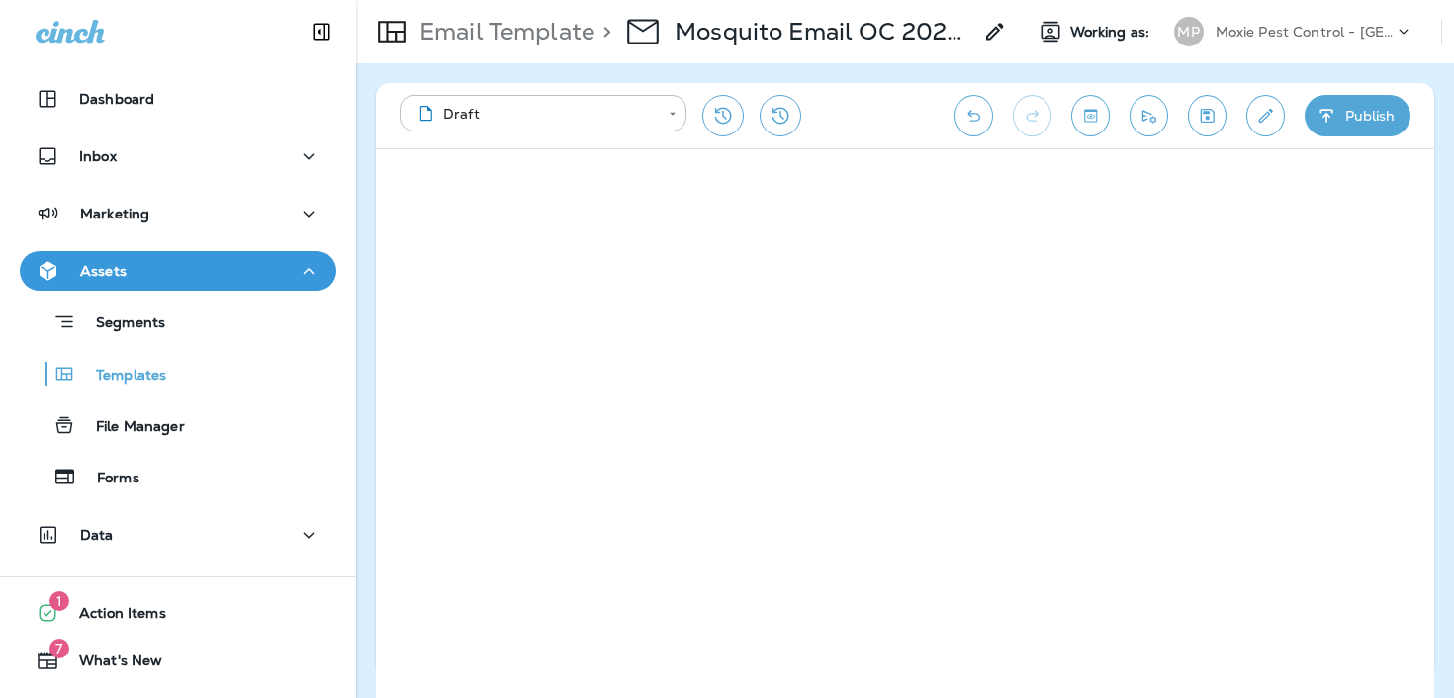
click at [462, 35] on p "Email Template" at bounding box center [503, 32] width 183 height 30
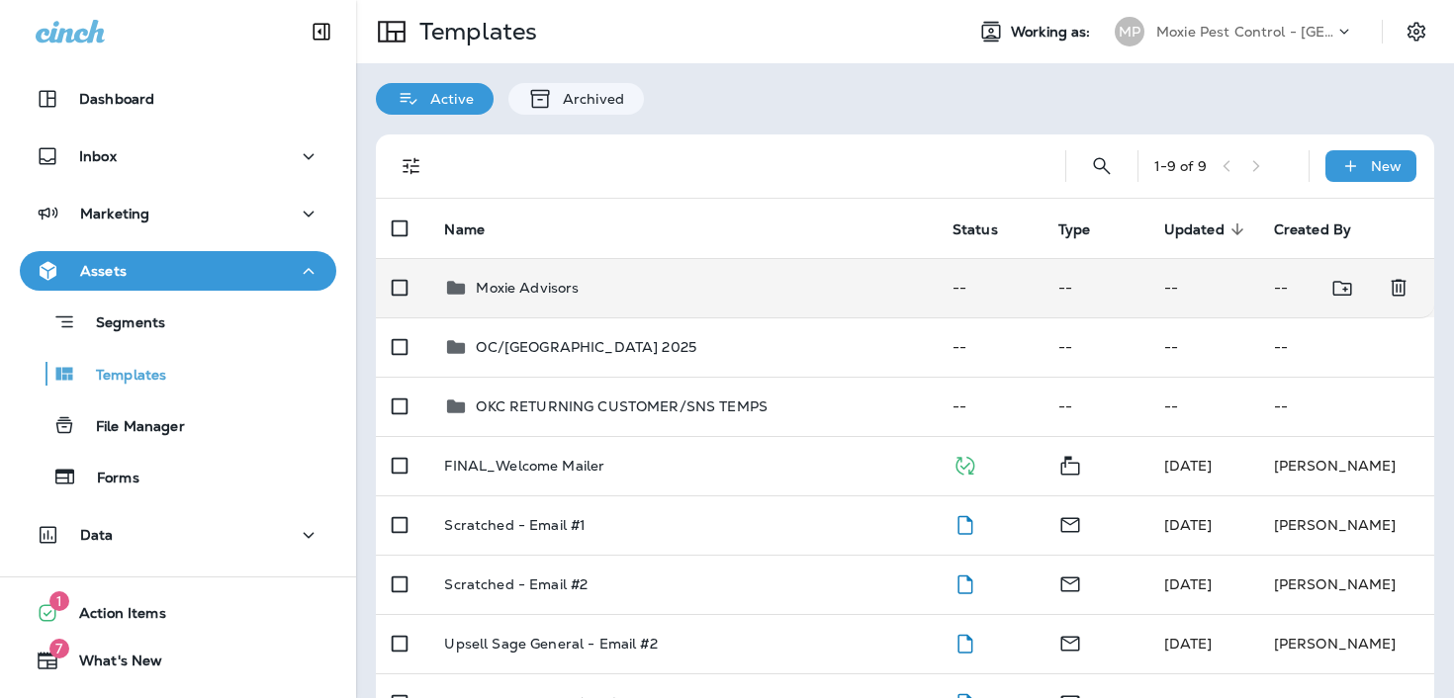
click at [511, 283] on p "Moxie Advisors" at bounding box center [527, 288] width 103 height 16
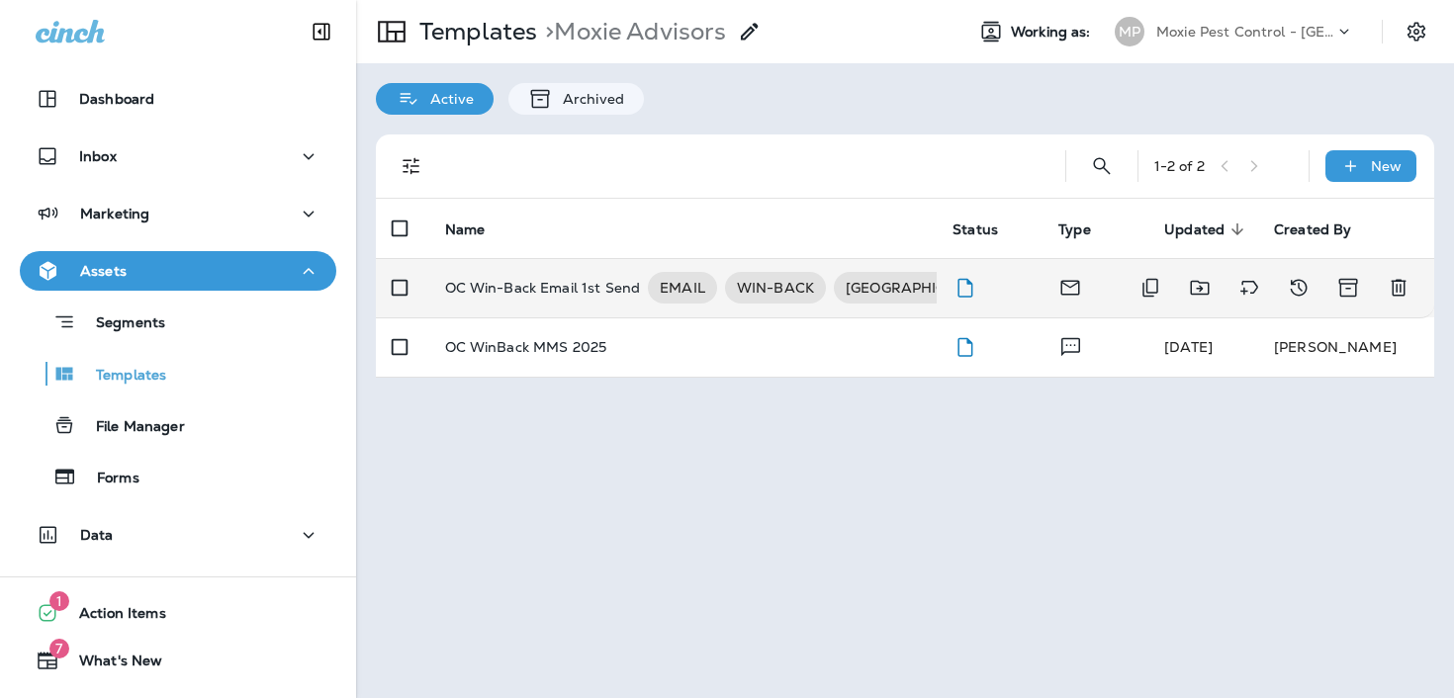
click at [528, 269] on td "OC Win-Back Email 1st Send EMAIL WIN-BACK [GEOGRAPHIC_DATA]" at bounding box center [683, 287] width 508 height 59
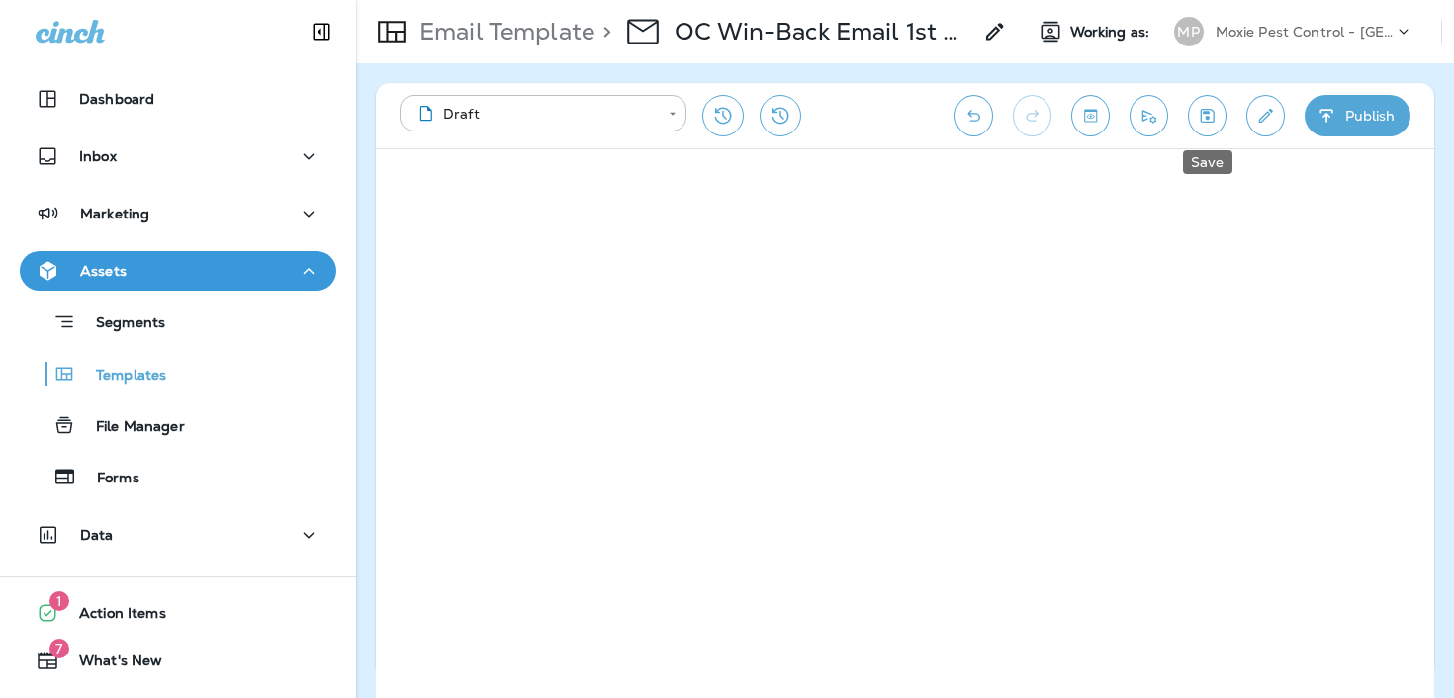
click at [1195, 114] on button "Save" at bounding box center [1207, 116] width 39 height 42
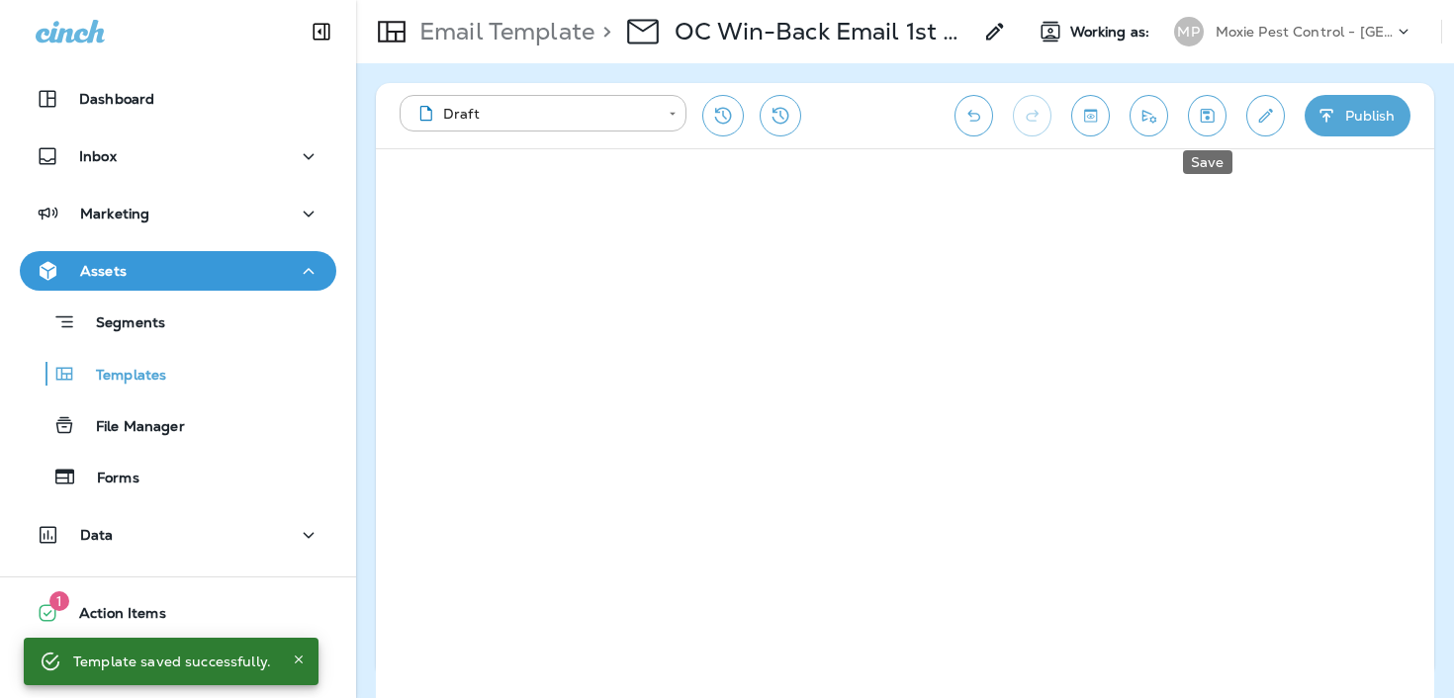
click at [1213, 122] on icon "Save" at bounding box center [1208, 116] width 14 height 14
click at [1199, 111] on icon "Save" at bounding box center [1207, 116] width 21 height 20
click at [544, 36] on p "Email Template" at bounding box center [503, 32] width 183 height 30
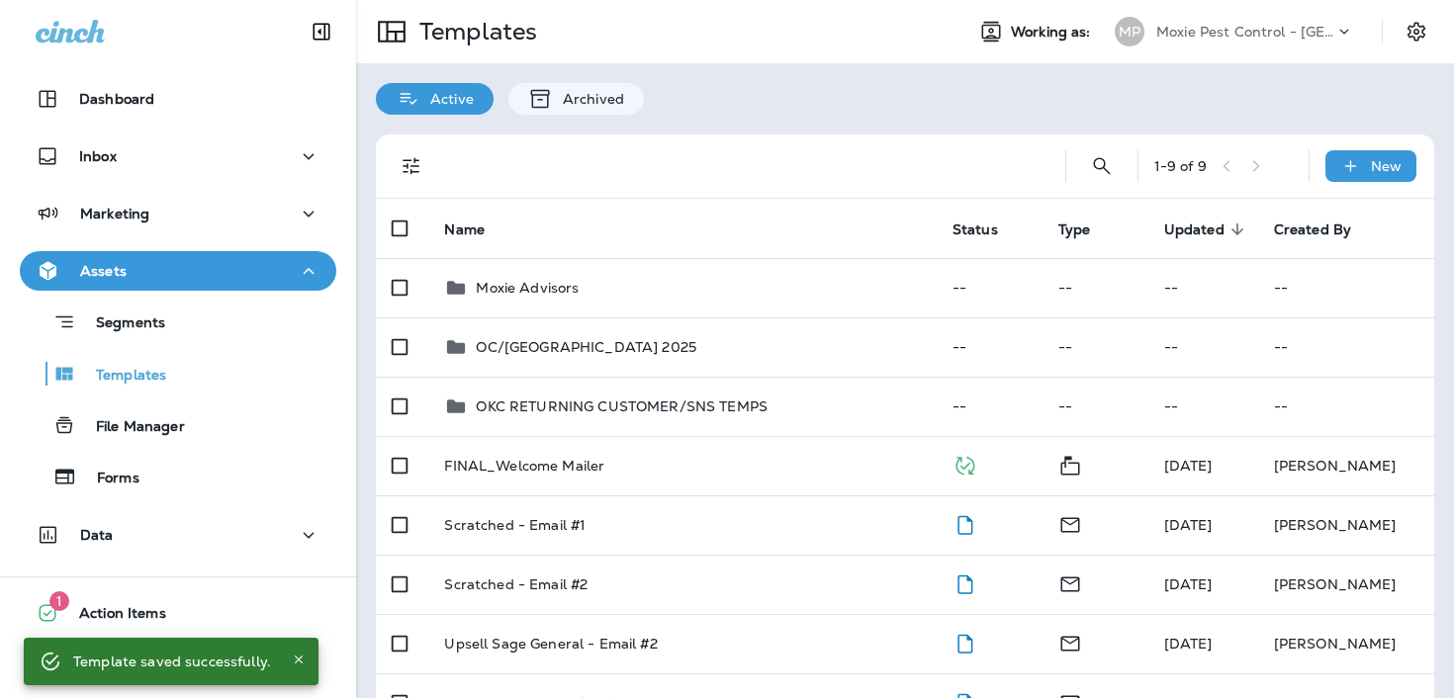
click at [616, 287] on div "Moxie Advisors" at bounding box center [682, 288] width 476 height 24
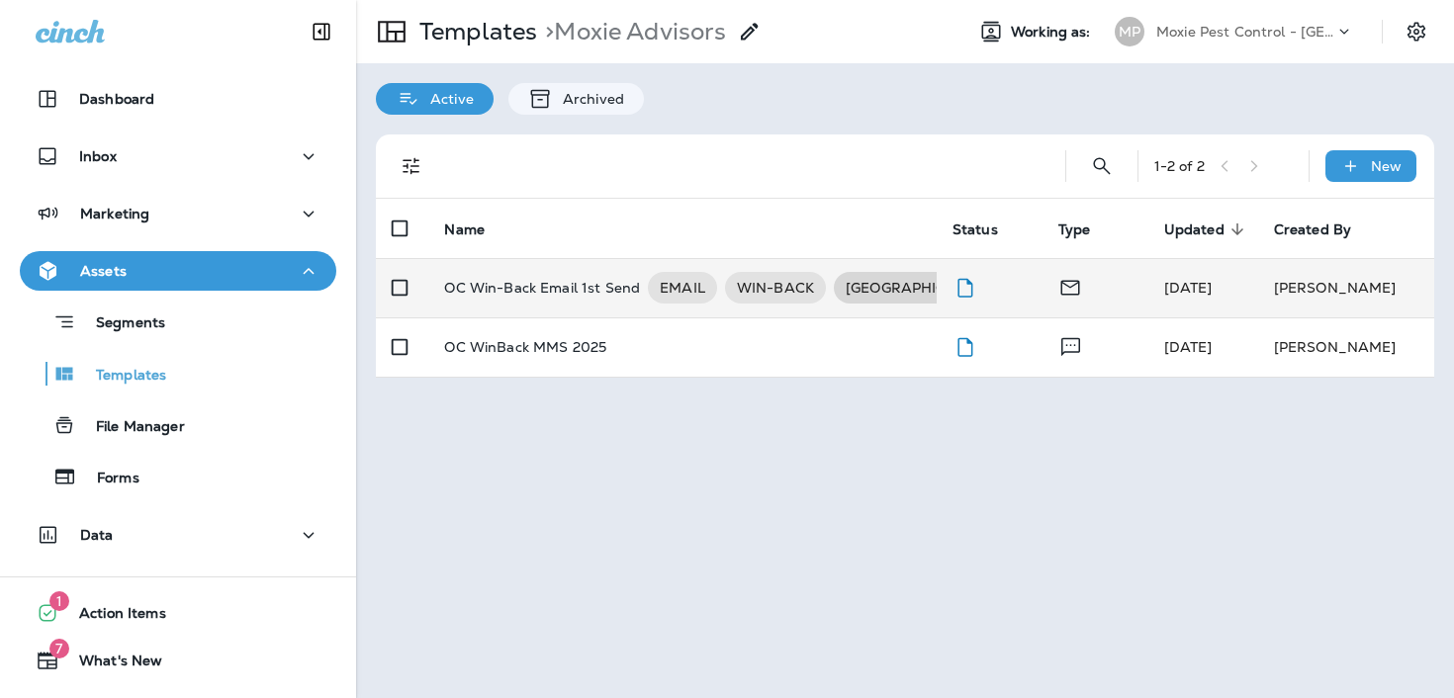
click at [863, 289] on span "[GEOGRAPHIC_DATA]" at bounding box center [922, 288] width 177 height 20
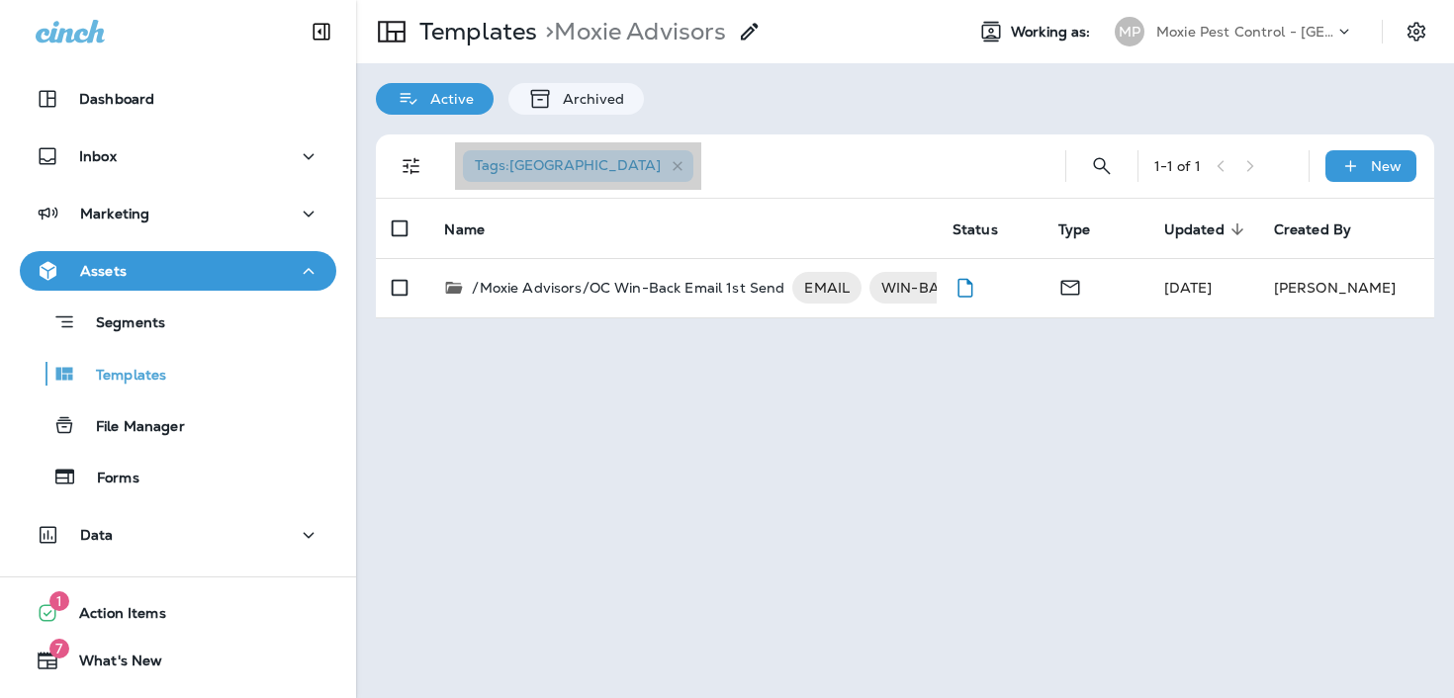
click at [598, 161] on div "Tags : [GEOGRAPHIC_DATA]" at bounding box center [578, 166] width 230 height 32
click at [670, 162] on icon "button" at bounding box center [678, 166] width 17 height 17
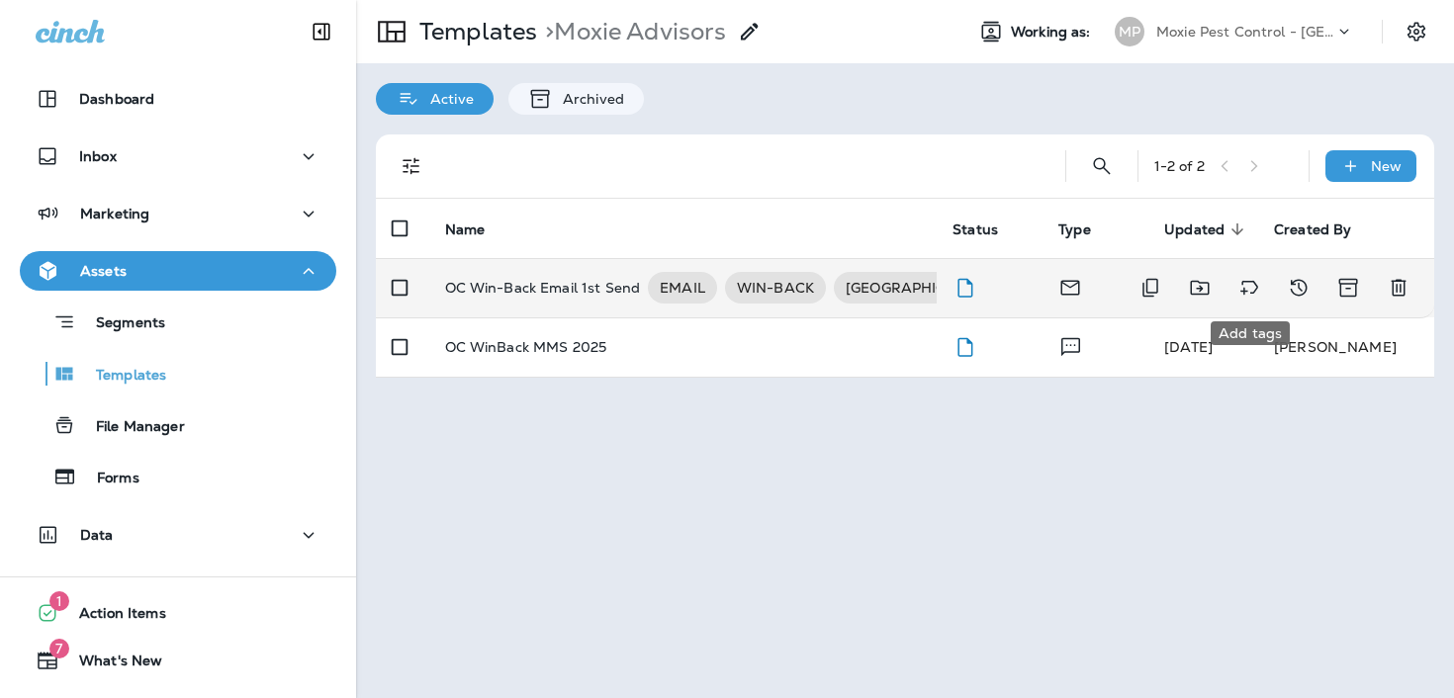
click at [1256, 286] on icon "Add tags" at bounding box center [1249, 288] width 18 height 14
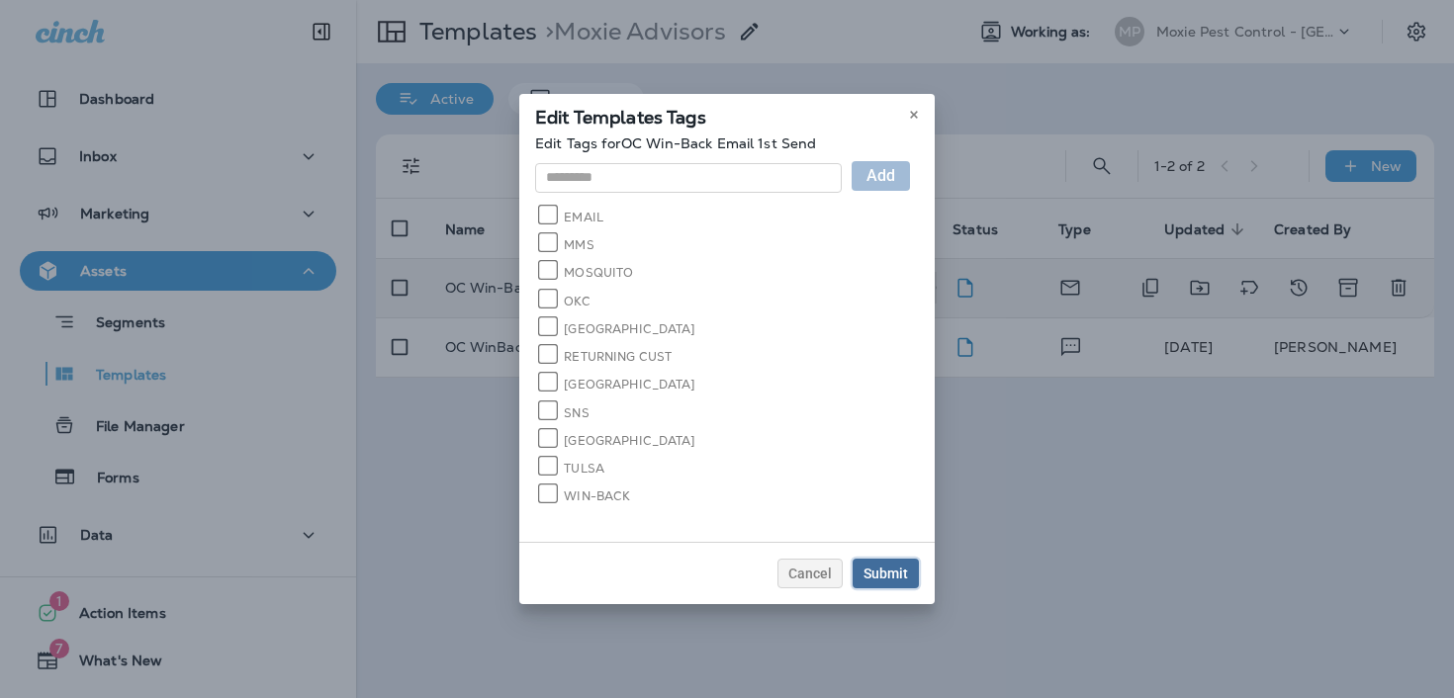
click at [898, 567] on div "Submit" at bounding box center [886, 574] width 45 height 14
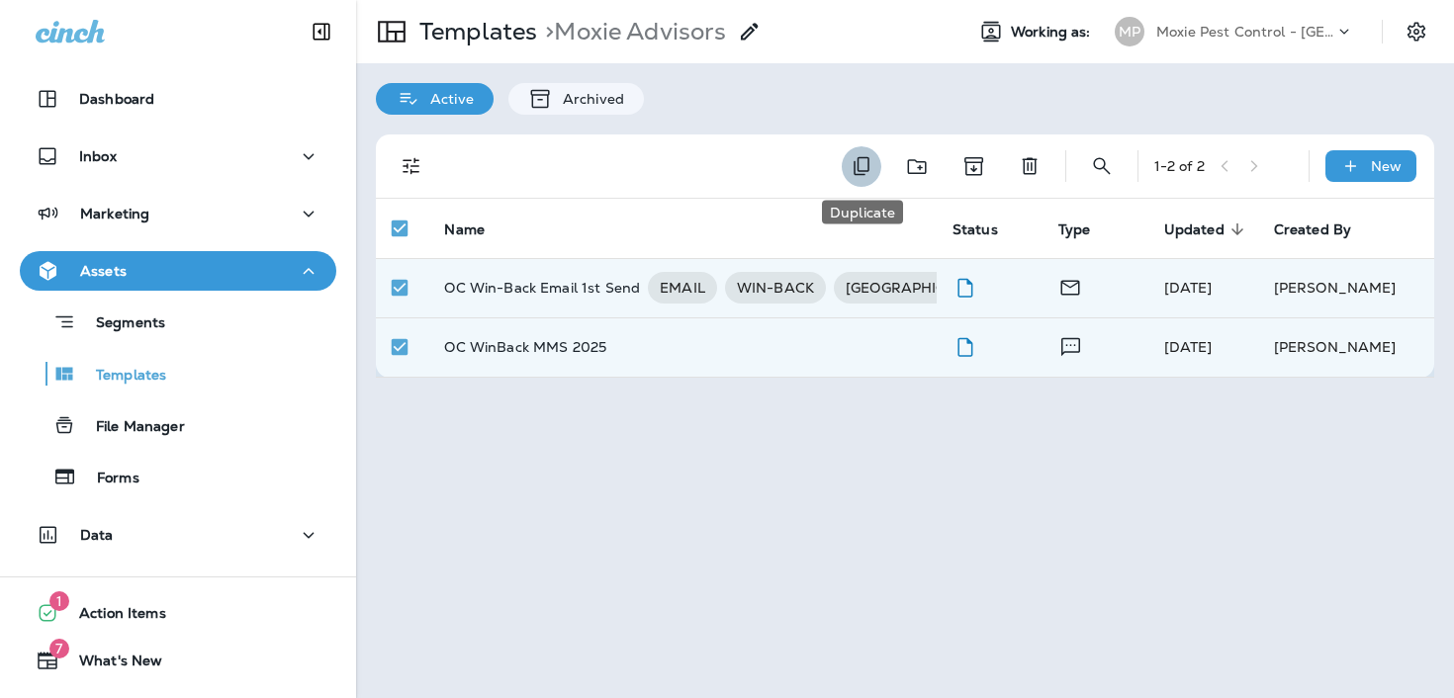
click at [878, 168] on button "Duplicate" at bounding box center [862, 166] width 40 height 41
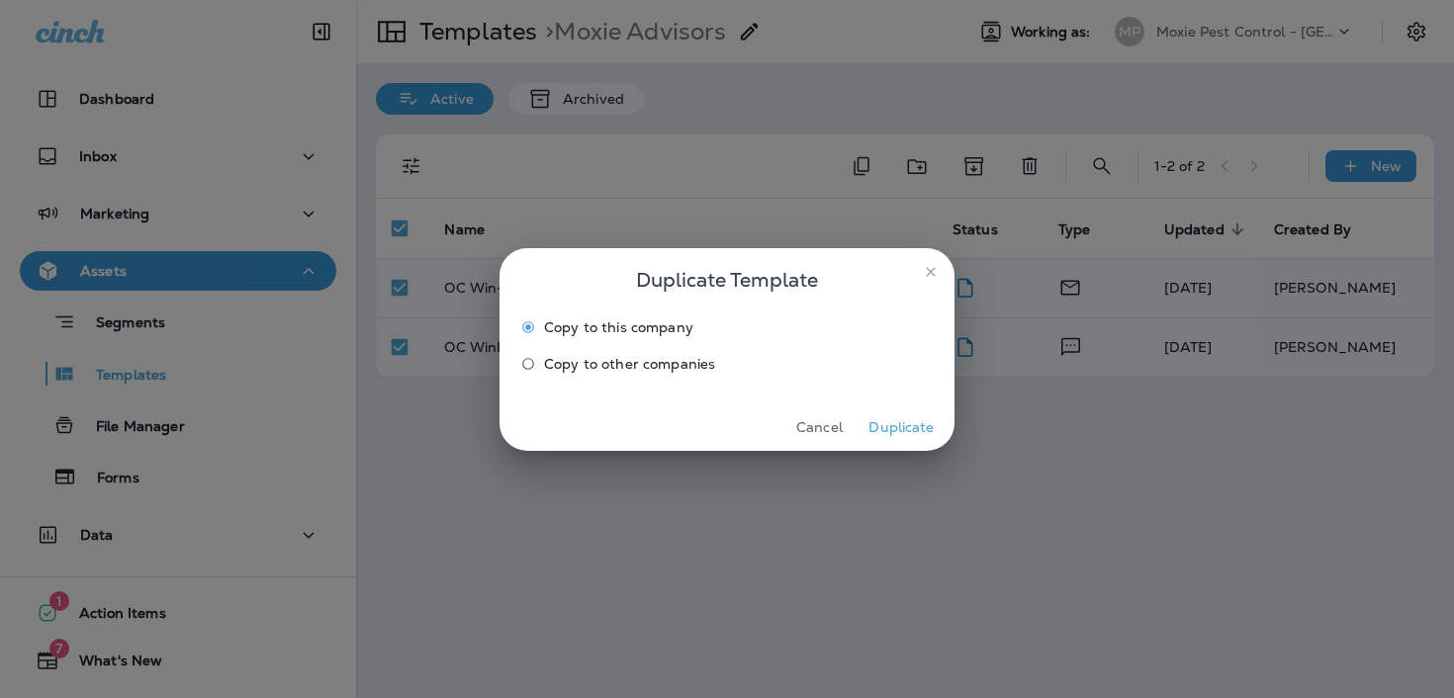
click at [909, 424] on button "Duplicate" at bounding box center [902, 427] width 74 height 31
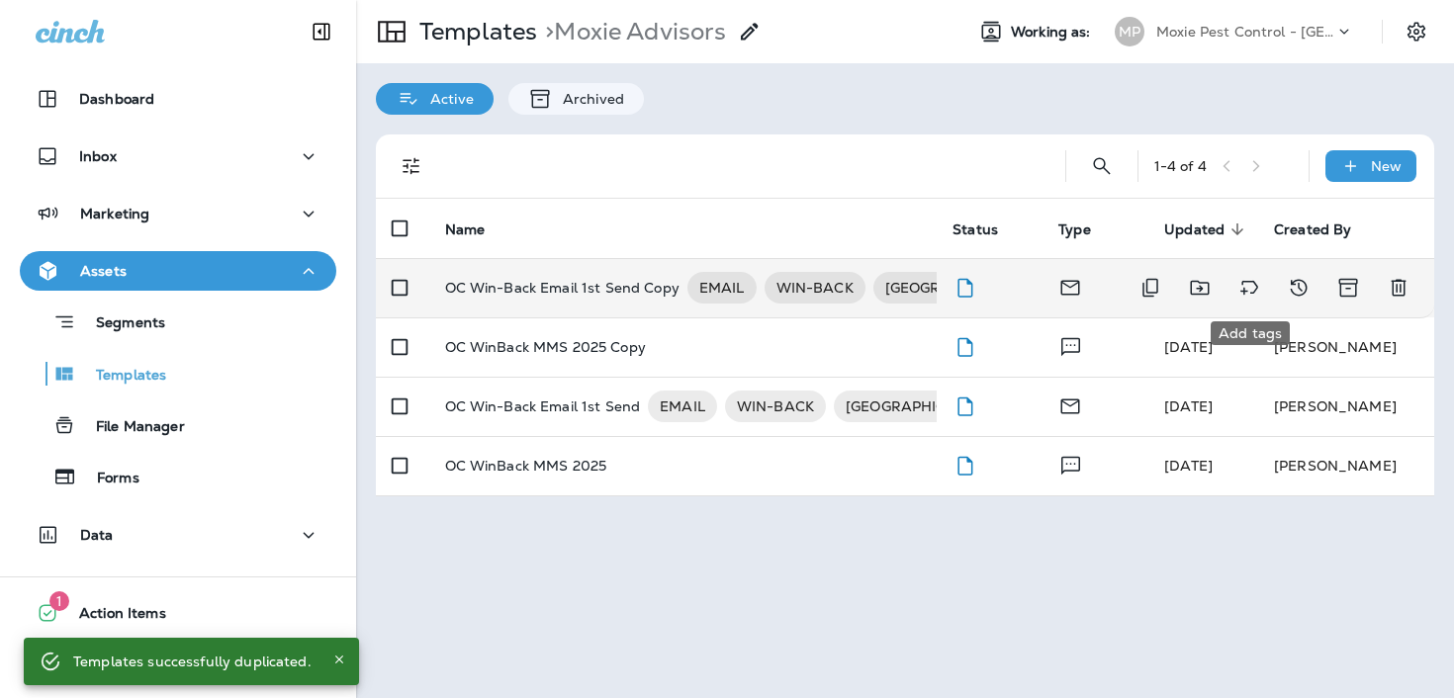
click at [1240, 292] on icon "Add tags" at bounding box center [1249, 288] width 24 height 24
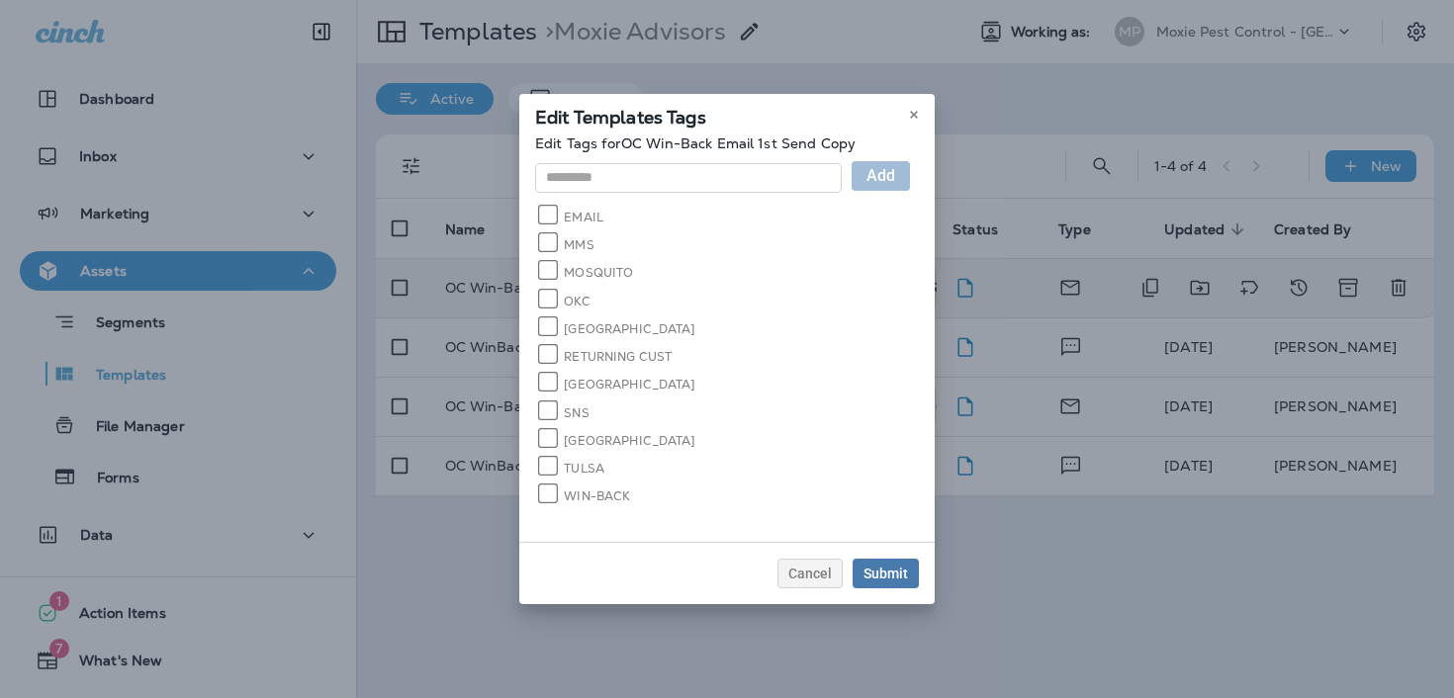
click at [613, 331] on label "[GEOGRAPHIC_DATA]" at bounding box center [618, 328] width 156 height 20
click at [593, 376] on label "[GEOGRAPHIC_DATA]" at bounding box center [618, 383] width 156 height 20
click at [894, 567] on div "Submit" at bounding box center [886, 574] width 45 height 14
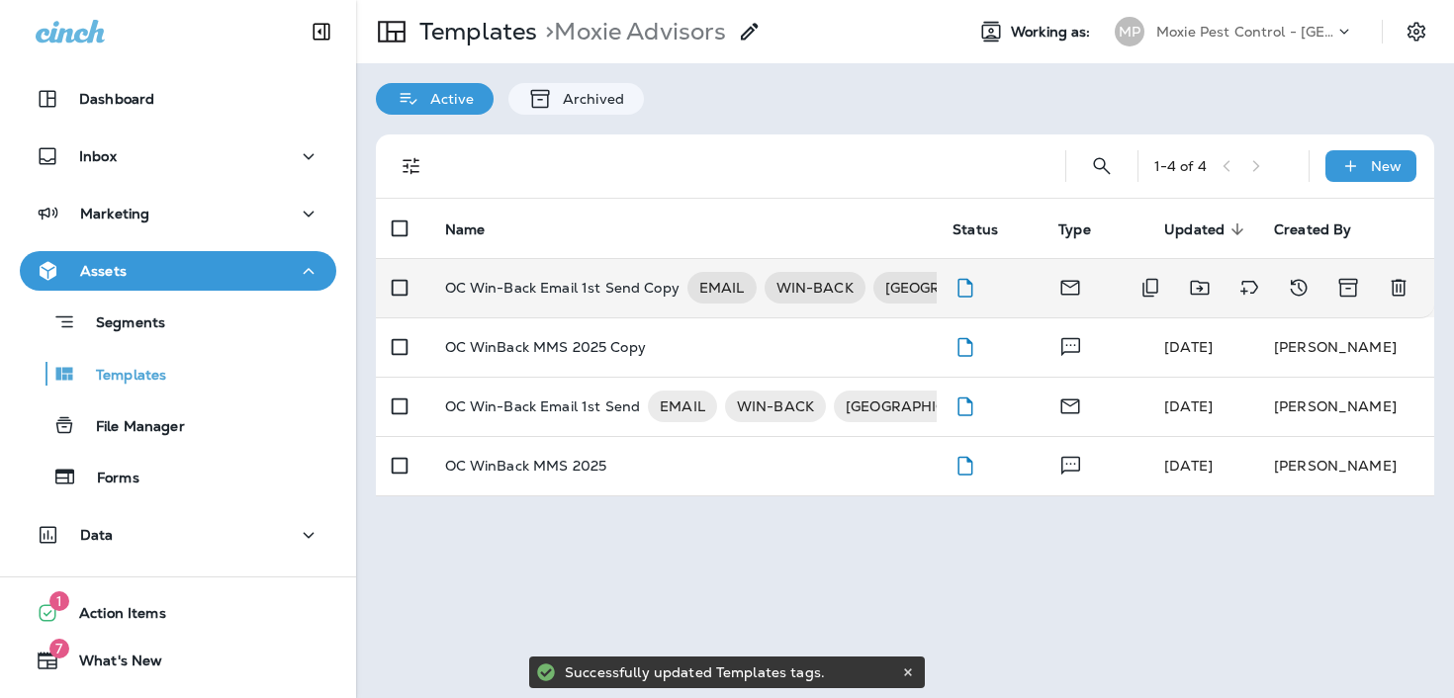
click at [544, 306] on td "OC Win-Back Email 1st Send Copy EMAIL WIN-BACK [GEOGRAPHIC_DATA]" at bounding box center [683, 287] width 508 height 59
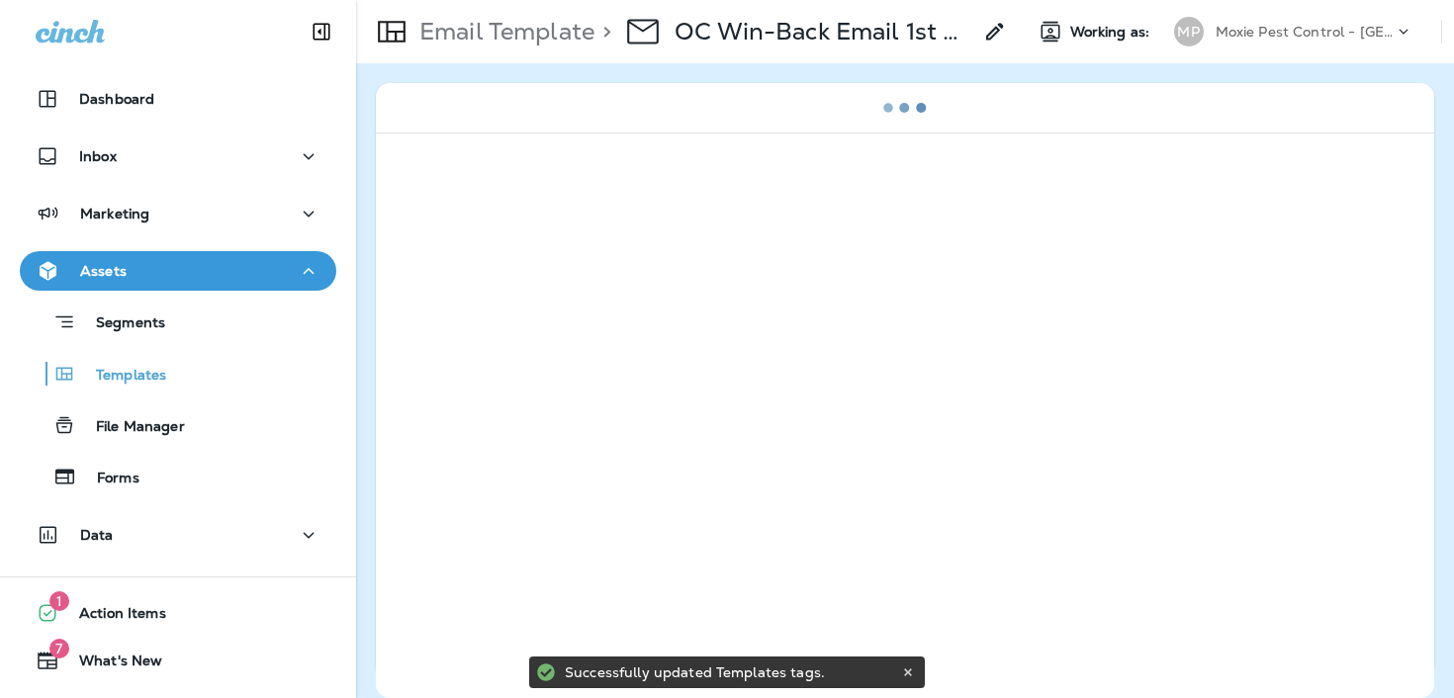
click at [996, 41] on icon at bounding box center [995, 32] width 24 height 24
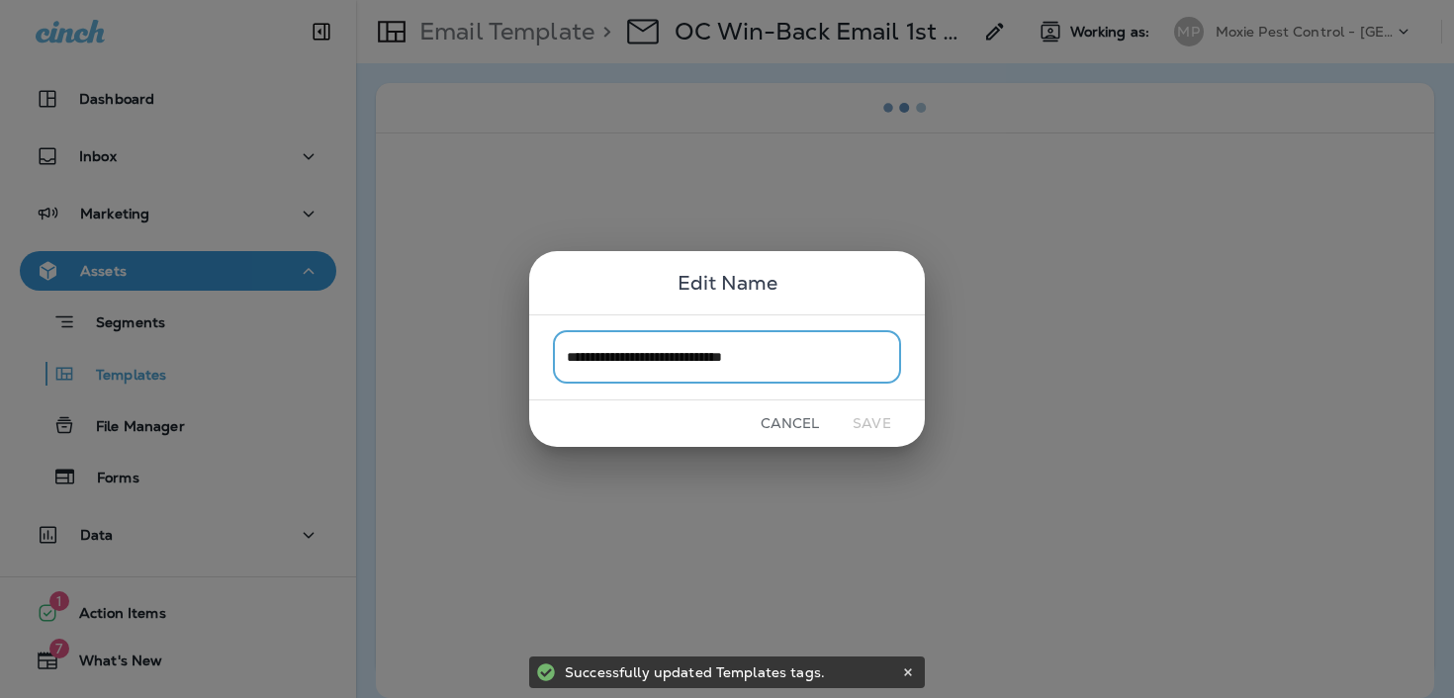
click at [577, 354] on input "**********" at bounding box center [727, 357] width 348 height 52
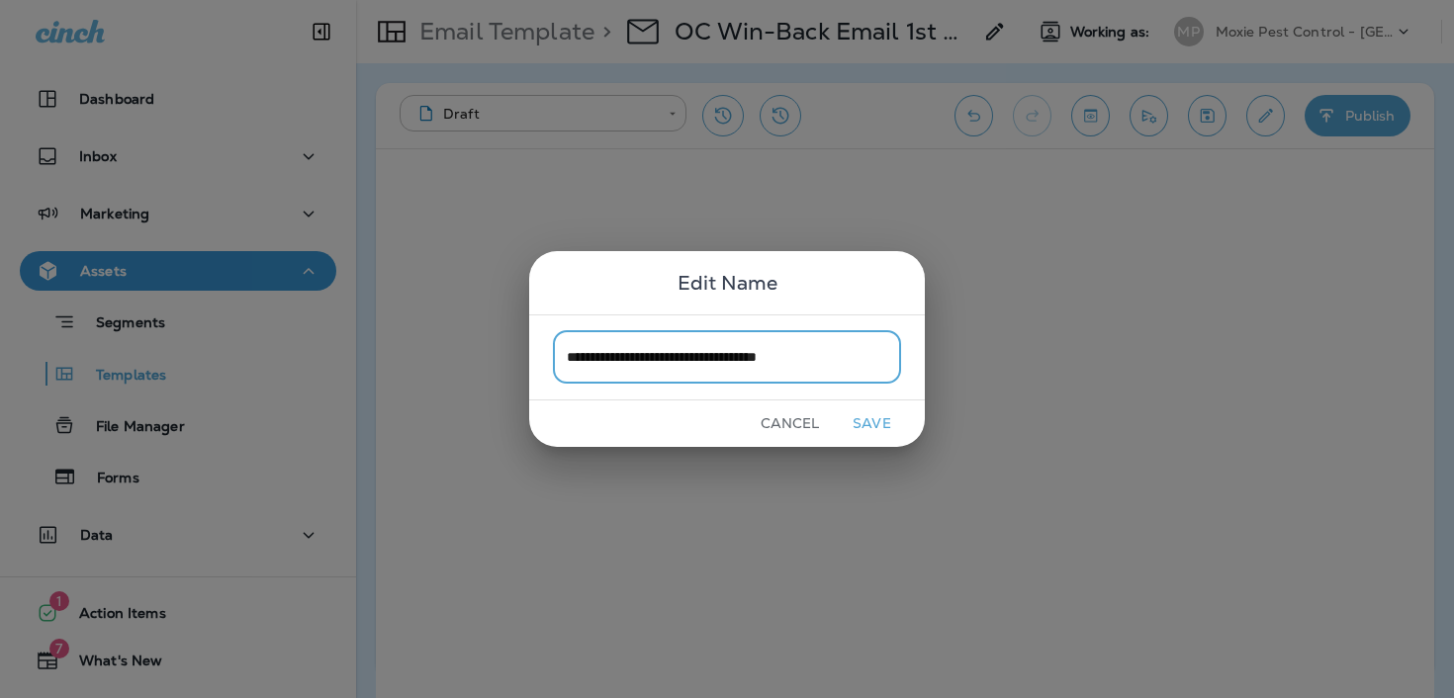
type input "**********"
click at [871, 424] on button "Save" at bounding box center [872, 424] width 74 height 31
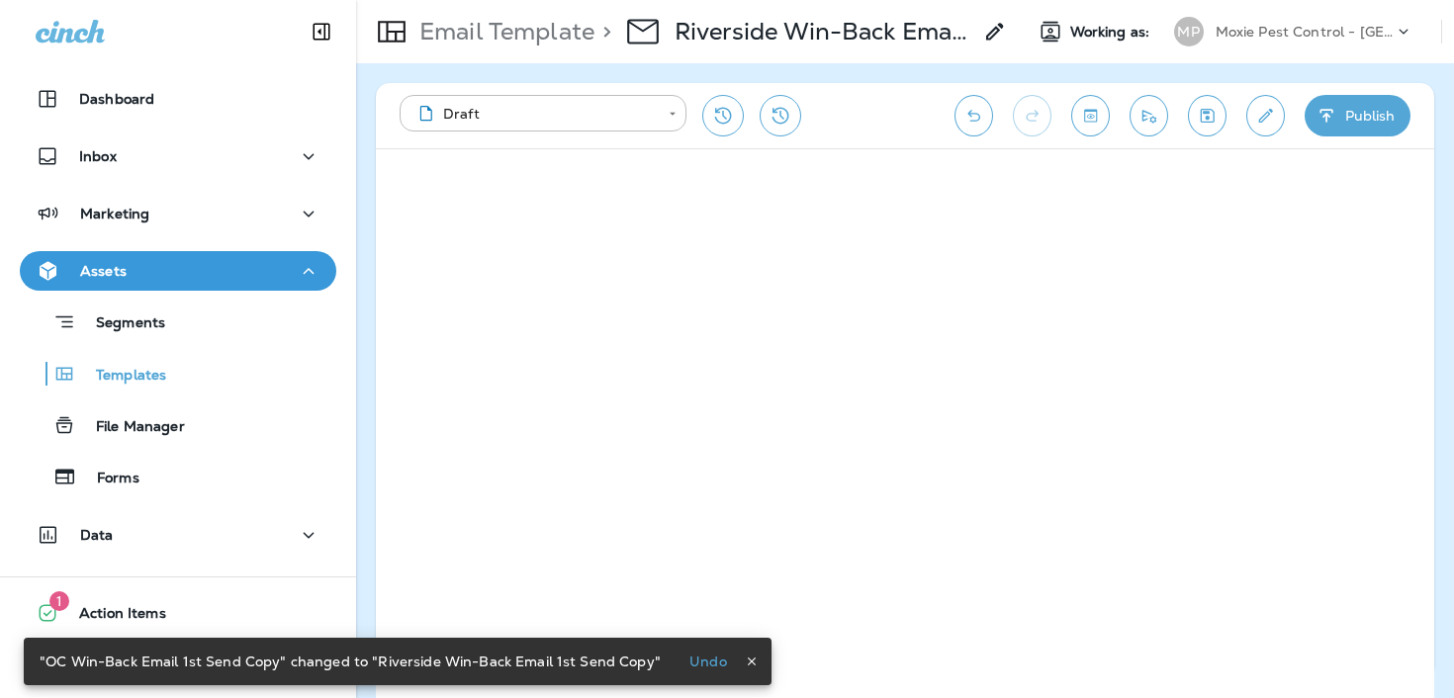
click at [980, 27] on div "> Riverside Win-Back Email 1st Send Copy" at bounding box center [801, 31] width 412 height 55
click at [989, 29] on icon at bounding box center [995, 32] width 24 height 24
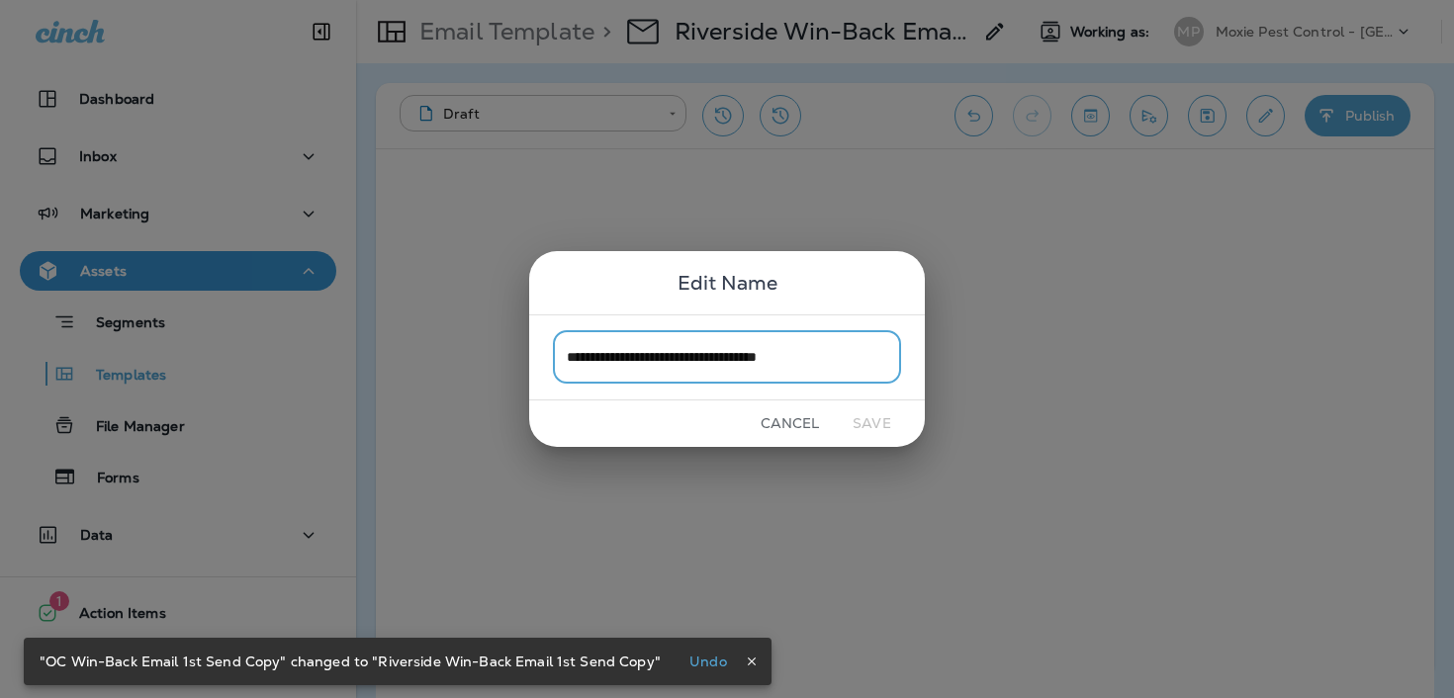
click at [825, 361] on input "**********" at bounding box center [727, 357] width 348 height 52
type input "**********"
click at [881, 418] on button "Save" at bounding box center [872, 424] width 74 height 31
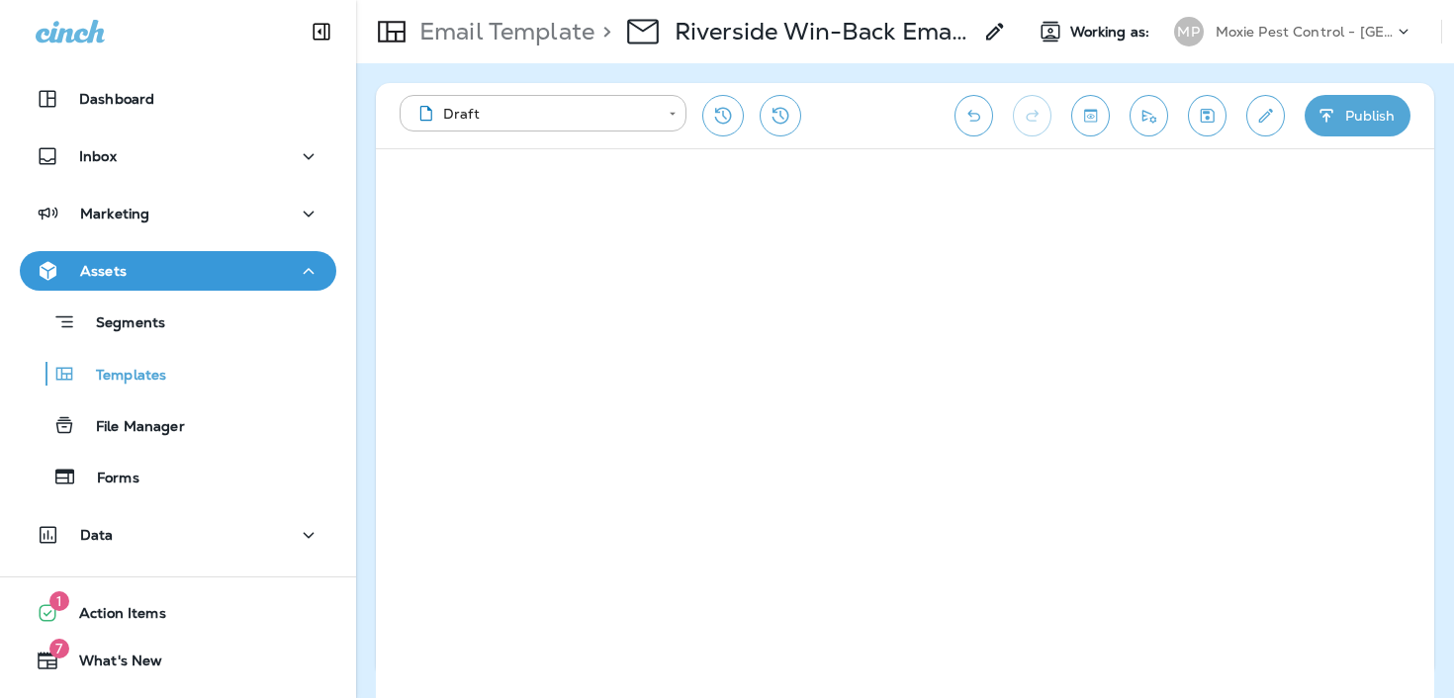
click at [1201, 115] on icon "Save" at bounding box center [1208, 116] width 14 height 14
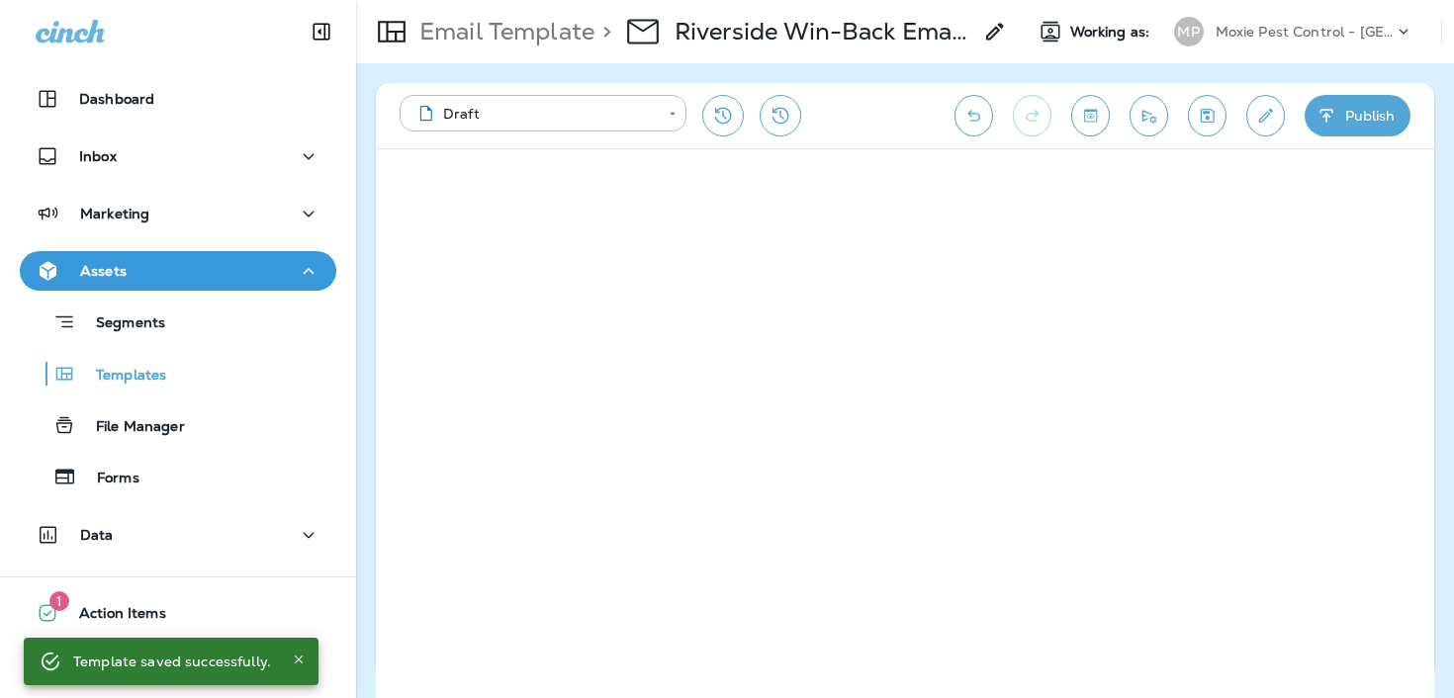
click at [1210, 124] on icon "Save" at bounding box center [1207, 116] width 21 height 20
click at [1211, 115] on icon "Save" at bounding box center [1207, 116] width 21 height 20
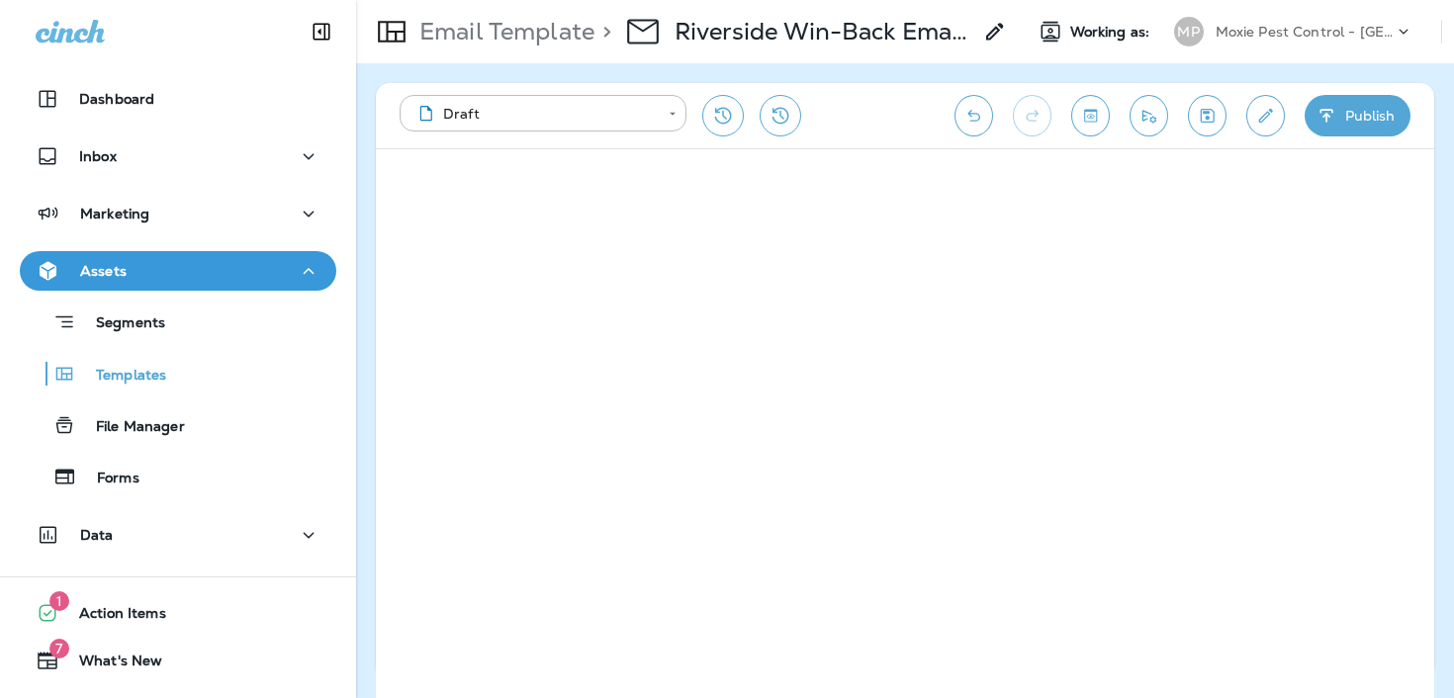
click at [1215, 119] on icon "Save" at bounding box center [1207, 116] width 21 height 20
click at [1202, 113] on icon "Save" at bounding box center [1207, 116] width 21 height 20
click at [509, 43] on p "Email Template" at bounding box center [503, 32] width 183 height 30
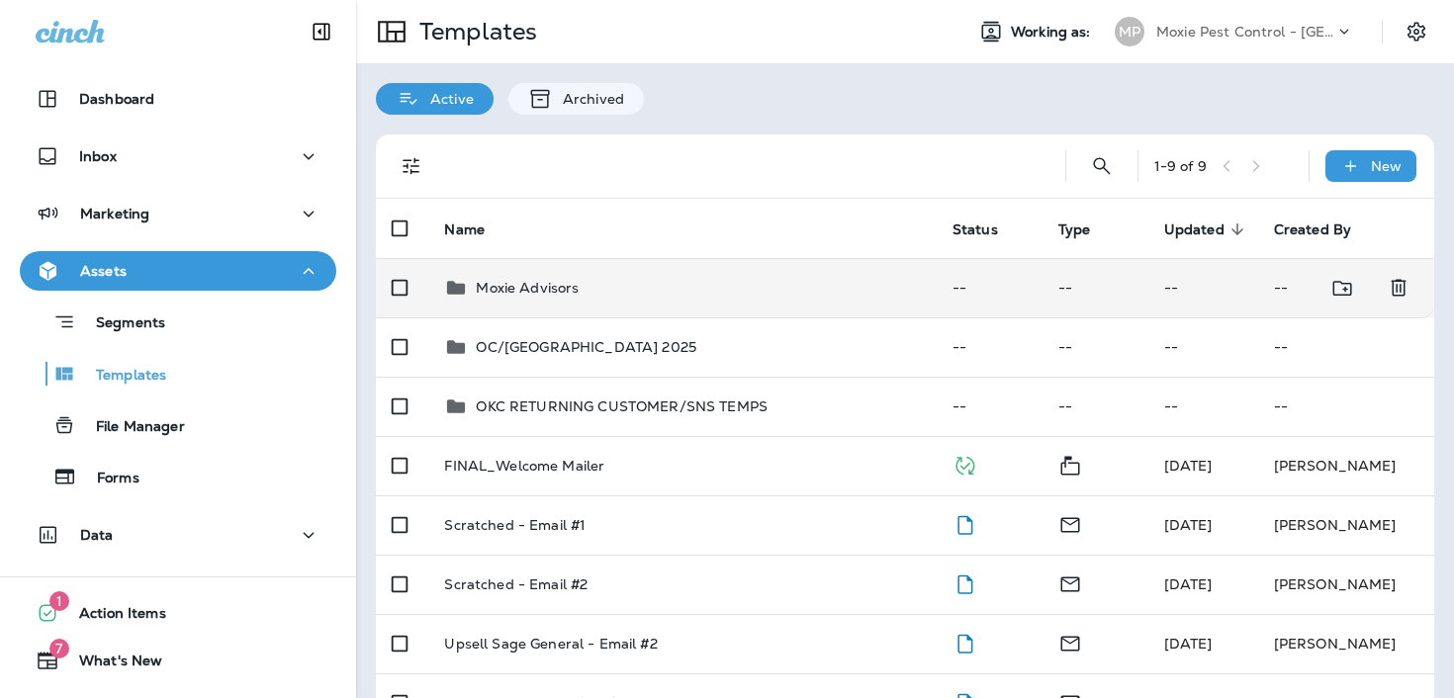
click at [583, 316] on td "Moxie Advisors" at bounding box center [681, 287] width 507 height 59
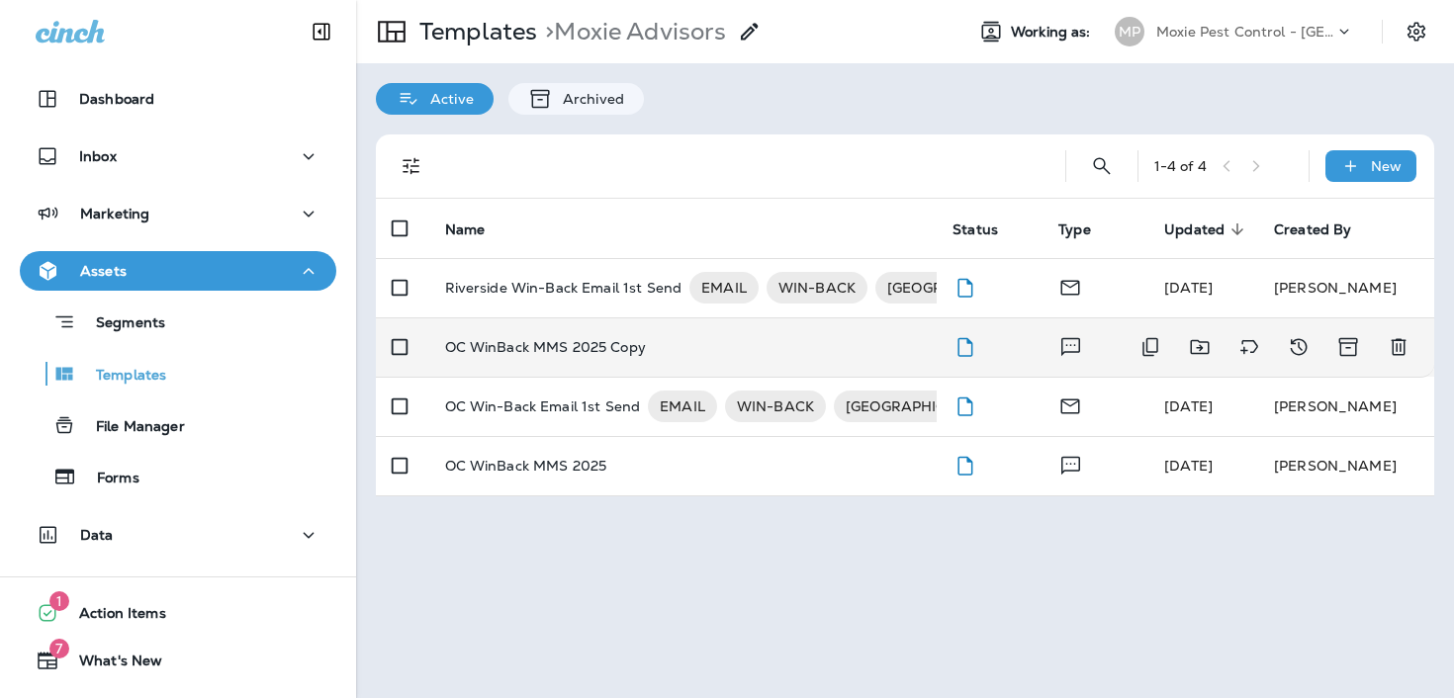
click at [780, 341] on div "OC WinBack MMS 2025 Copy" at bounding box center [683, 347] width 477 height 16
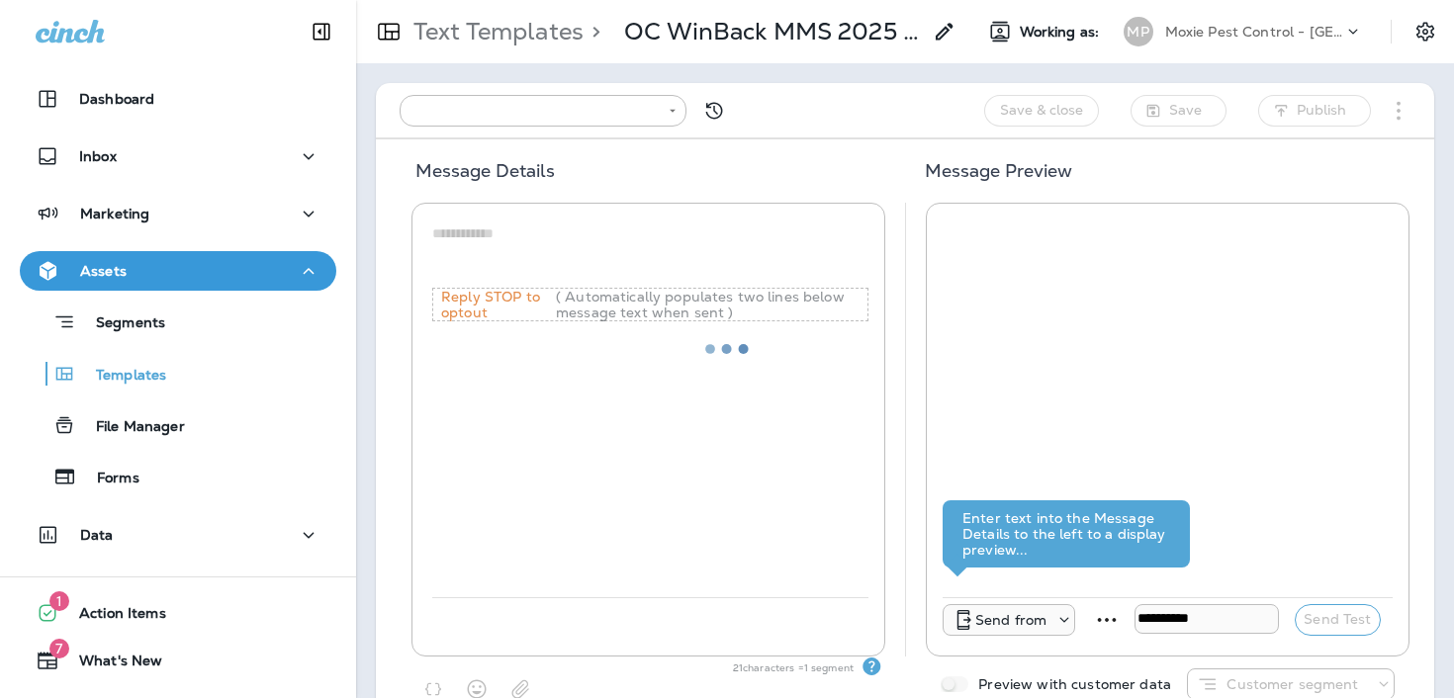
type input "**********"
type textarea "**********"
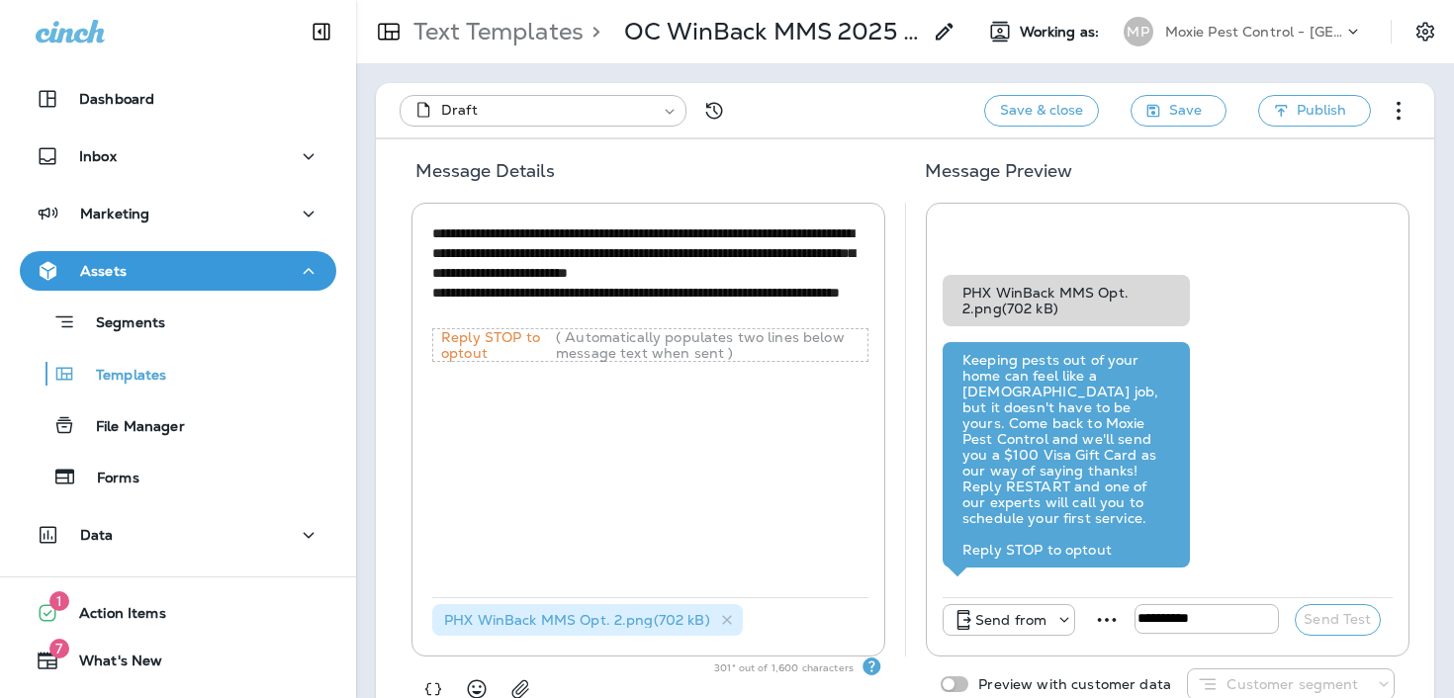
click at [931, 33] on div "> OC WinBack MMS 2025 Copy" at bounding box center [770, 31] width 373 height 49
click at [944, 36] on use at bounding box center [944, 31] width 17 height 17
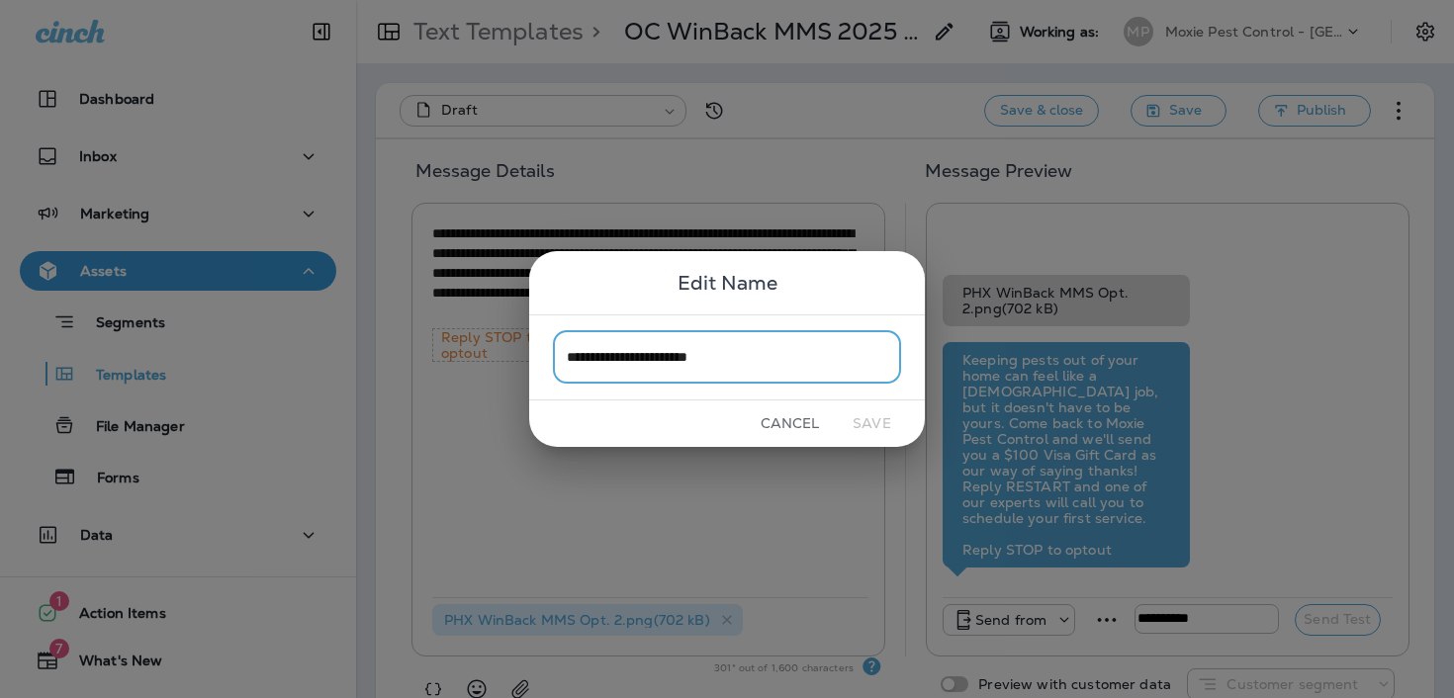
click at [588, 362] on input "**********" at bounding box center [727, 357] width 348 height 52
type input "**********"
click at [872, 423] on button "Save" at bounding box center [872, 424] width 74 height 31
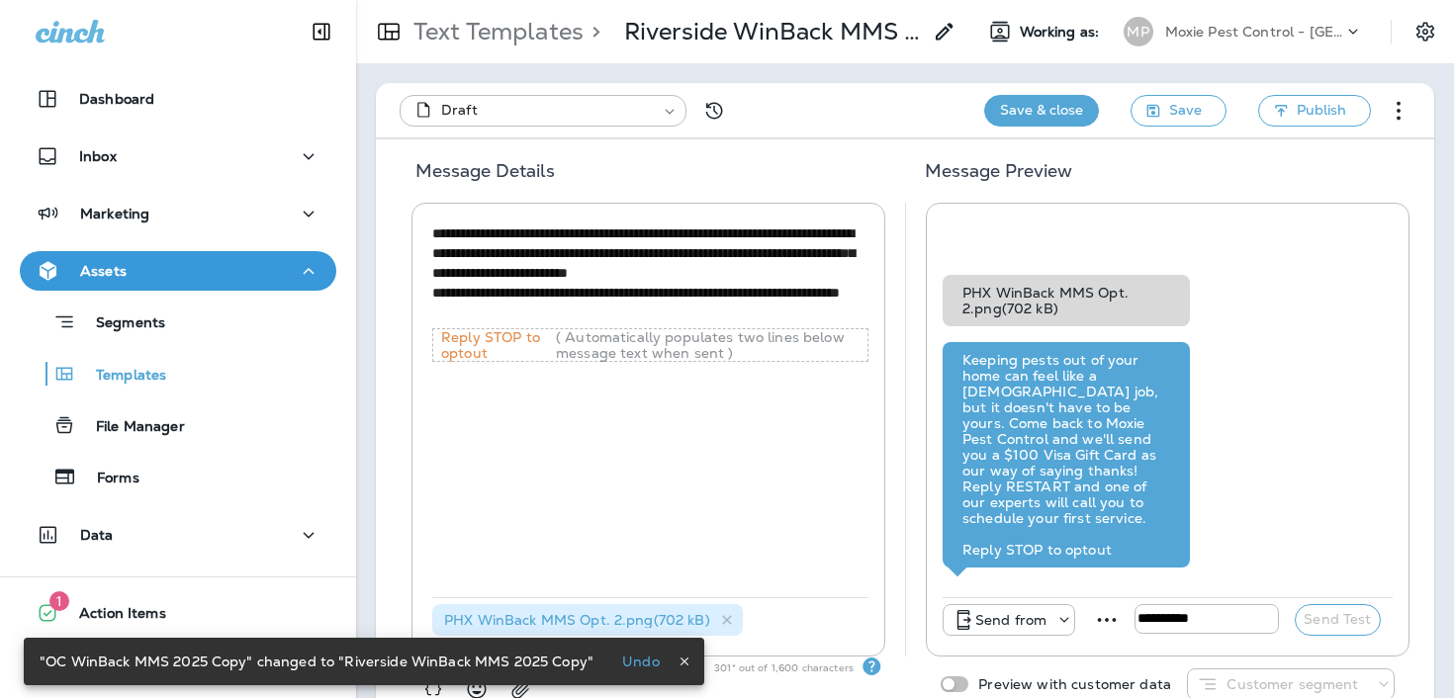
click at [1018, 117] on button "Save & close" at bounding box center [1041, 111] width 115 height 32
type input "*"
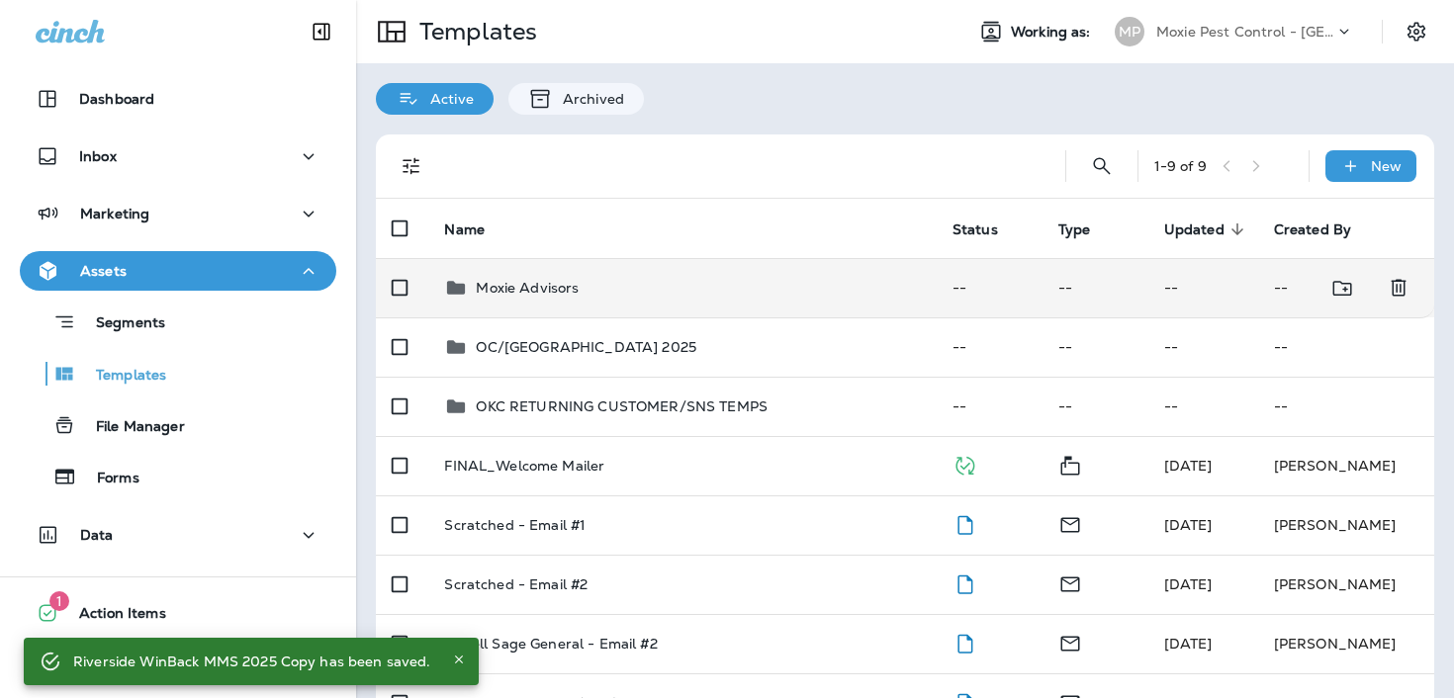
click at [651, 298] on div "Moxie Advisors" at bounding box center [682, 288] width 476 height 24
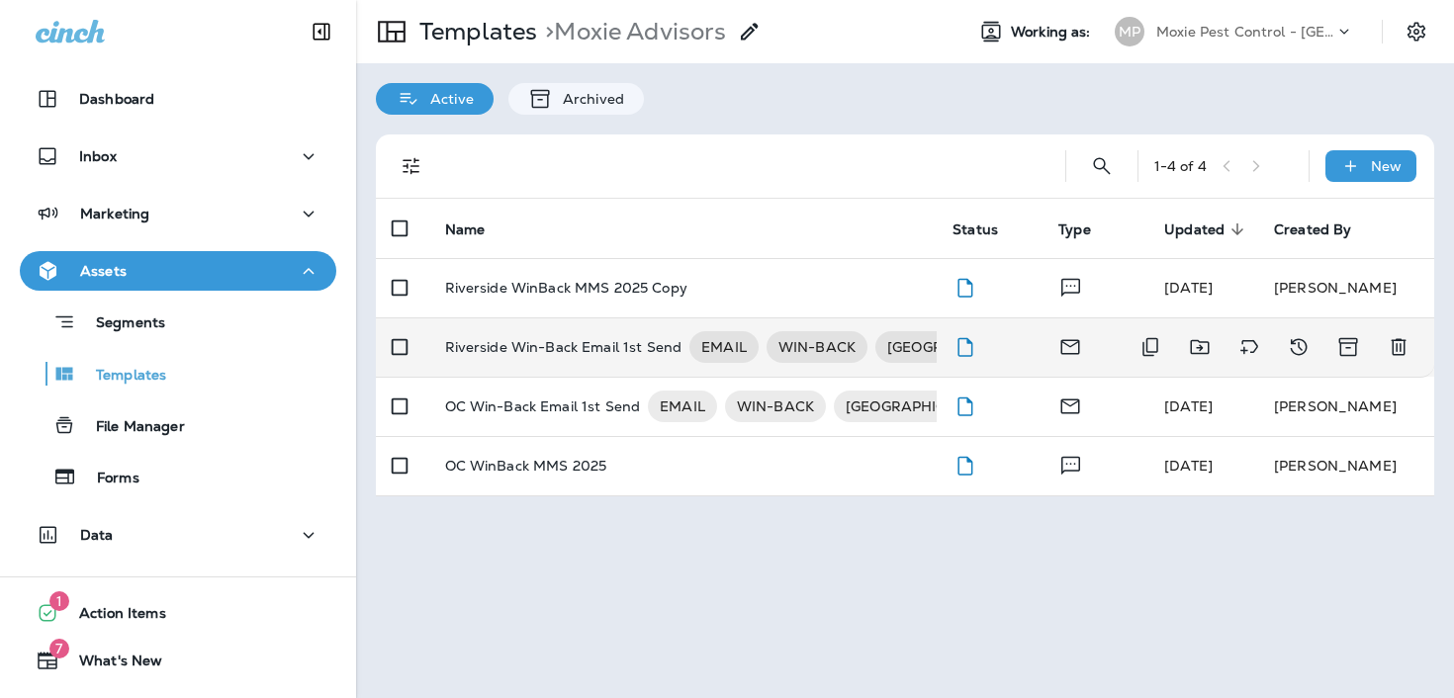
click at [608, 352] on p "Riverside Win-Back Email 1st Send" at bounding box center [563, 347] width 237 height 32
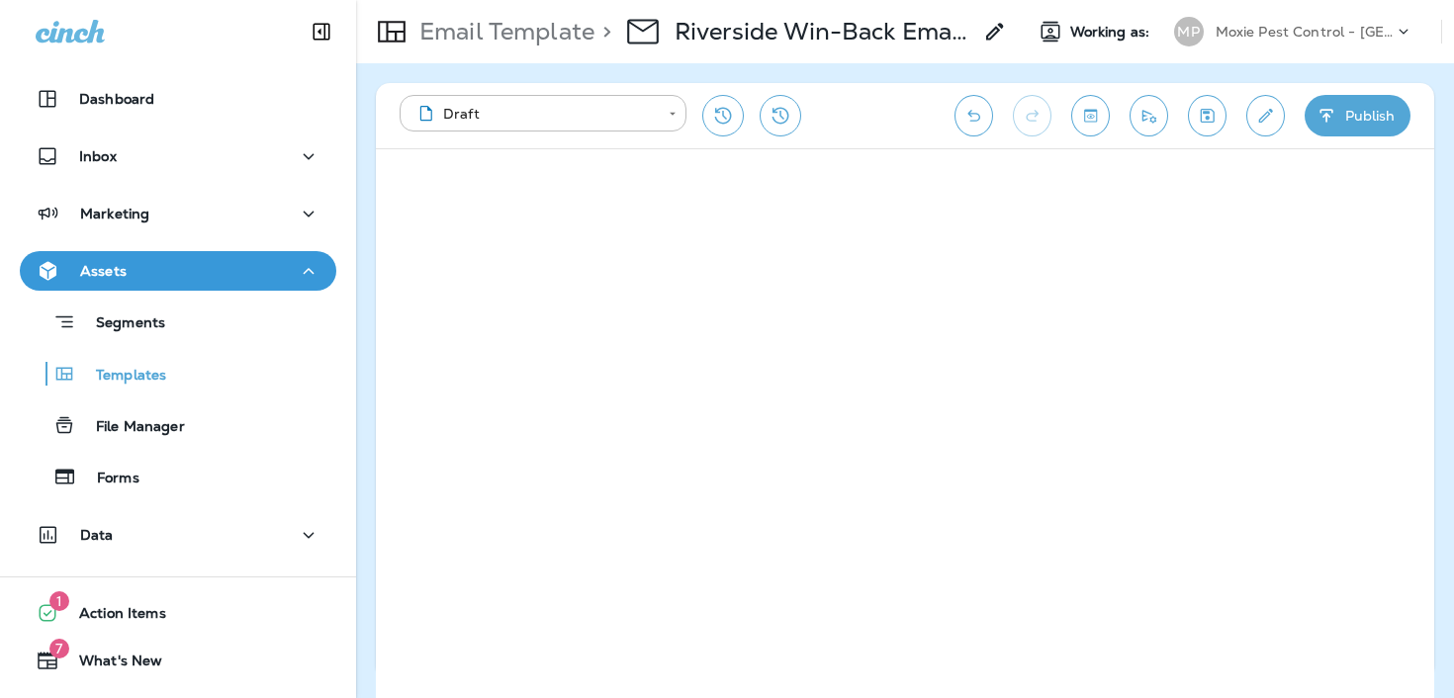
click at [547, 31] on p "Email Template" at bounding box center [503, 32] width 183 height 30
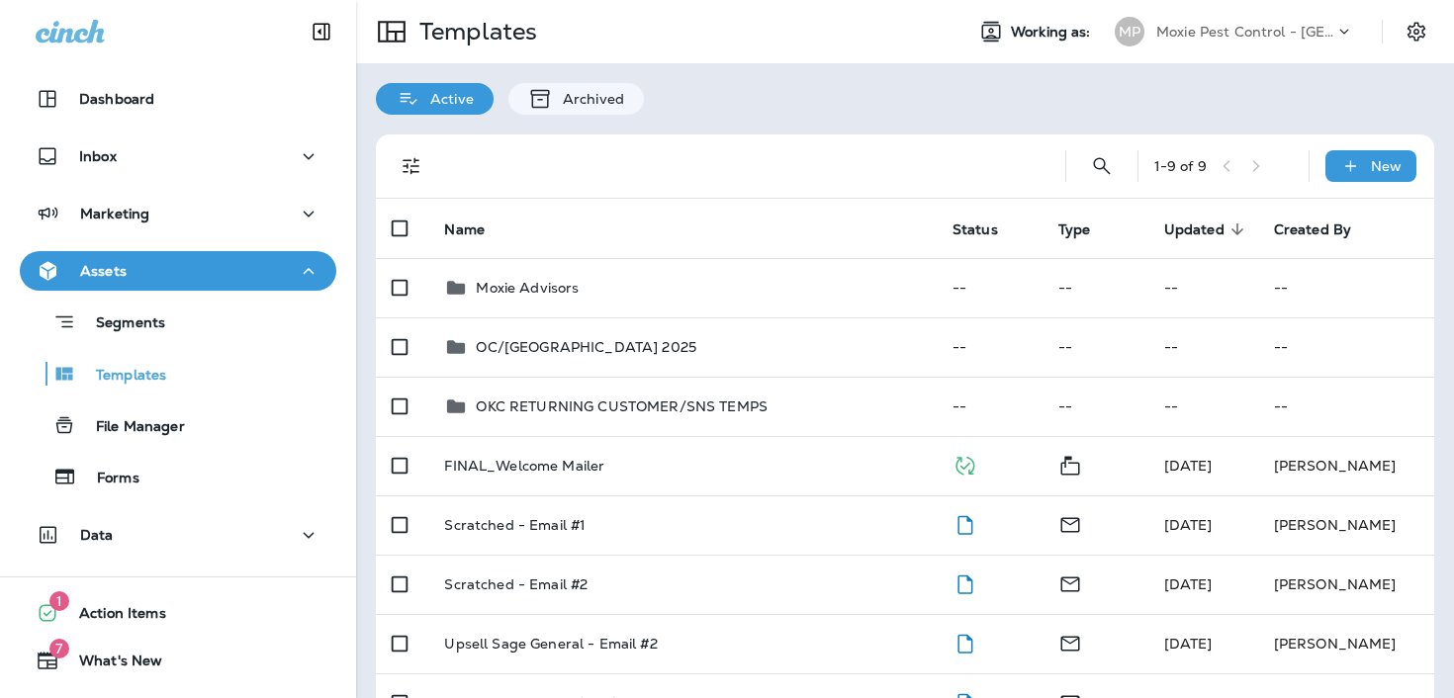
scroll to position [71, 0]
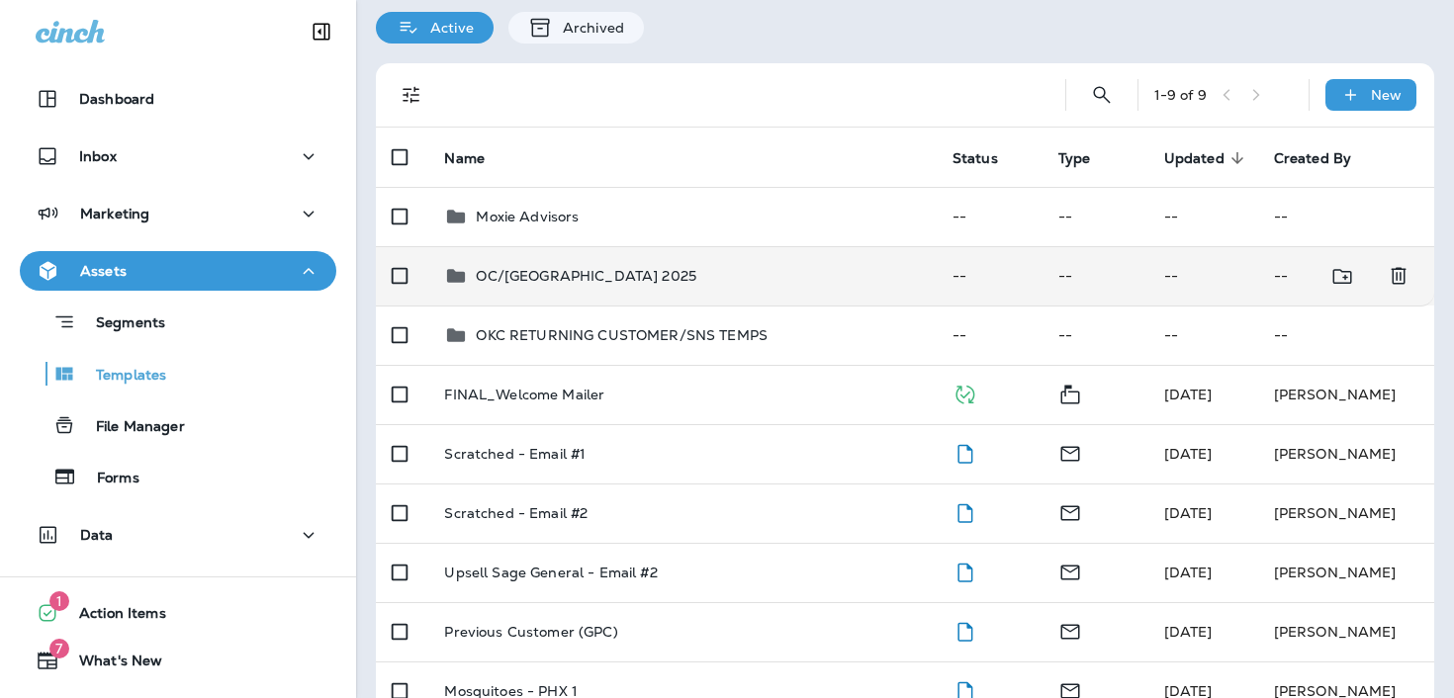
click at [559, 300] on td "OC/[GEOGRAPHIC_DATA] 2025" at bounding box center [681, 275] width 507 height 59
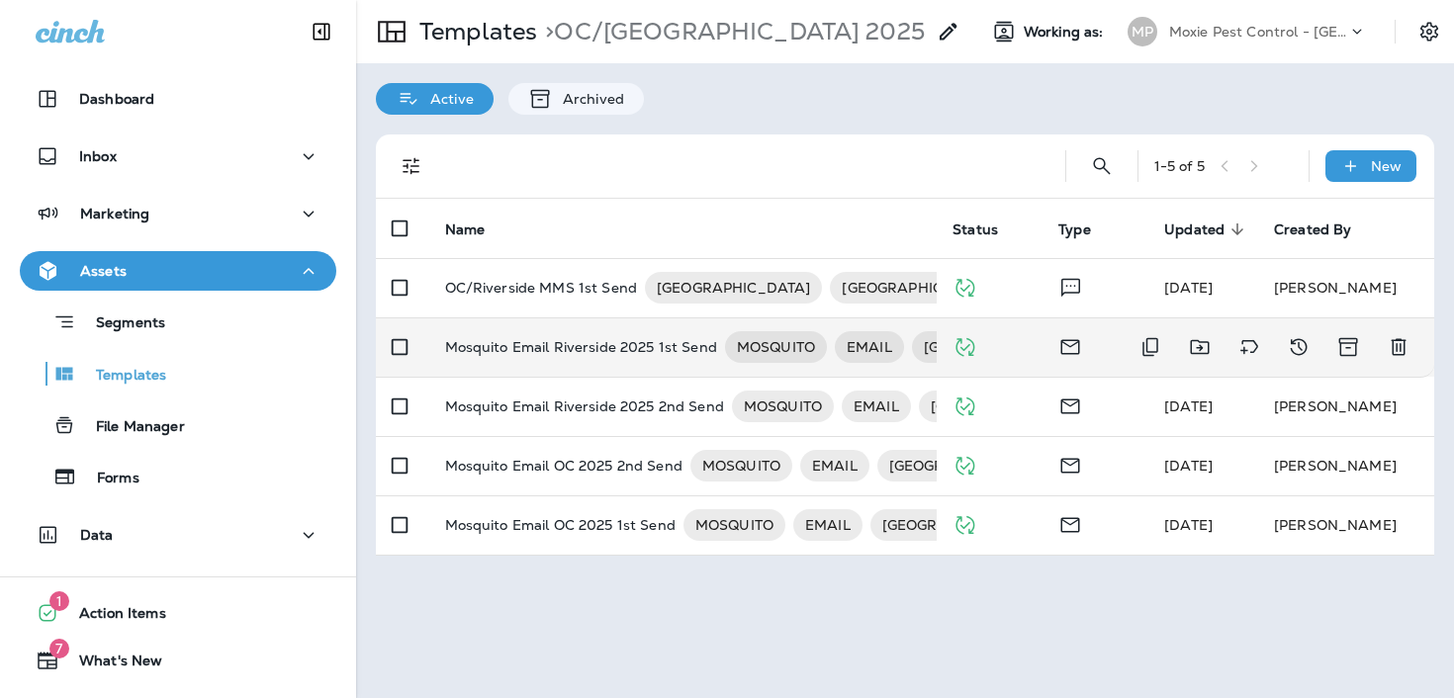
click at [556, 343] on p "Mosquito Email Riverside 2025 1st Send" at bounding box center [581, 347] width 272 height 32
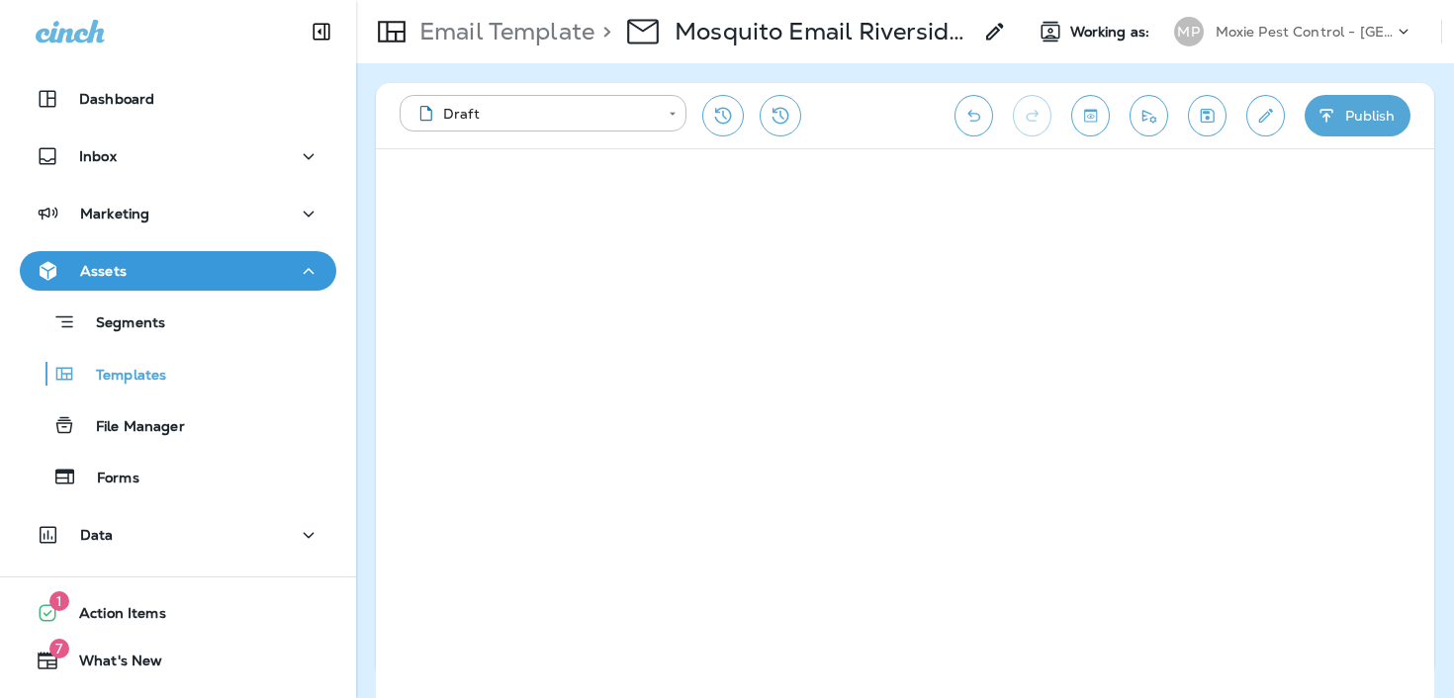
click at [482, 33] on p "Email Template" at bounding box center [503, 32] width 183 height 30
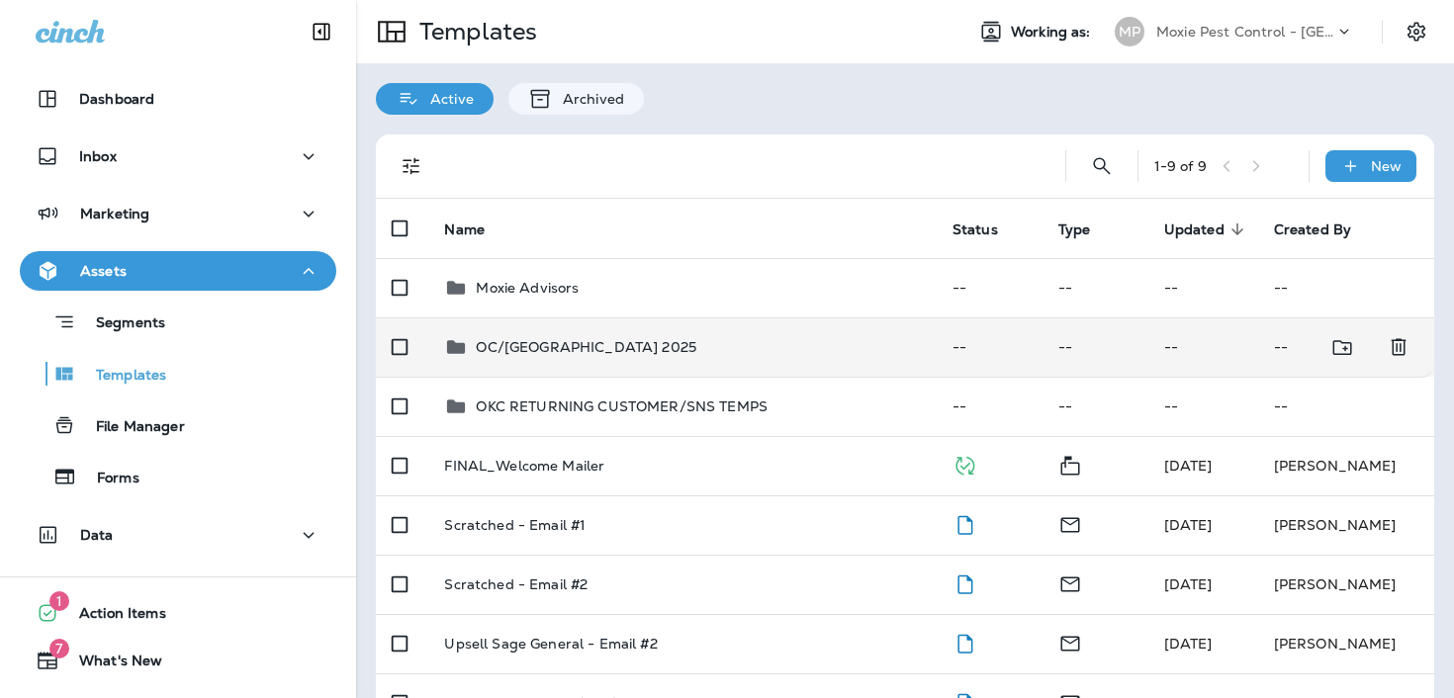
click at [552, 364] on td "OC/[GEOGRAPHIC_DATA] 2025" at bounding box center [681, 347] width 507 height 59
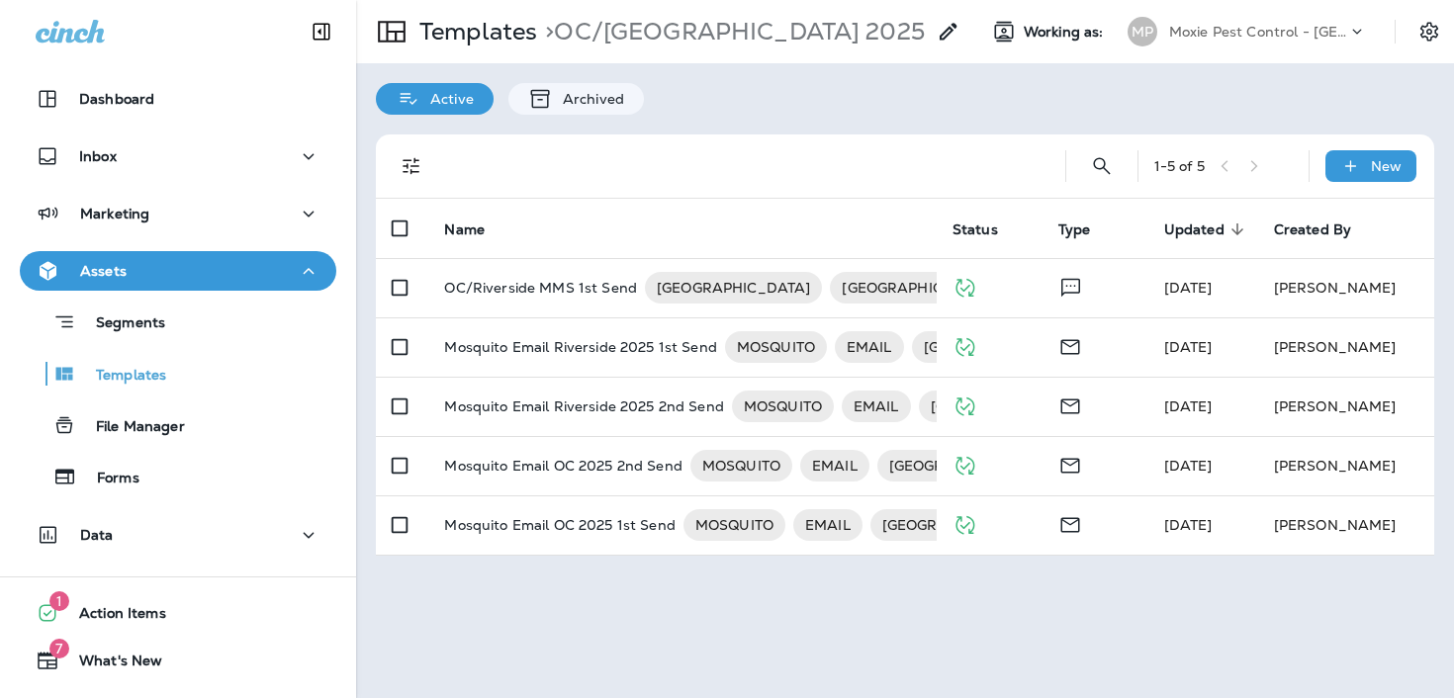
click at [487, 12] on div "Templates > OC/[GEOGRAPHIC_DATA] 2025" at bounding box center [658, 31] width 604 height 55
click at [484, 44] on p "Templates" at bounding box center [475, 32] width 126 height 30
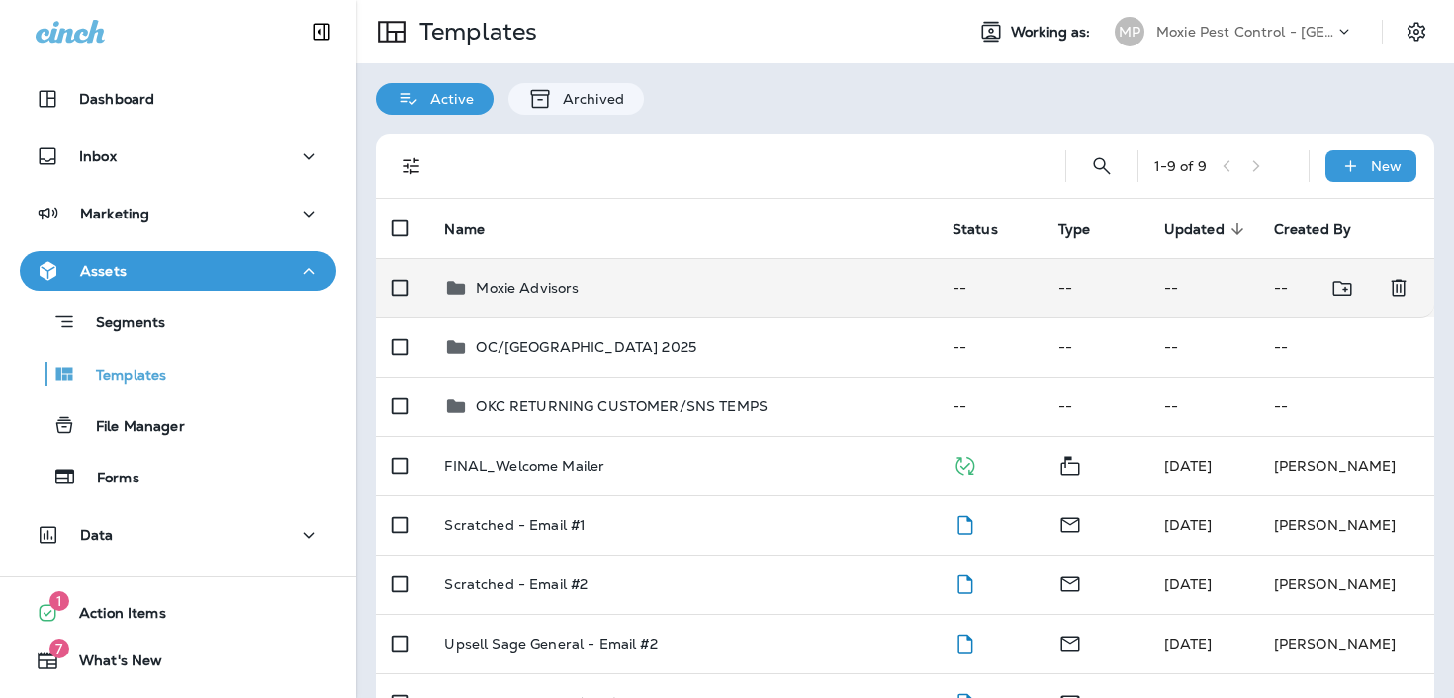
click at [589, 292] on div "Moxie Advisors" at bounding box center [682, 288] width 476 height 24
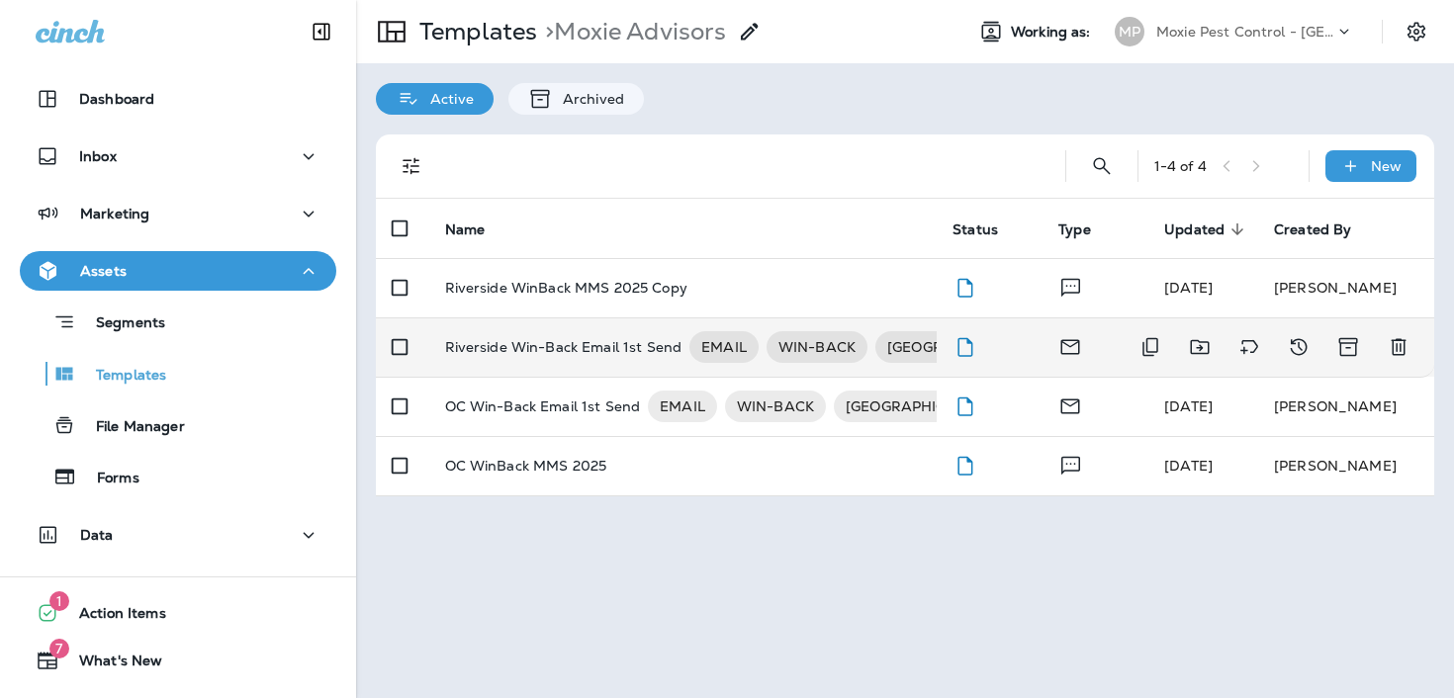
click at [613, 336] on p "Riverside Win-Back Email 1st Send" at bounding box center [563, 347] width 237 height 32
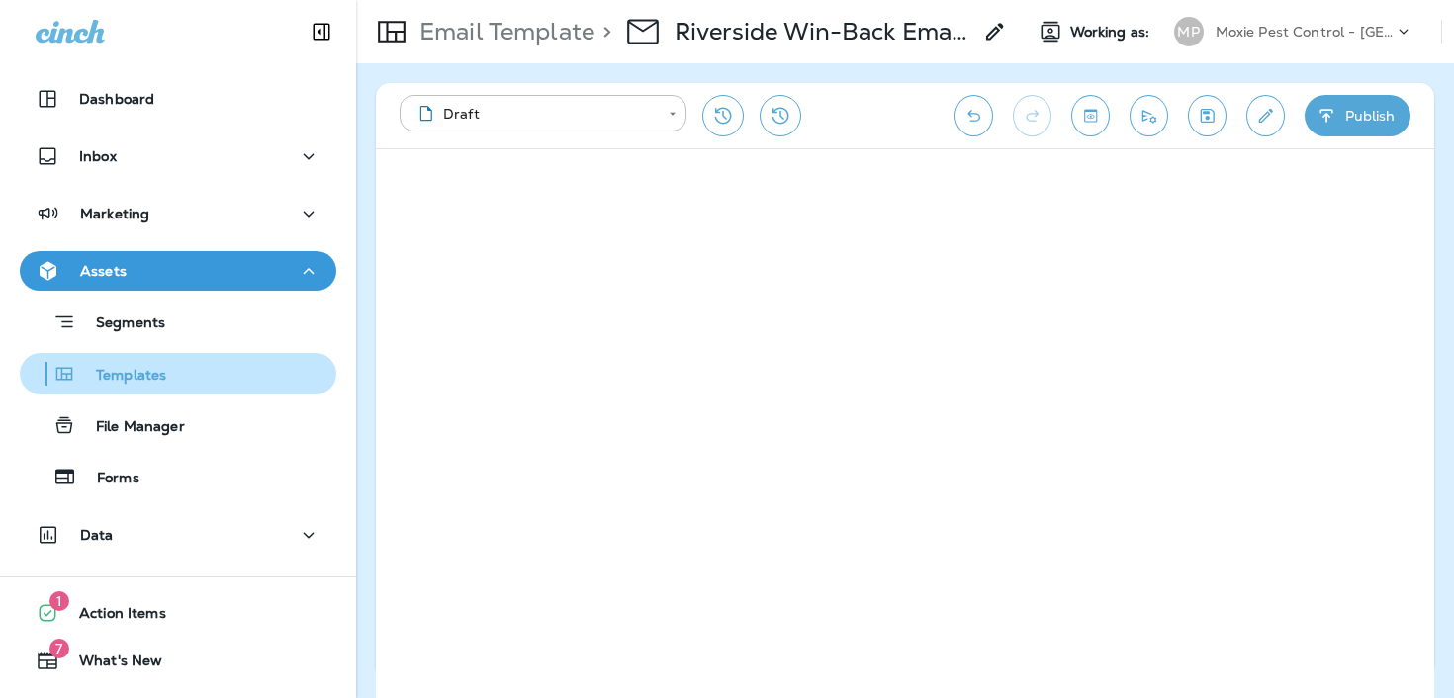
click at [149, 383] on p "Templates" at bounding box center [121, 376] width 90 height 19
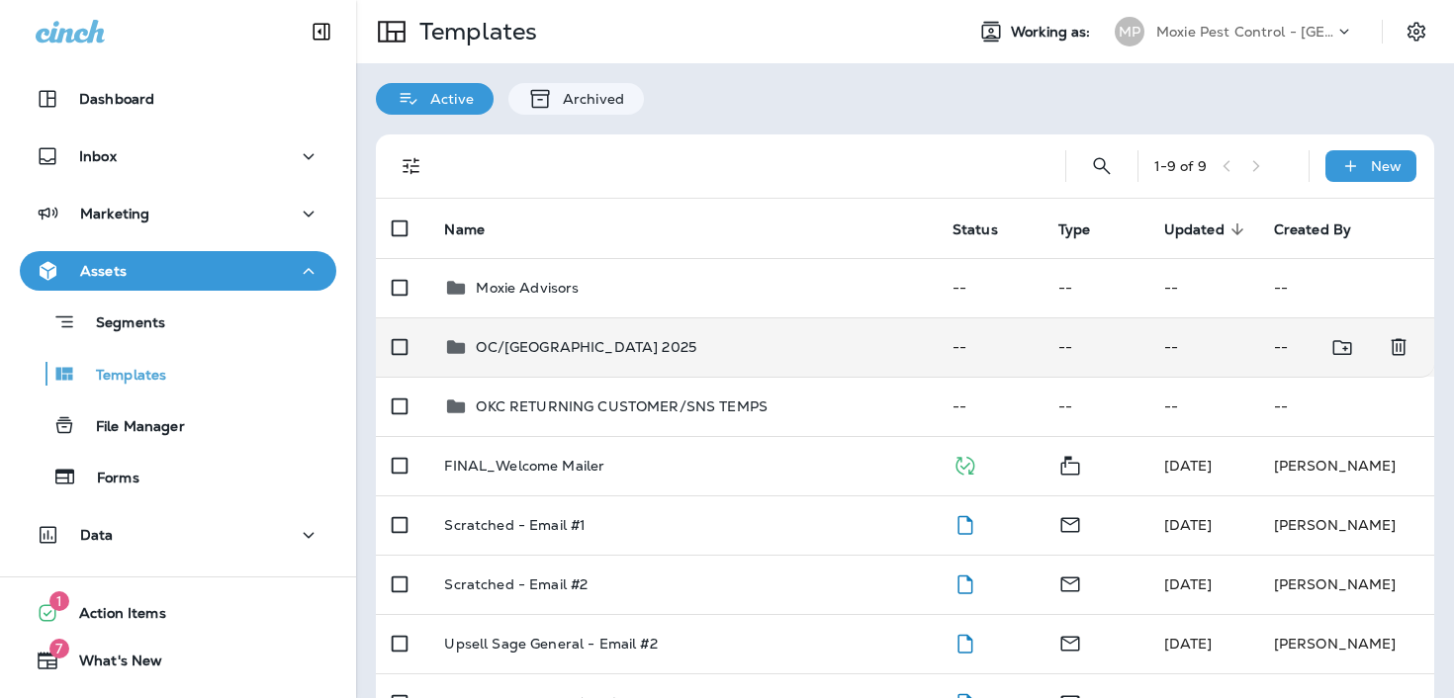
click at [549, 348] on p "OC/[GEOGRAPHIC_DATA] 2025" at bounding box center [586, 347] width 221 height 16
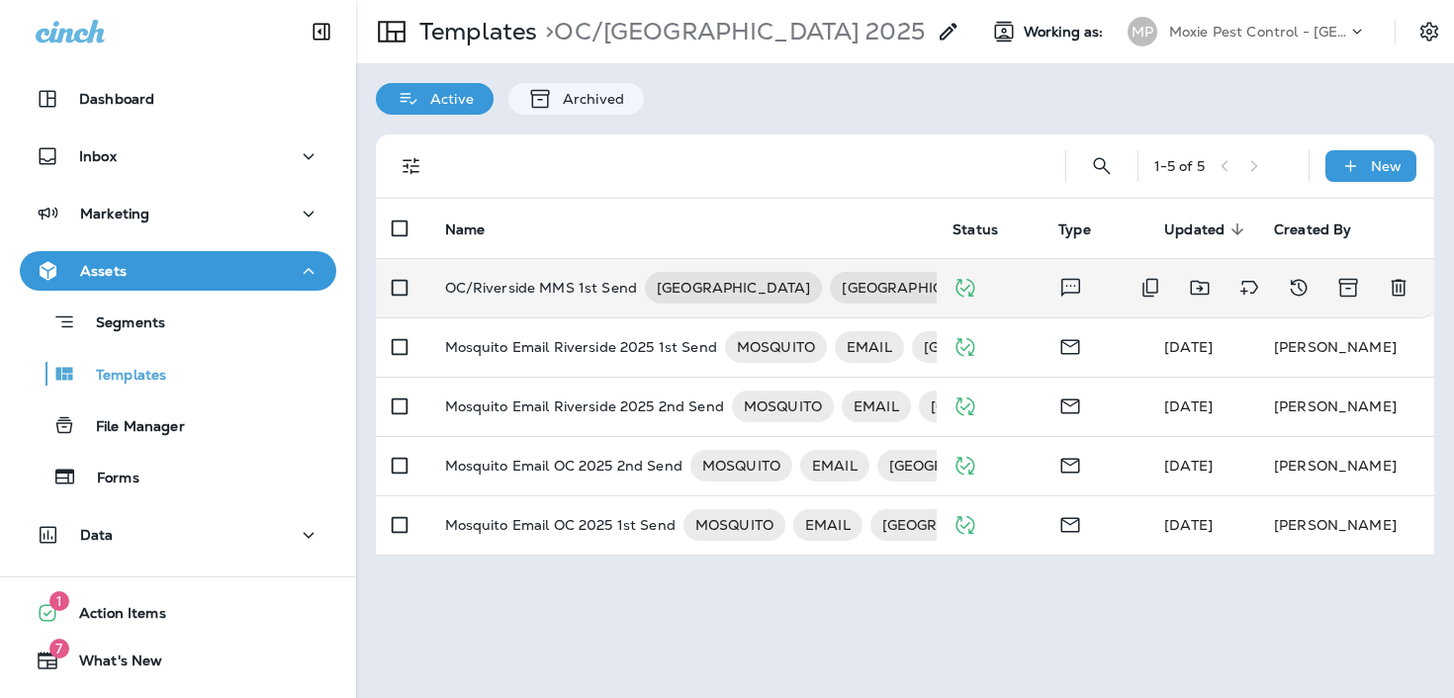
click at [541, 277] on p "OC/Riverside MMS 1st Send" at bounding box center [541, 288] width 193 height 32
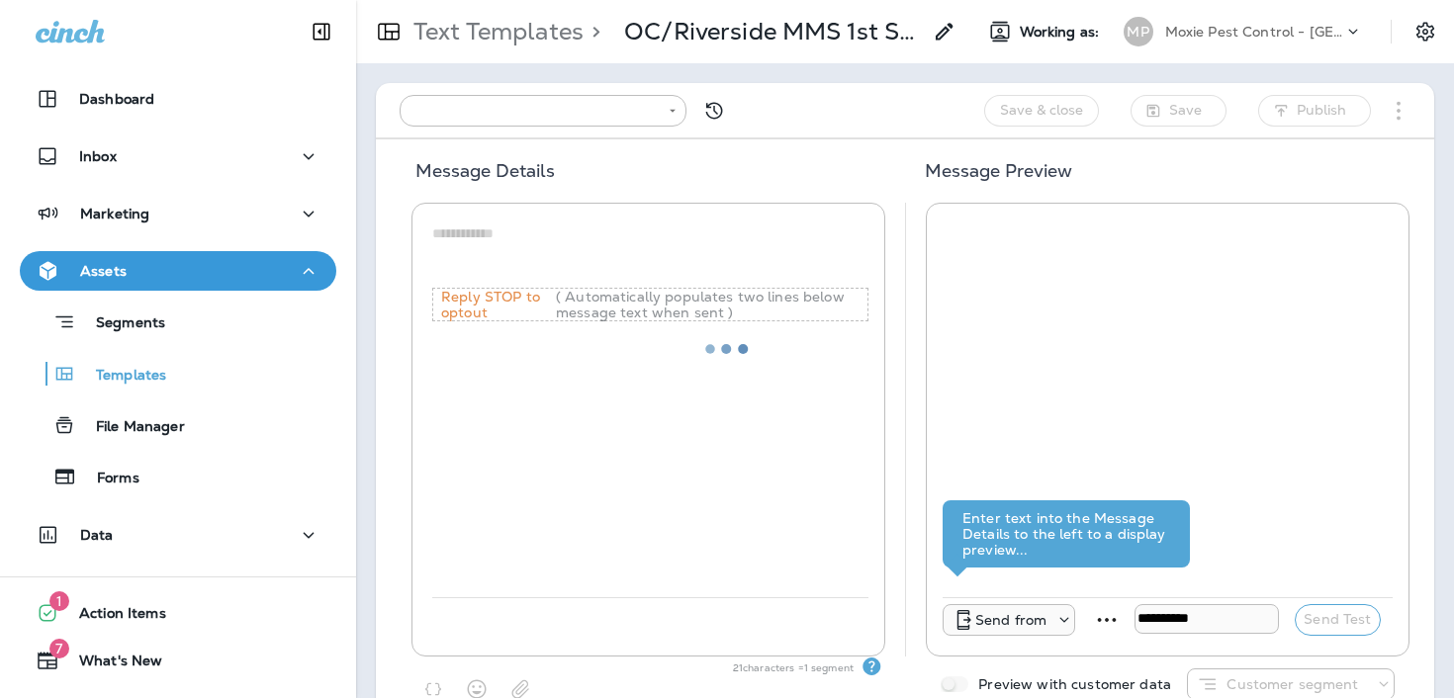
type input "**********"
type textarea "**********"
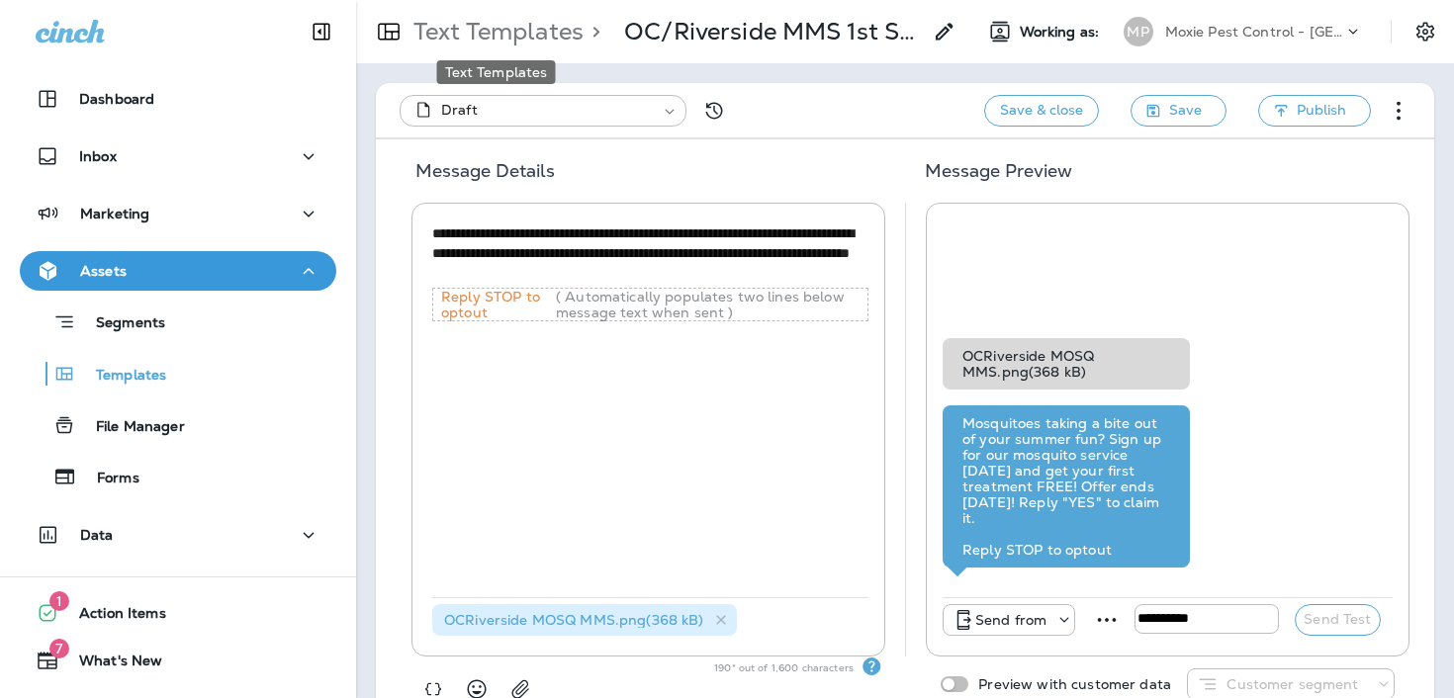
click at [561, 35] on p "Text Templates" at bounding box center [495, 32] width 178 height 30
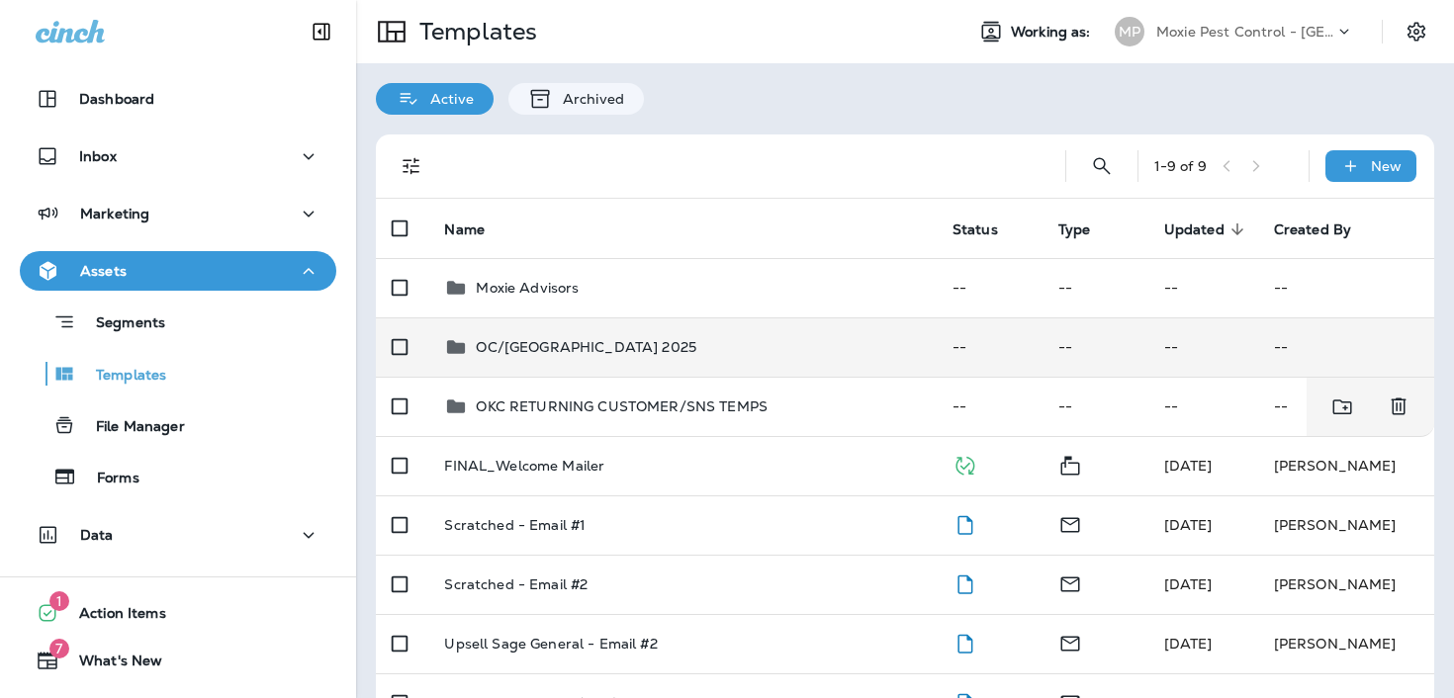
click at [548, 361] on td "OC/[GEOGRAPHIC_DATA] 2025" at bounding box center [681, 347] width 507 height 59
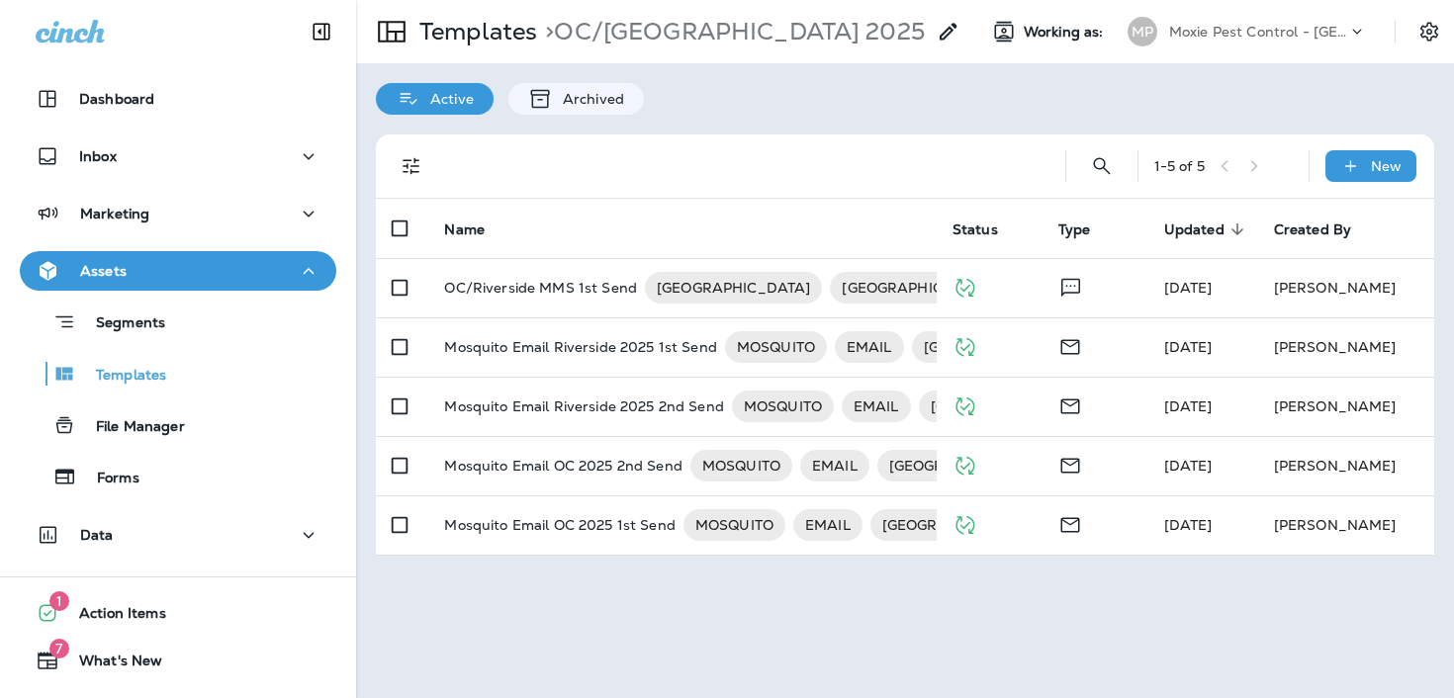
click at [548, 412] on p "Mosquito Email Riverside 2025 2nd Send" at bounding box center [583, 407] width 279 height 32
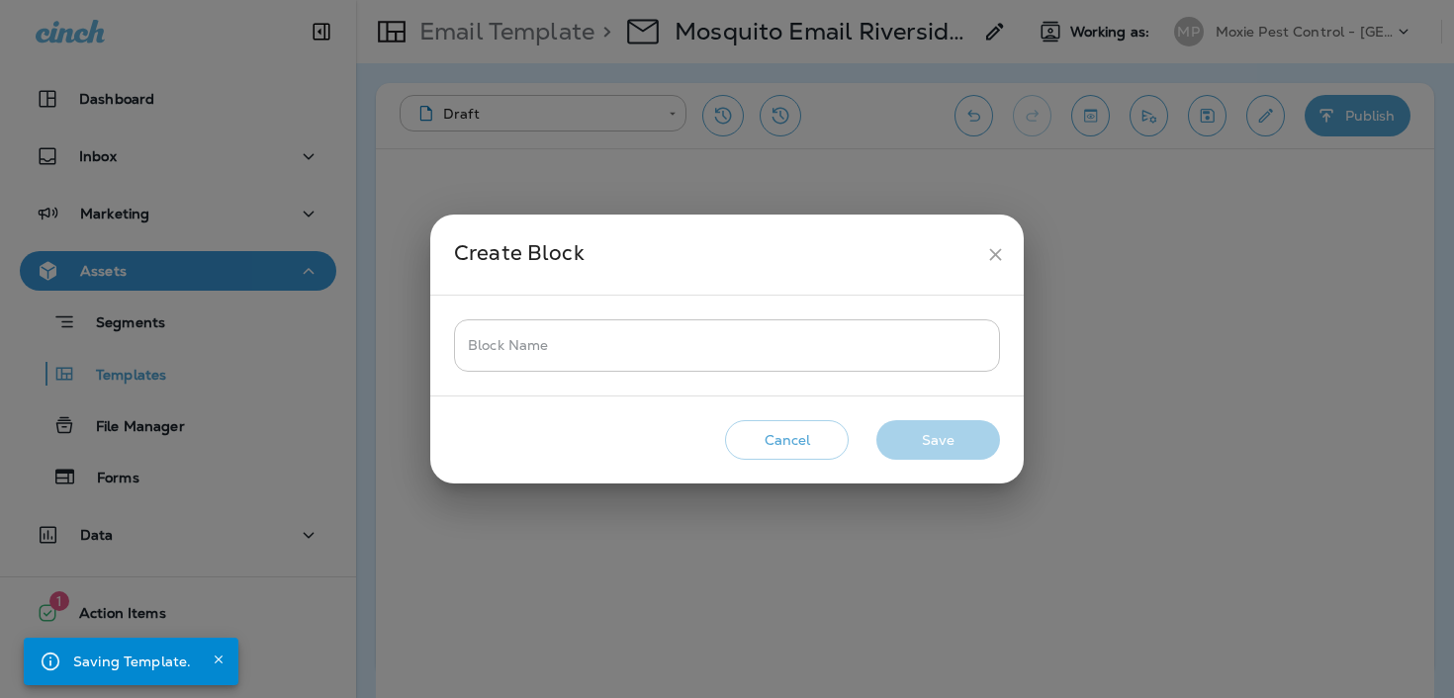
click at [746, 364] on input "Block Name" at bounding box center [727, 346] width 546 height 52
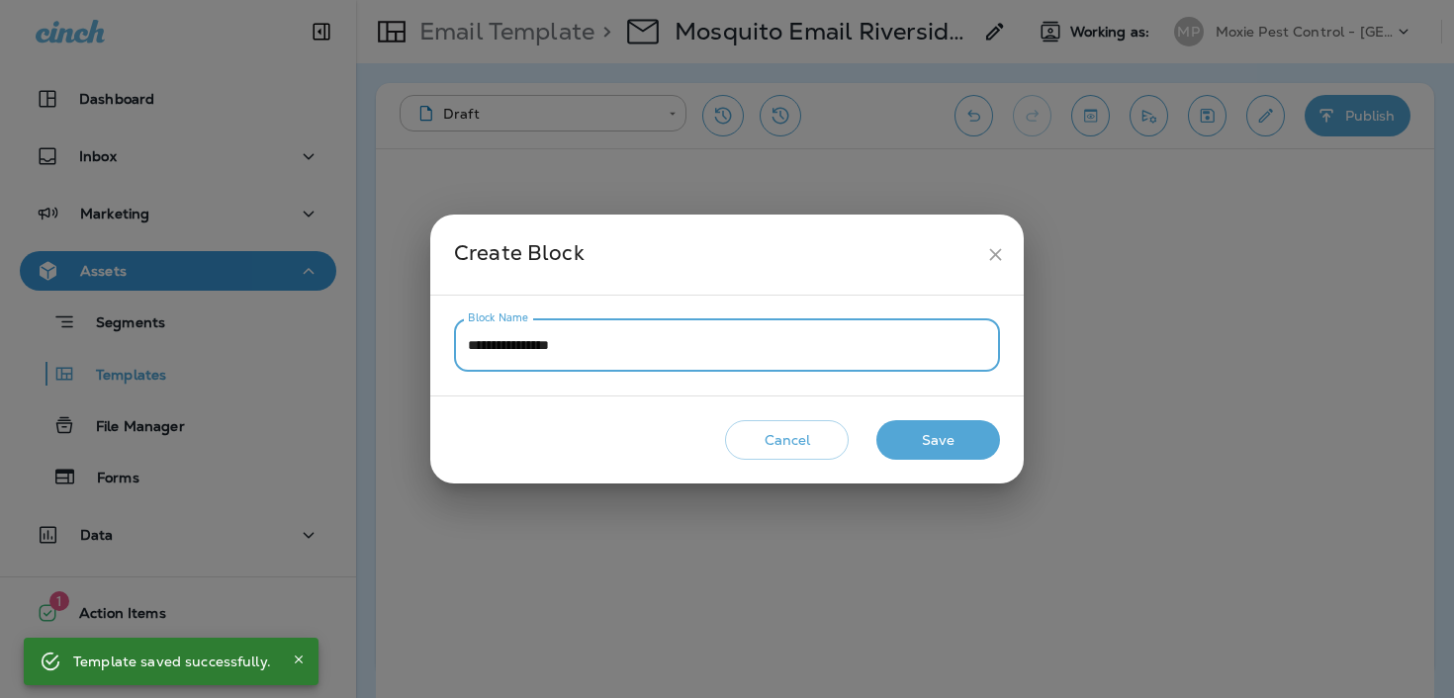
type input "**********"
click at [931, 442] on button "Save" at bounding box center [938, 440] width 124 height 41
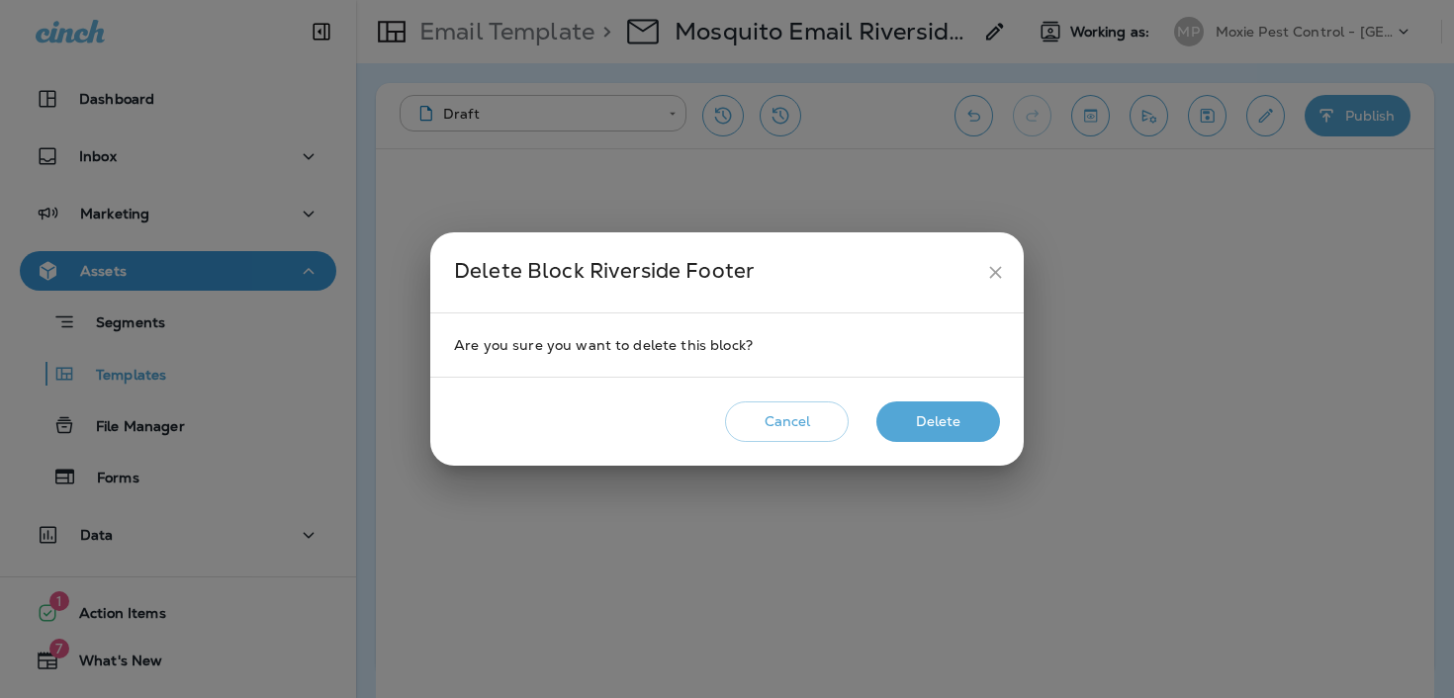
click at [896, 426] on button "Delete" at bounding box center [938, 422] width 124 height 41
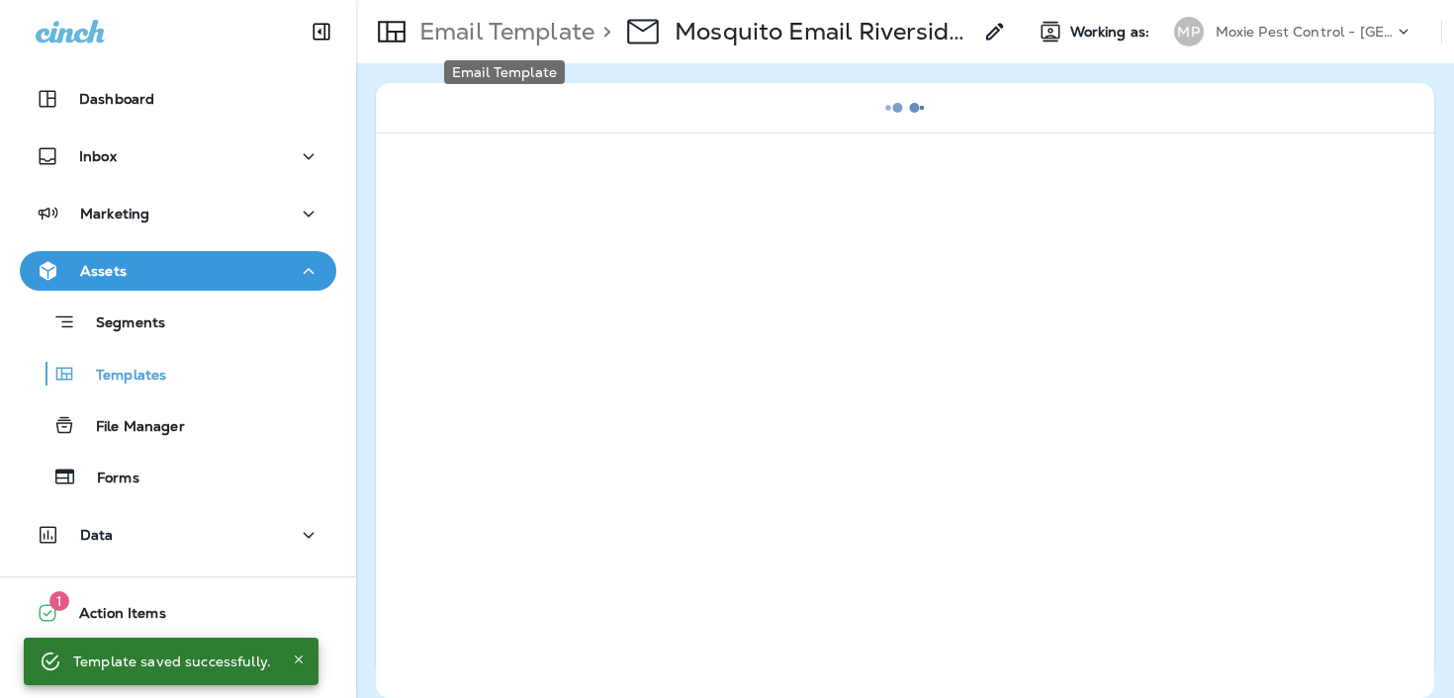
click at [483, 32] on p "Email Template" at bounding box center [503, 32] width 183 height 30
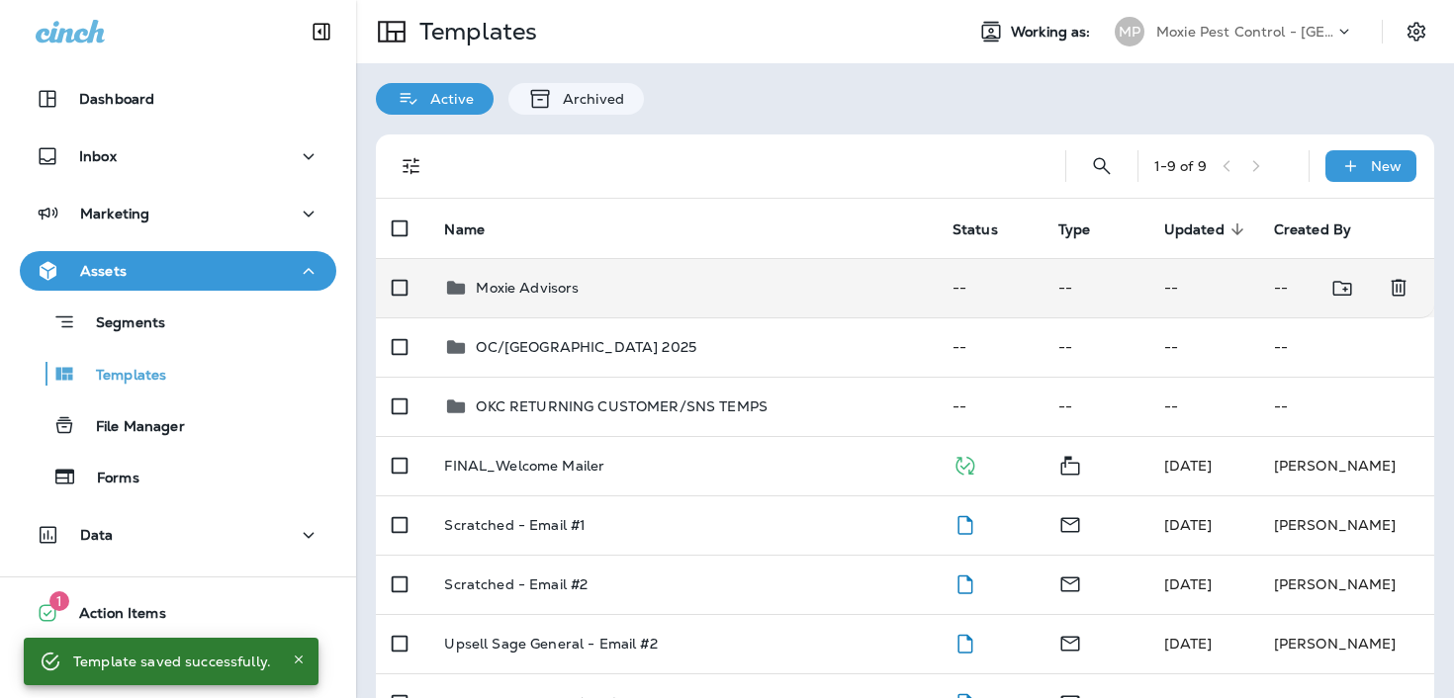
click at [579, 285] on div "Moxie Advisors" at bounding box center [682, 288] width 476 height 24
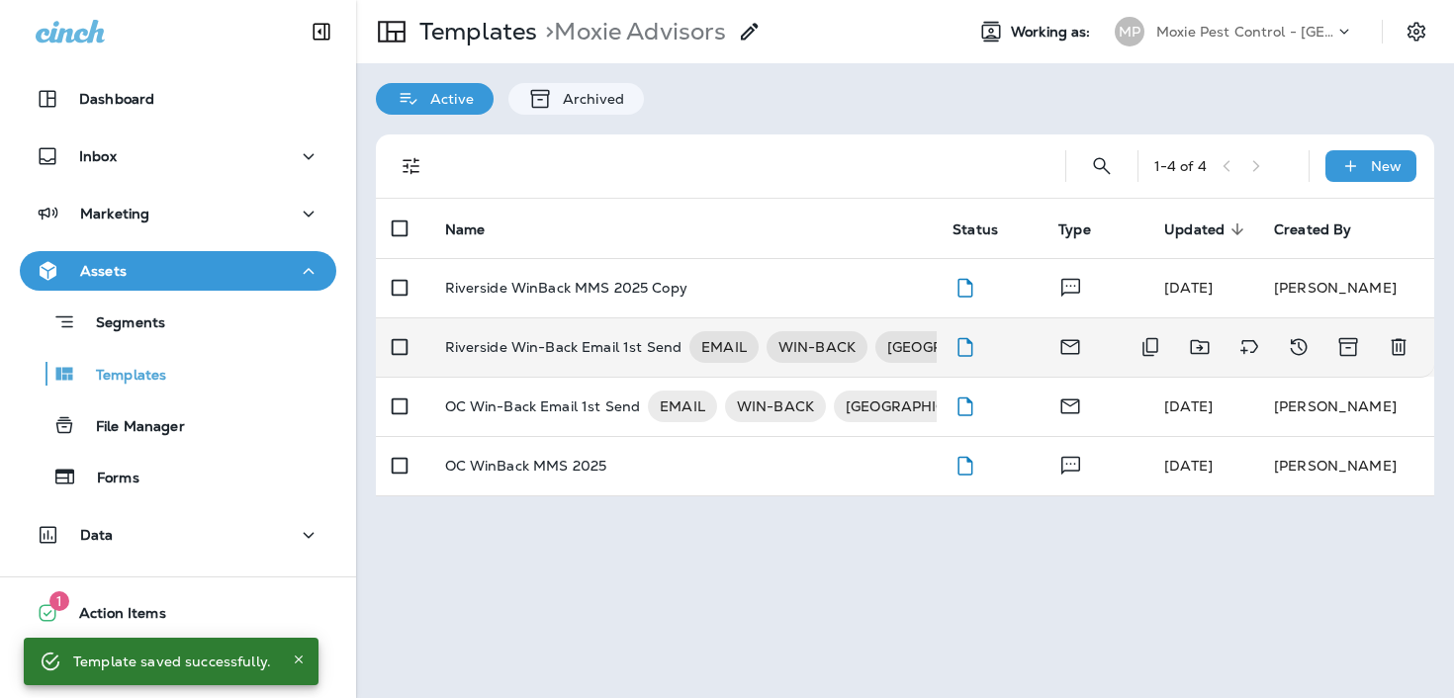
click at [557, 348] on p "Riverside Win-Back Email 1st Send" at bounding box center [563, 347] width 237 height 32
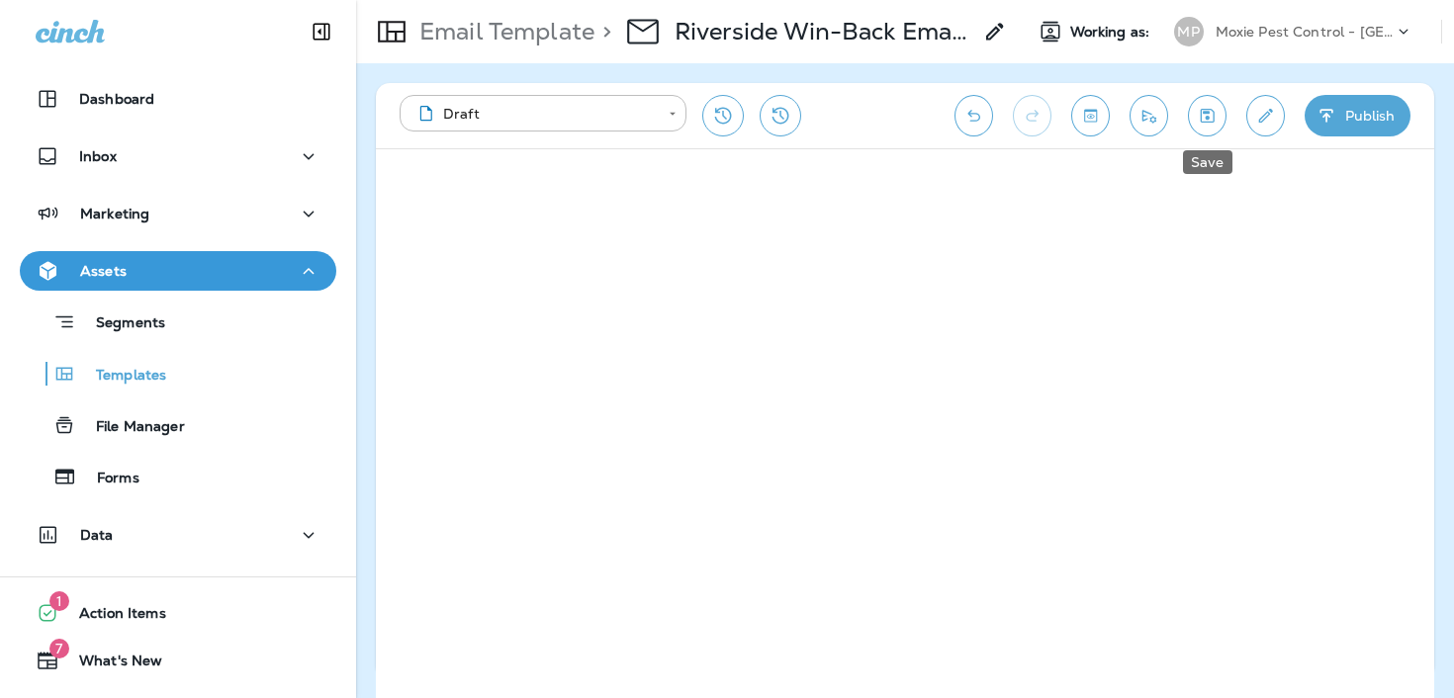
click at [1198, 117] on icon "Save" at bounding box center [1207, 116] width 21 height 20
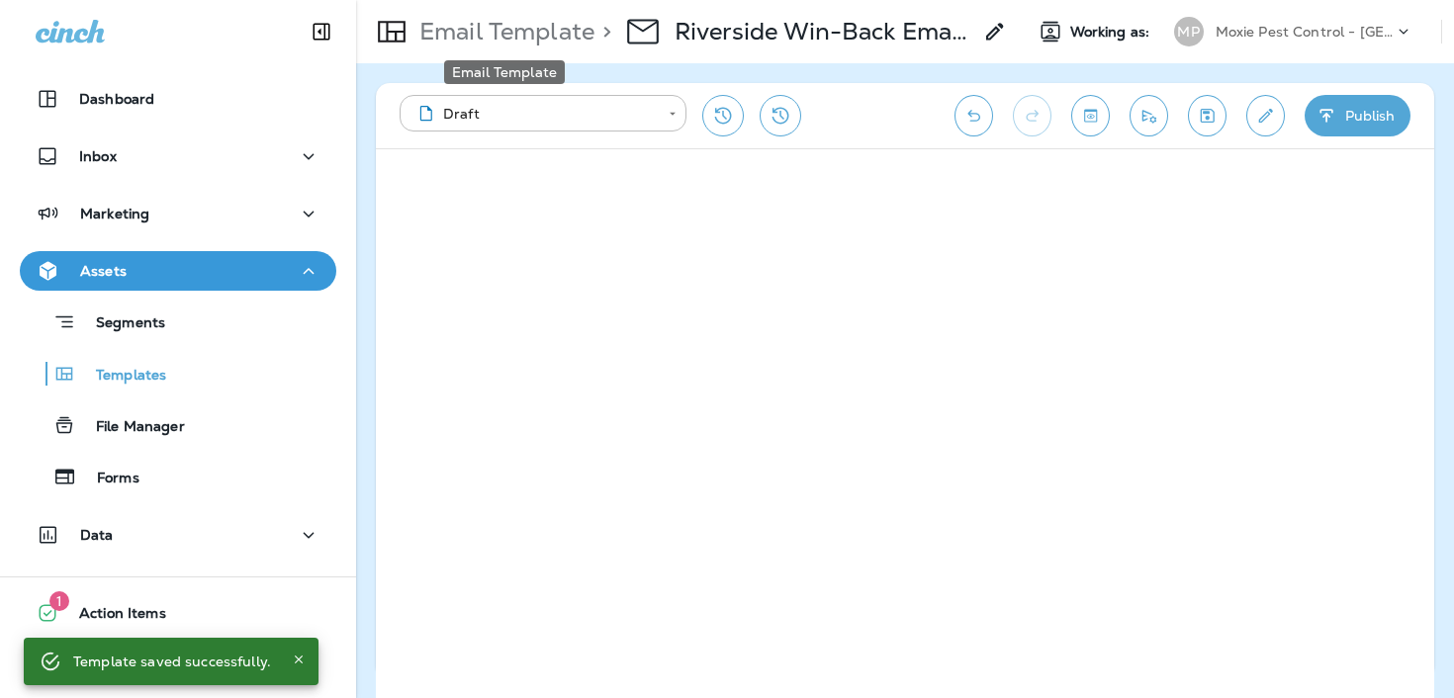
click at [536, 43] on p "Email Template" at bounding box center [503, 32] width 183 height 30
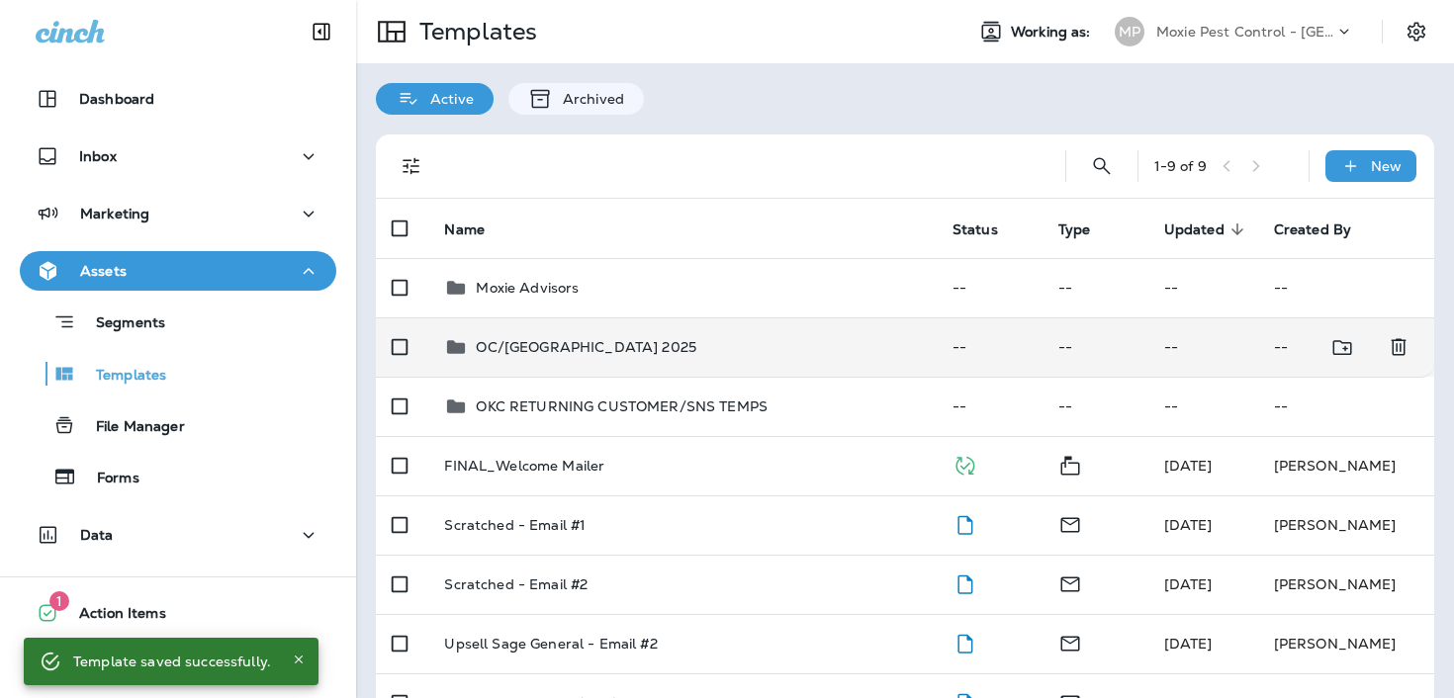
click at [643, 360] on td "OC/[GEOGRAPHIC_DATA] 2025" at bounding box center [681, 347] width 507 height 59
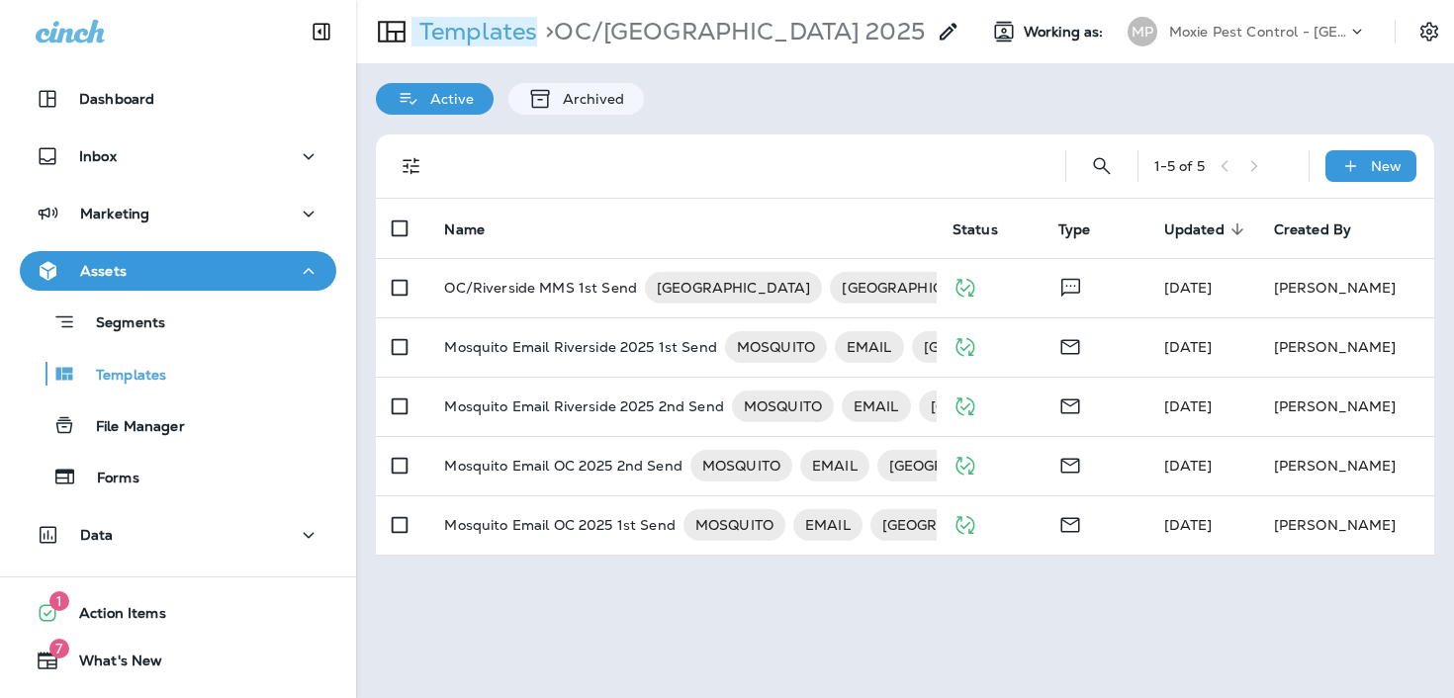
click at [454, 46] on p "Templates" at bounding box center [475, 32] width 126 height 30
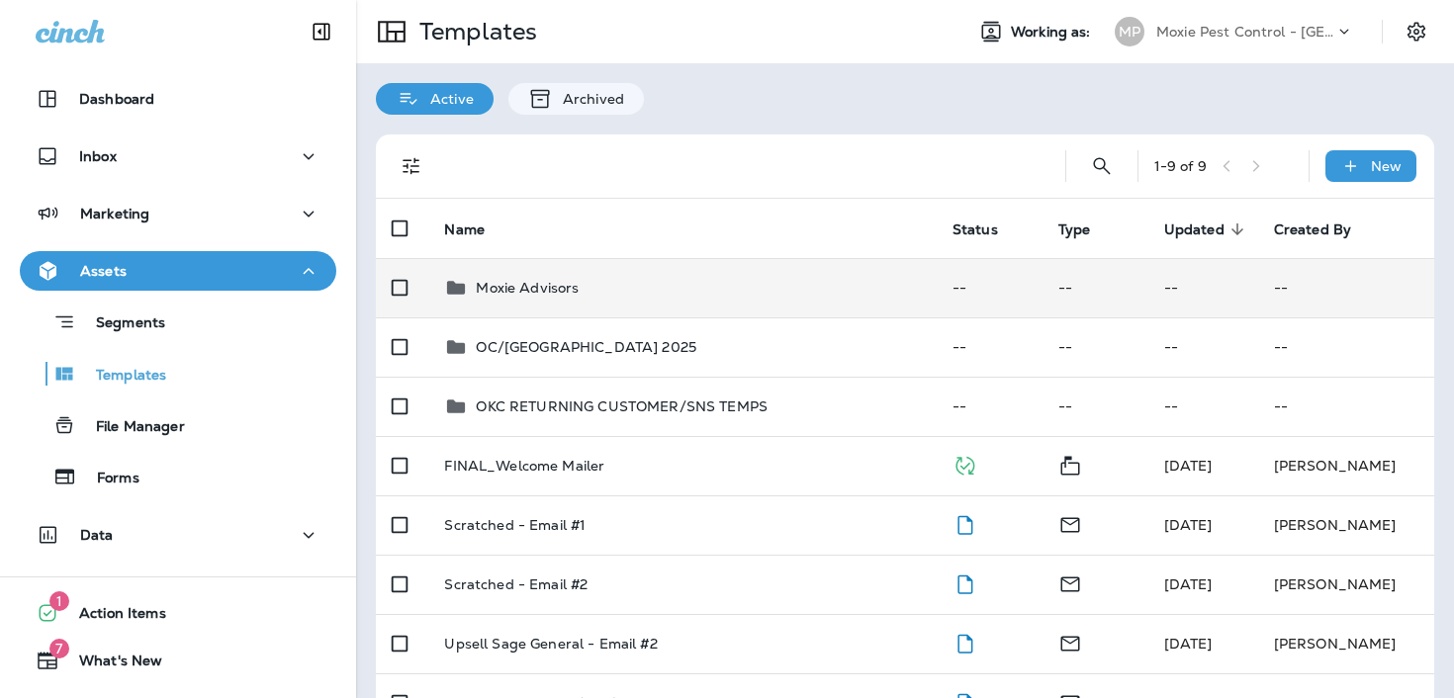
click at [534, 295] on p "Moxie Advisors" at bounding box center [527, 288] width 103 height 16
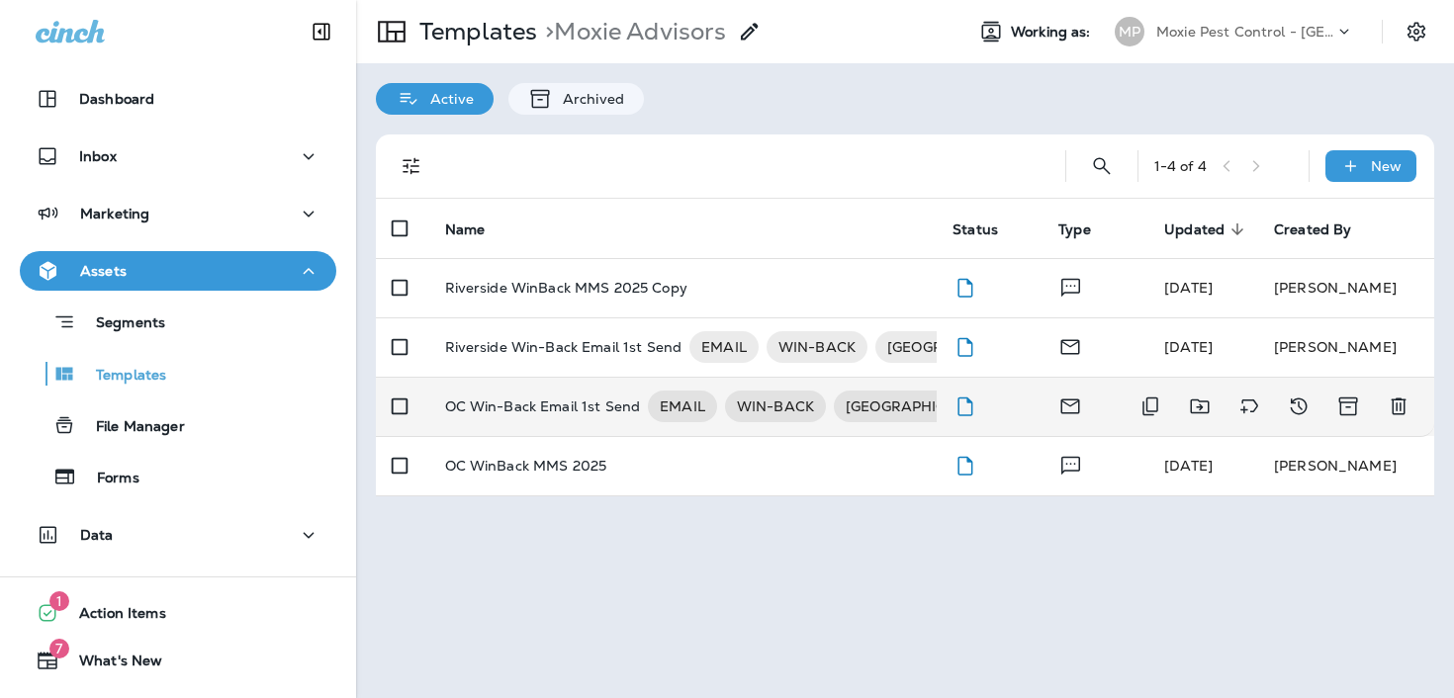
click at [527, 407] on p "OC Win-Back Email 1st Send" at bounding box center [543, 407] width 196 height 32
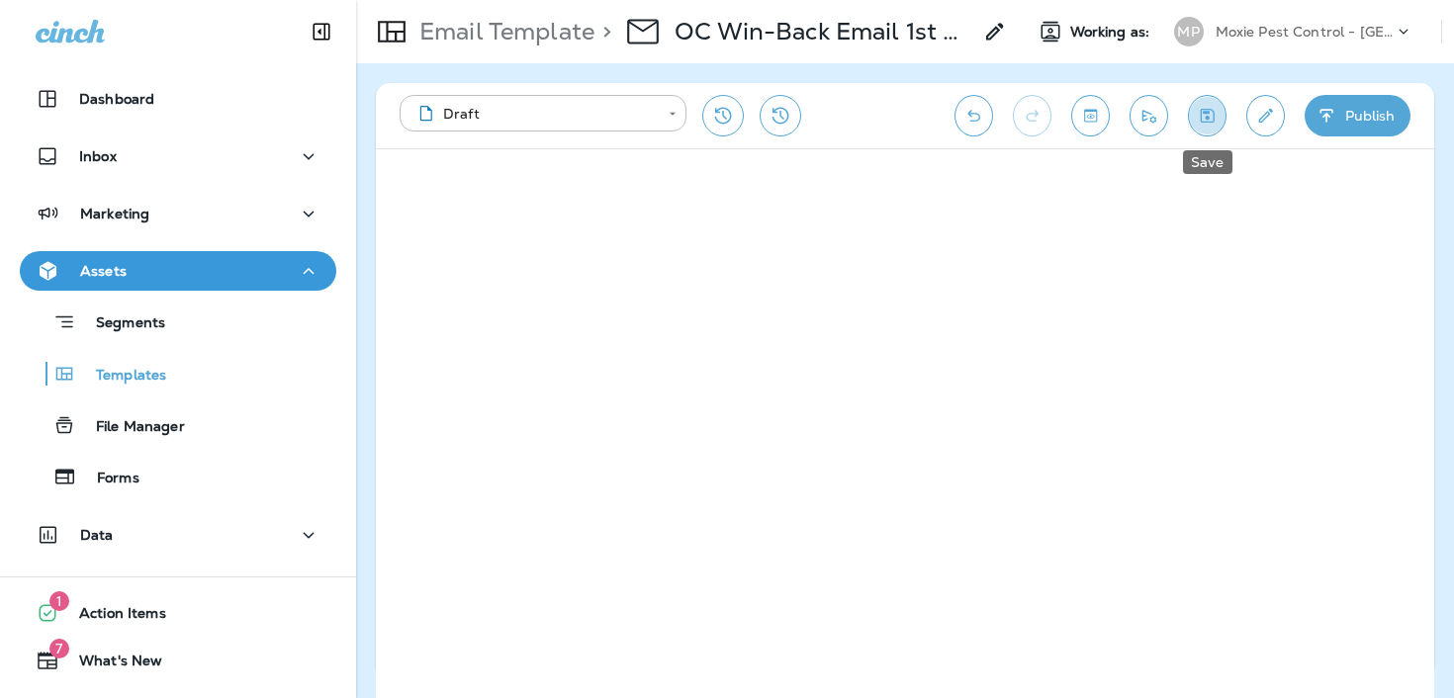
click at [1197, 129] on button "Save" at bounding box center [1207, 116] width 39 height 42
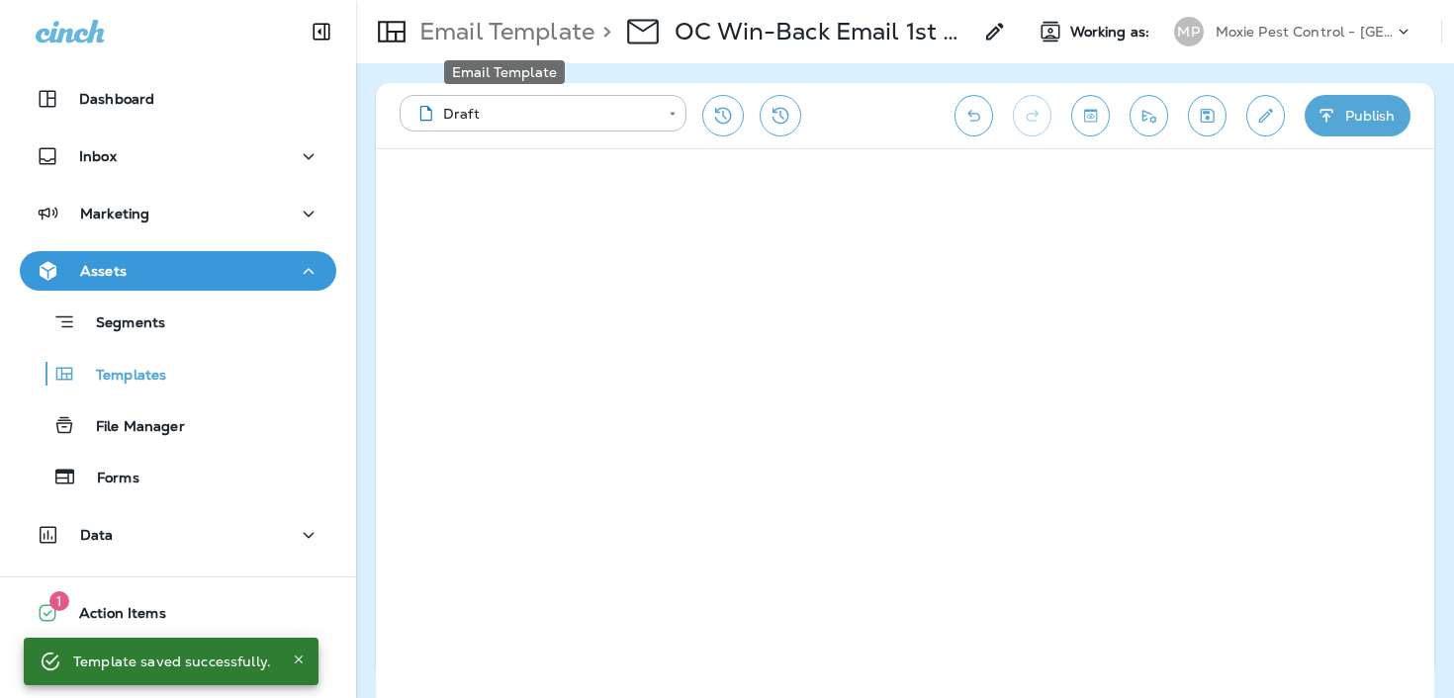
click at [546, 33] on p "Email Template" at bounding box center [503, 32] width 183 height 30
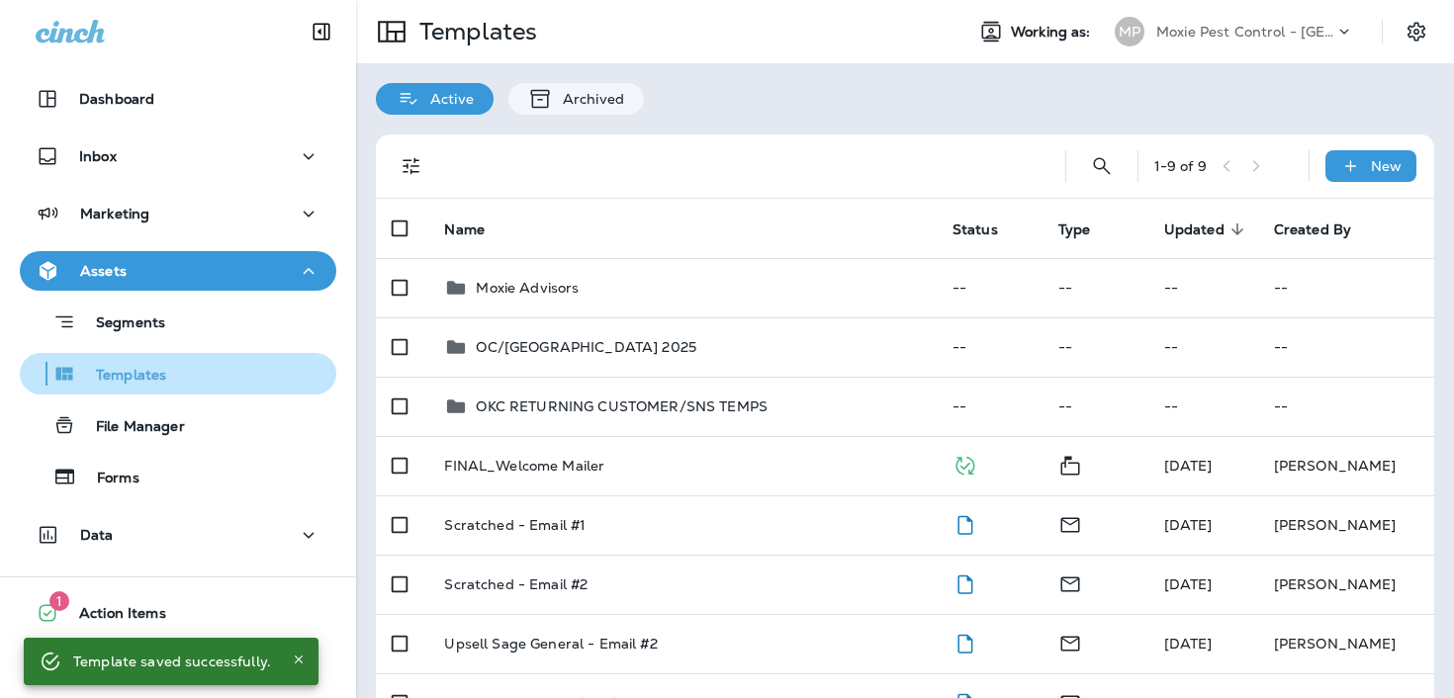
click at [243, 374] on div "Templates" at bounding box center [178, 374] width 301 height 30
